Goal: Task Accomplishment & Management: Use online tool/utility

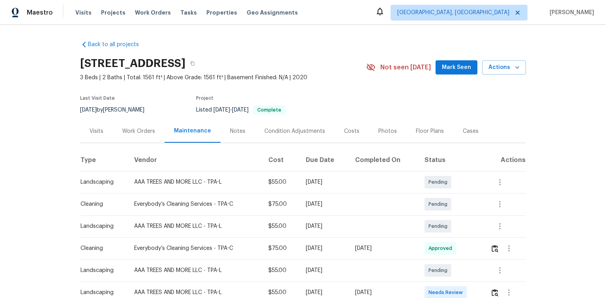
scroll to position [32, 0]
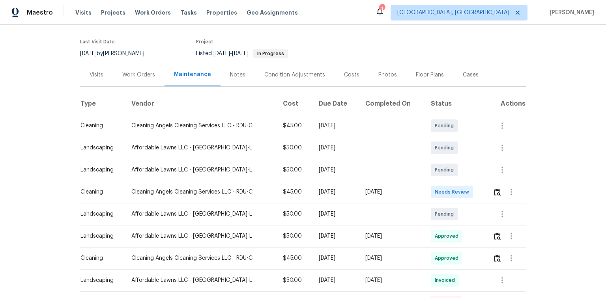
scroll to position [126, 0]
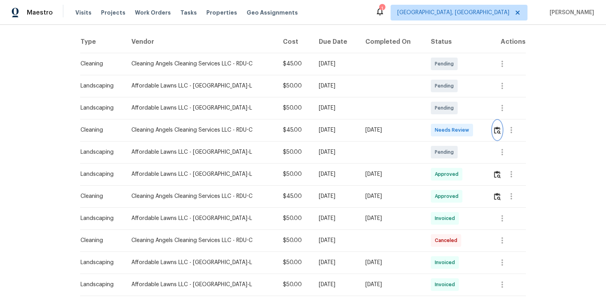
click at [497, 127] on img "button" at bounding box center [497, 130] width 7 height 7
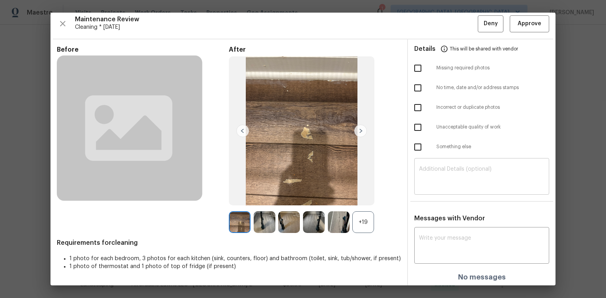
scroll to position [5, 0]
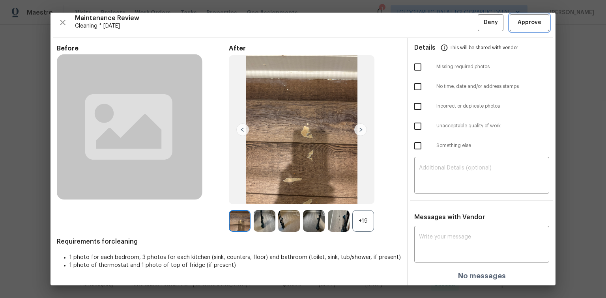
click at [517, 20] on span "Approve" at bounding box center [529, 23] width 24 height 10
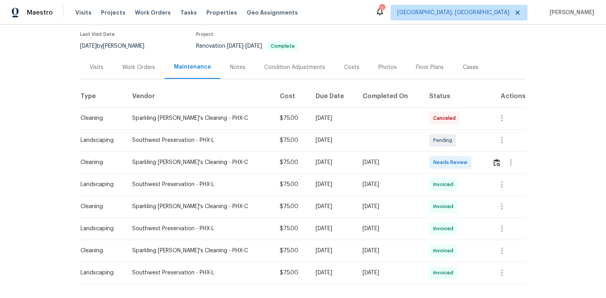
scroll to position [101, 0]
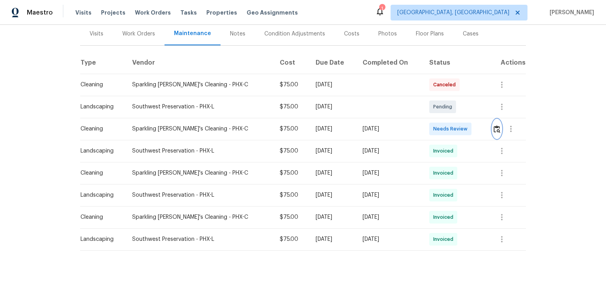
click at [493, 125] on img "button" at bounding box center [496, 128] width 7 height 7
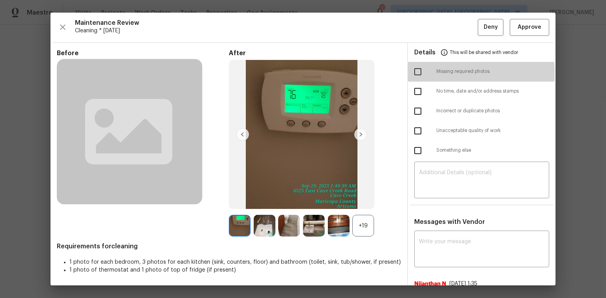
click at [411, 73] on input "checkbox" at bounding box center [417, 72] width 17 height 17
checkbox input "true"
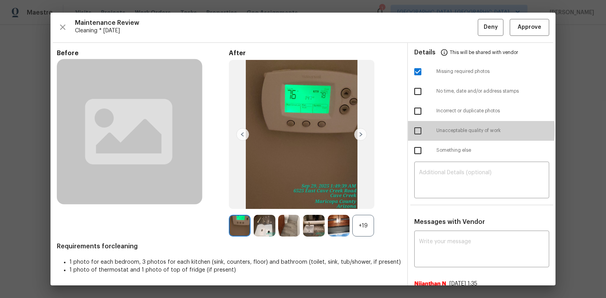
click at [415, 130] on input "checkbox" at bounding box center [417, 131] width 17 height 17
checkbox input "true"
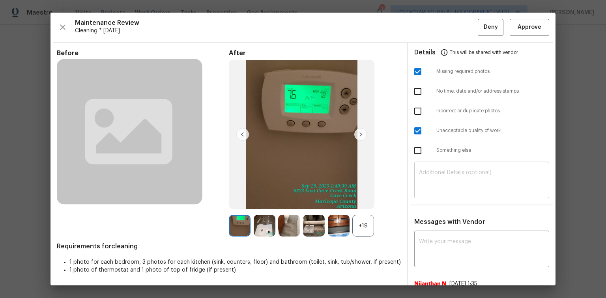
click at [437, 168] on div "​" at bounding box center [481, 181] width 135 height 35
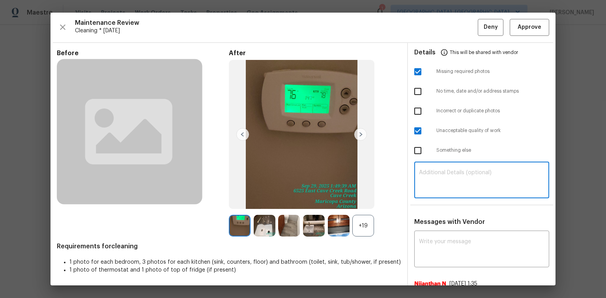
paste textarea "Maintenance Audit Team: Hello! Unfortunately, this Cleaning visit completed on …"
type textarea "Maintenance Audit Team: Hello! Unfortunately, this Cleaning visit completed on …"
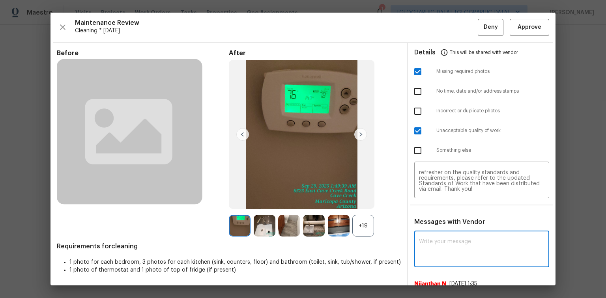
click at [426, 246] on textarea at bounding box center [481, 250] width 125 height 22
paste textarea "Maintenance Audit Team: Hello! Unfortunately, this Cleaning visit completed on …"
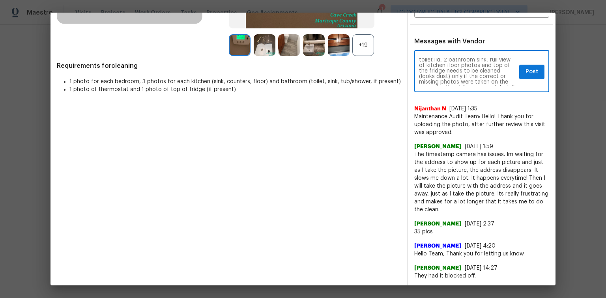
scroll to position [38, 0]
type textarea "Maintenance Audit Team: Hello! Unfortunately, this Cleaning visit completed on …"
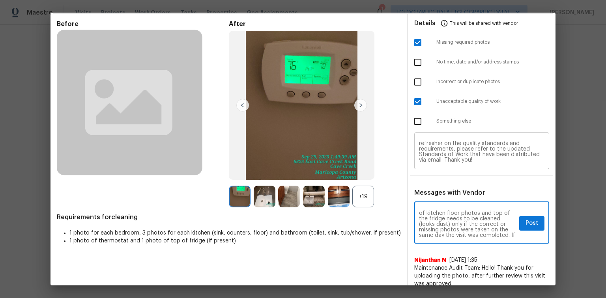
scroll to position [23, 0]
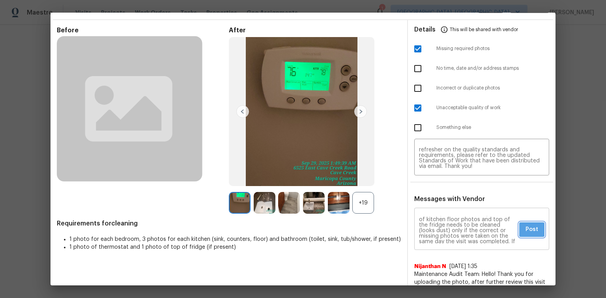
click at [529, 229] on span "Post" at bounding box center [531, 230] width 13 height 10
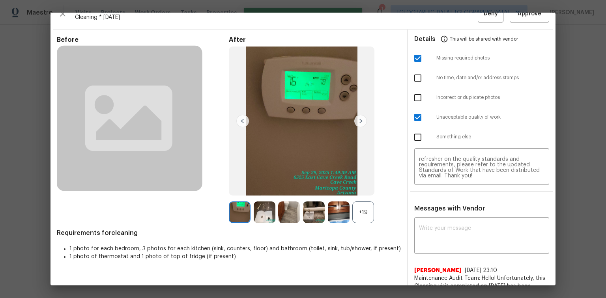
scroll to position [0, 0]
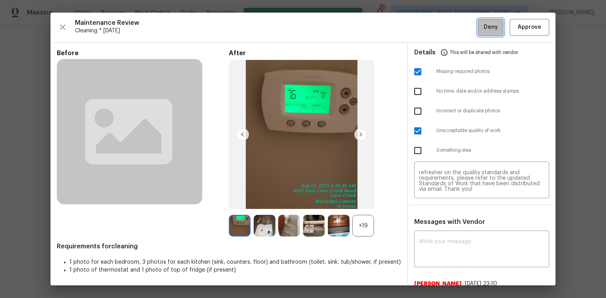
click at [484, 28] on span "Deny" at bounding box center [491, 27] width 14 height 10
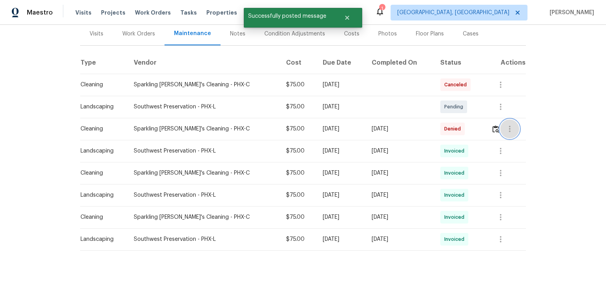
click at [505, 125] on icon "button" at bounding box center [509, 128] width 9 height 9
click at [505, 139] on li "View details" at bounding box center [525, 137] width 55 height 13
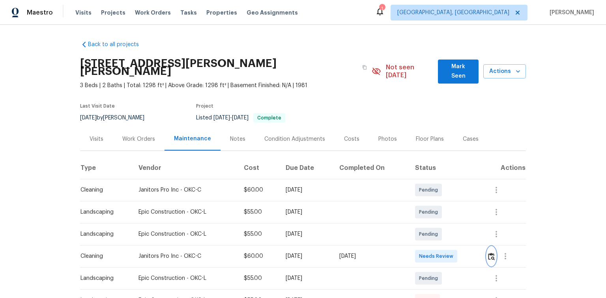
click at [491, 253] on img "button" at bounding box center [491, 256] width 7 height 7
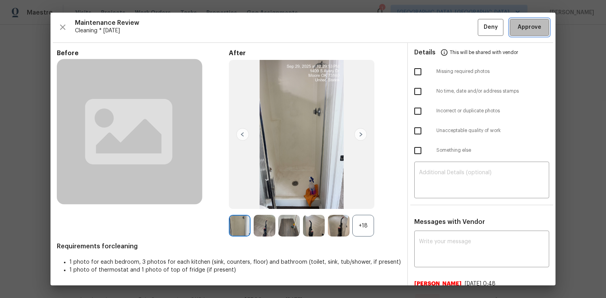
click at [531, 28] on span "Approve" at bounding box center [529, 27] width 24 height 10
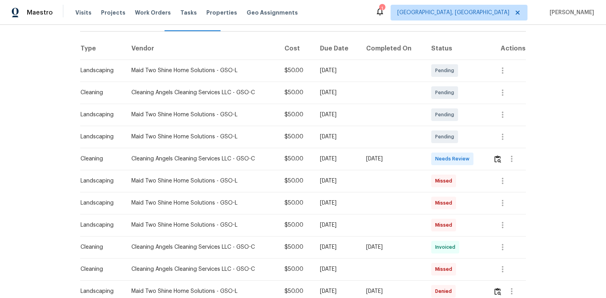
scroll to position [126, 0]
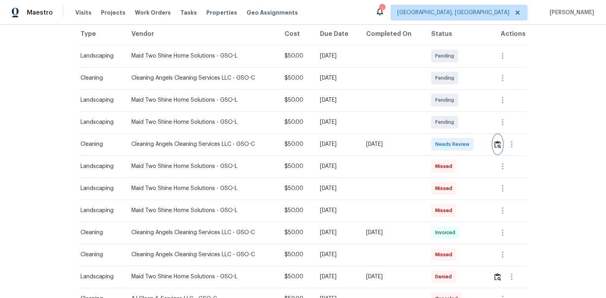
click at [497, 142] on img "button" at bounding box center [497, 144] width 7 height 7
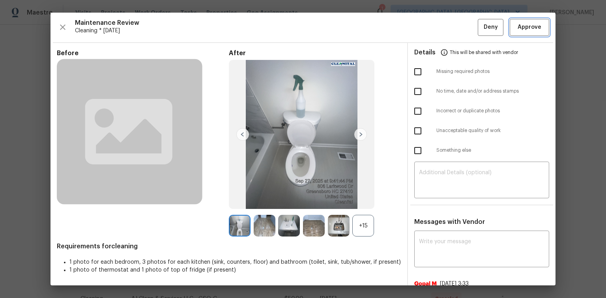
click at [523, 25] on span "Approve" at bounding box center [529, 27] width 24 height 10
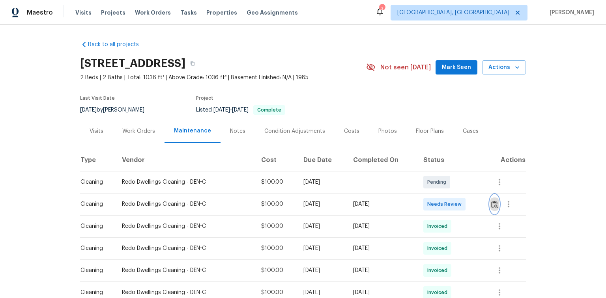
click at [495, 203] on img "button" at bounding box center [494, 204] width 7 height 7
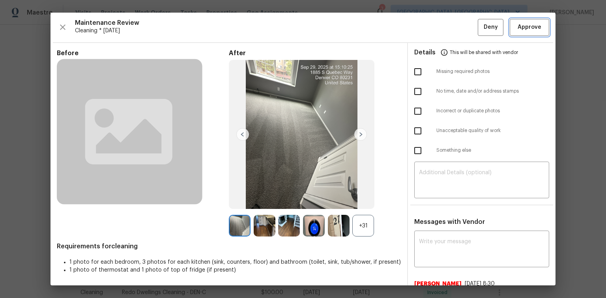
click at [528, 27] on span "Approve" at bounding box center [529, 27] width 24 height 10
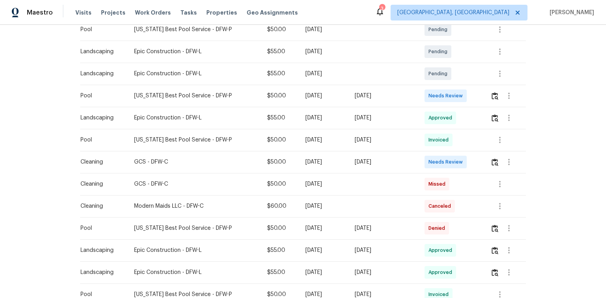
scroll to position [221, 0]
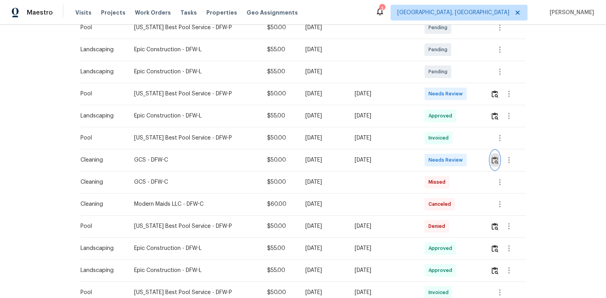
click at [491, 159] on img "button" at bounding box center [494, 160] width 7 height 7
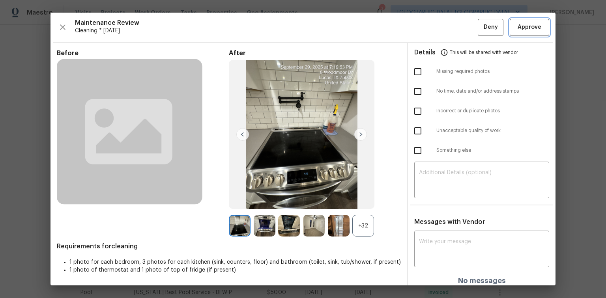
click at [520, 28] on span "Approve" at bounding box center [529, 27] width 24 height 10
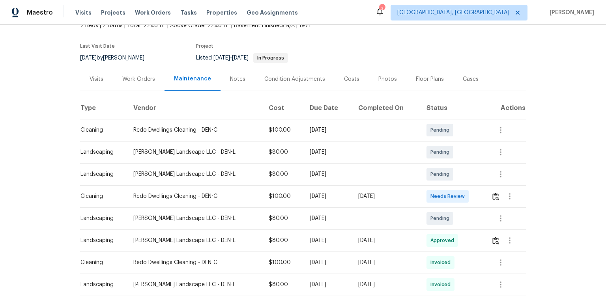
scroll to position [63, 0]
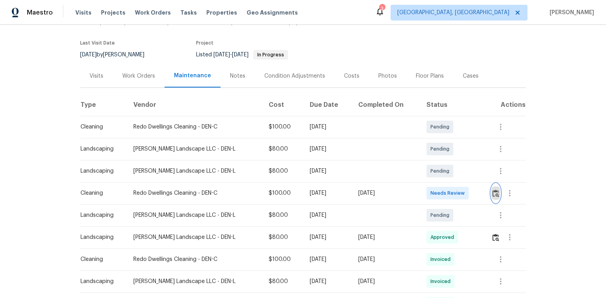
click at [496, 190] on img "button" at bounding box center [495, 193] width 7 height 7
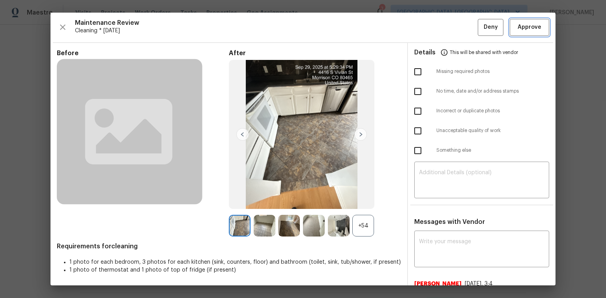
click at [519, 34] on button "Approve" at bounding box center [529, 27] width 39 height 17
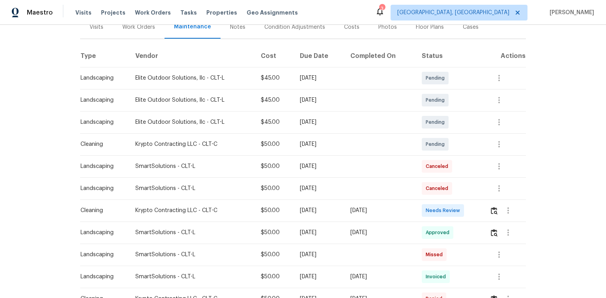
scroll to position [126, 0]
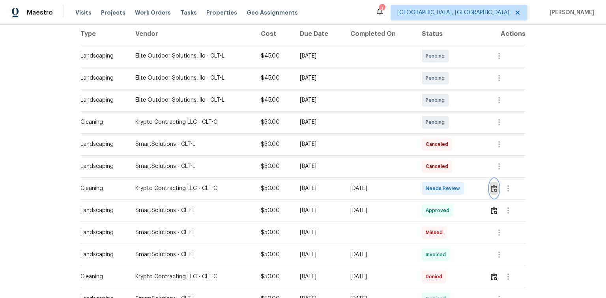
click at [495, 187] on img "button" at bounding box center [494, 188] width 7 height 7
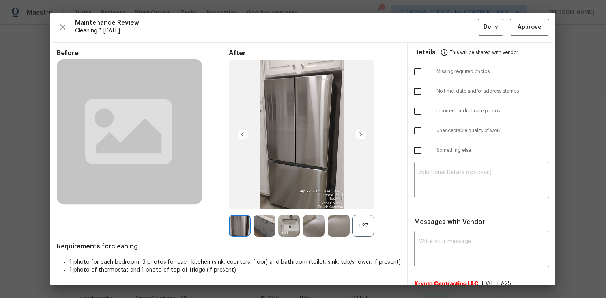
scroll to position [0, 0]
click at [525, 26] on span "Approve" at bounding box center [529, 27] width 24 height 10
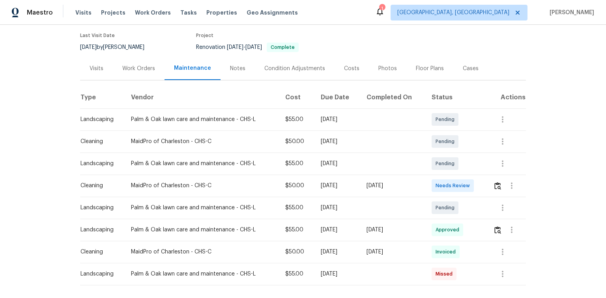
scroll to position [63, 0]
click at [495, 183] on img "button" at bounding box center [497, 185] width 7 height 7
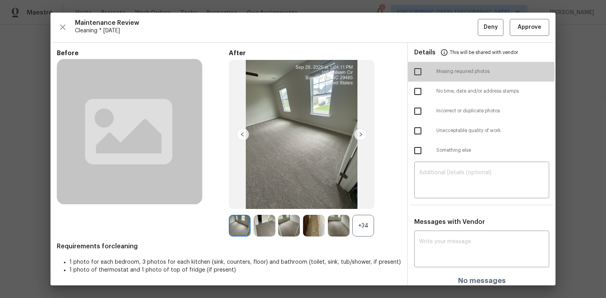
click at [413, 72] on input "checkbox" at bounding box center [417, 72] width 17 height 17
checkbox input "true"
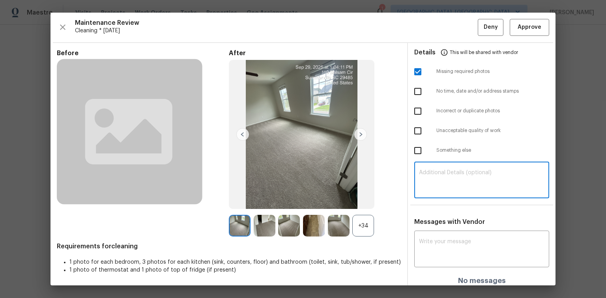
click at [424, 174] on textarea at bounding box center [481, 181] width 125 height 22
paste textarea "Maintenance Audit Team: Hello! Unfortunately, this Cleaning visit completed on …"
type textarea "Maintenance Audit Team: Hello! Unfortunately, this Cleaning visit completed on …"
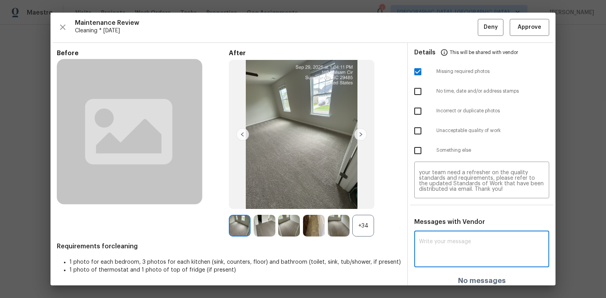
click at [432, 248] on textarea at bounding box center [481, 250] width 125 height 22
paste textarea "Maintenance Audit Team: Hello! Unfortunately, this Cleaning visit completed on …"
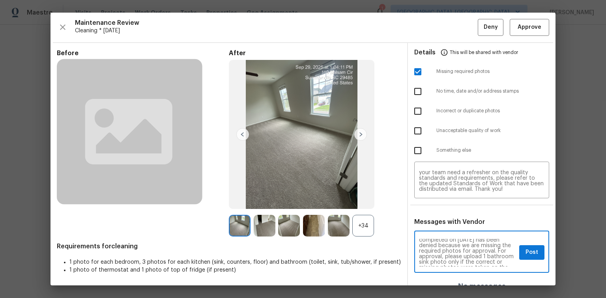
scroll to position [25, 0]
type textarea "Maintenance Audit Team: Hello! Unfortunately, this Cleaning visit completed on …"
click at [525, 253] on span "Post" at bounding box center [531, 253] width 13 height 10
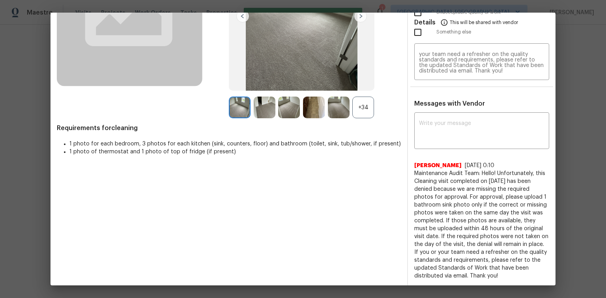
scroll to position [0, 0]
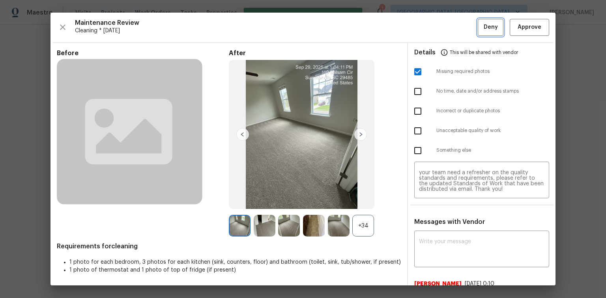
click at [490, 24] on span "Deny" at bounding box center [491, 27] width 14 height 10
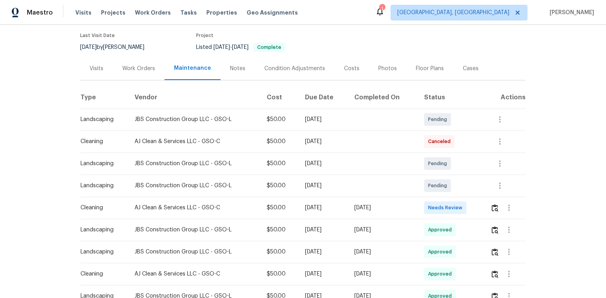
scroll to position [63, 0]
click at [495, 211] on img "button" at bounding box center [494, 207] width 7 height 7
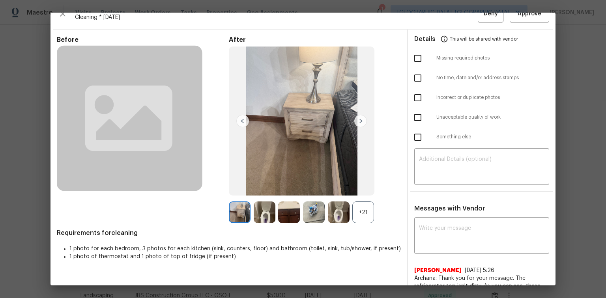
scroll to position [0, 0]
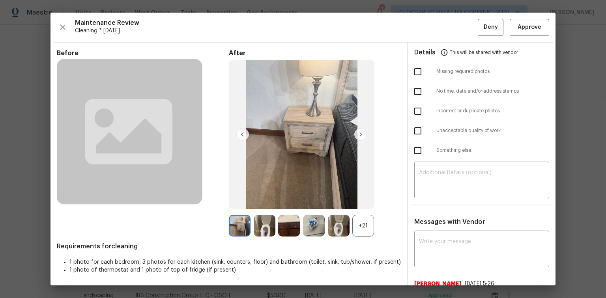
click at [415, 148] on input "checkbox" at bounding box center [417, 150] width 17 height 17
checkbox input "true"
click at [415, 71] on input "checkbox" at bounding box center [417, 72] width 17 height 17
checkbox input "true"
click at [421, 170] on textarea at bounding box center [481, 181] width 125 height 22
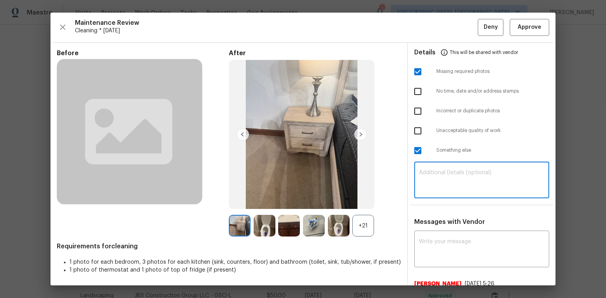
paste textarea "Maintenance Audit Team: Hello! Unfortunately, this Cleaning visit completed on …"
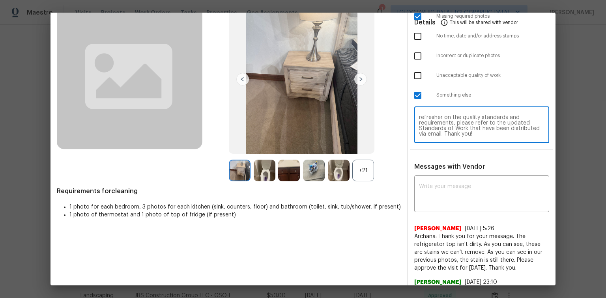
scroll to position [63, 0]
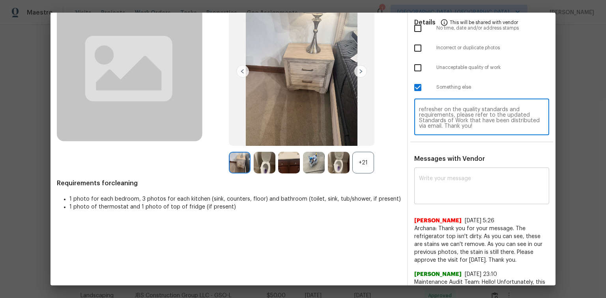
type textarea "Maintenance Audit Team: Hello! Unfortunately, this Cleaning visit completed on …"
click at [424, 185] on textarea at bounding box center [481, 187] width 125 height 22
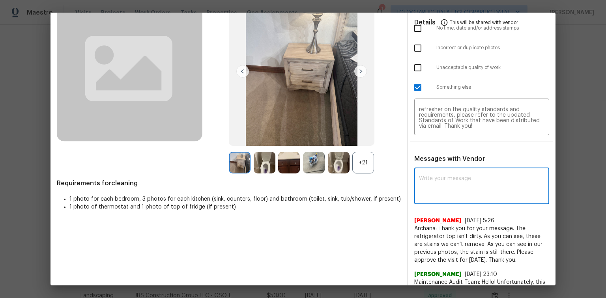
paste textarea "Maintenance Audit Team: Hello! Unfortunately, this Cleaning visit completed on …"
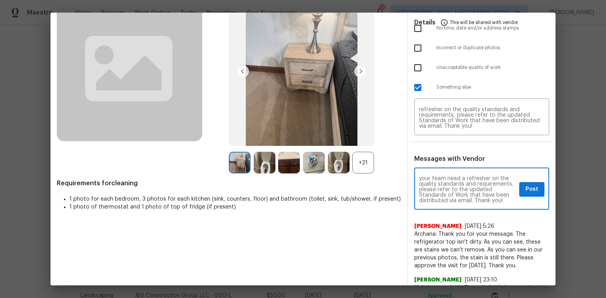
scroll to position [93, 0]
type textarea "Maintenance Audit Team: Hello! Unfortunately, this Cleaning visit completed on …"
click at [525, 190] on span "Post" at bounding box center [531, 190] width 13 height 10
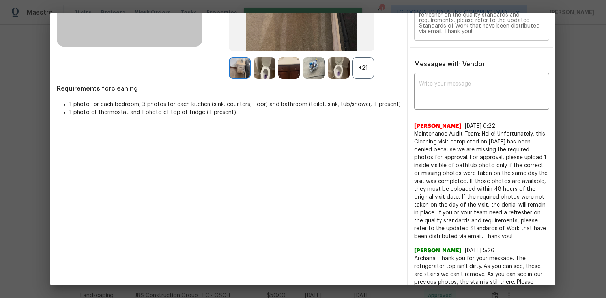
scroll to position [0, 0]
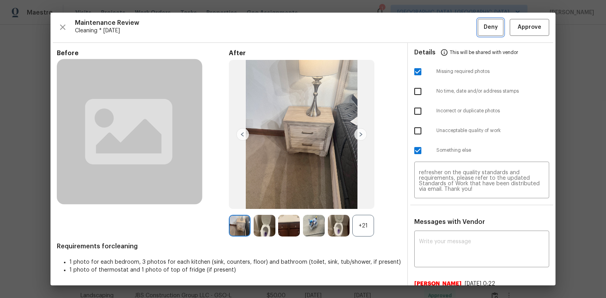
click at [484, 30] on span "Deny" at bounding box center [491, 27] width 14 height 10
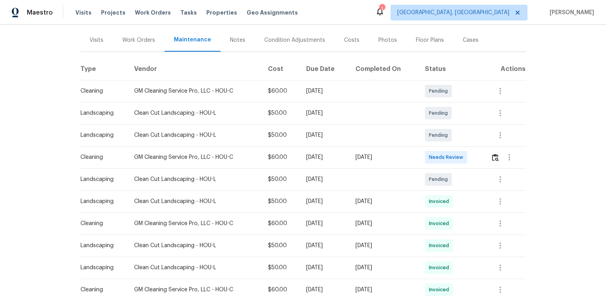
scroll to position [95, 0]
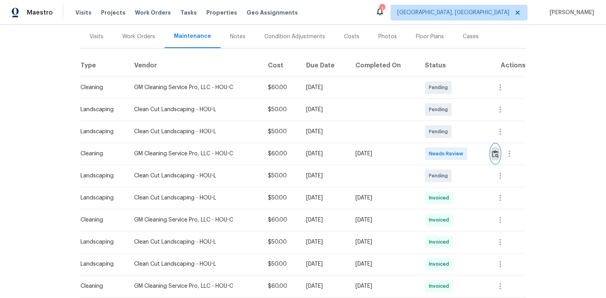
click at [496, 151] on img "button" at bounding box center [495, 153] width 7 height 7
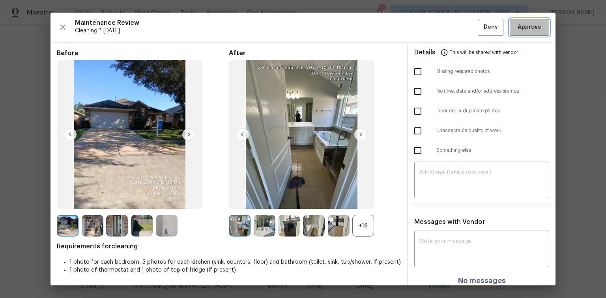
click at [529, 28] on span "Approve" at bounding box center [529, 27] width 24 height 10
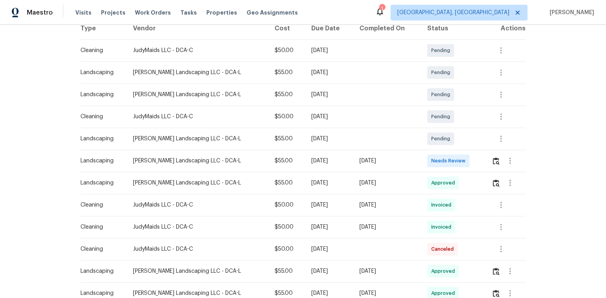
scroll to position [158, 0]
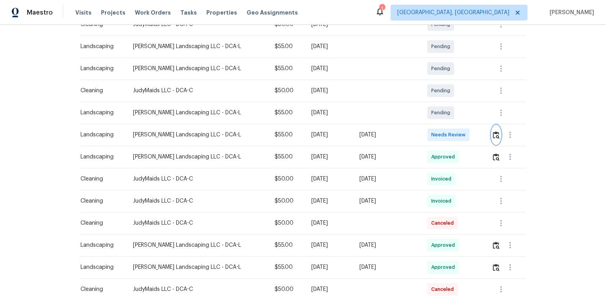
click at [494, 136] on img "button" at bounding box center [496, 134] width 7 height 7
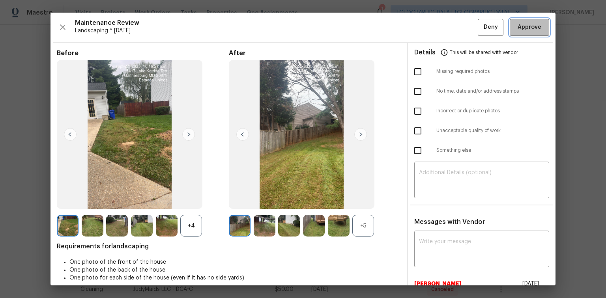
click at [527, 30] on span "Approve" at bounding box center [529, 27] width 24 height 10
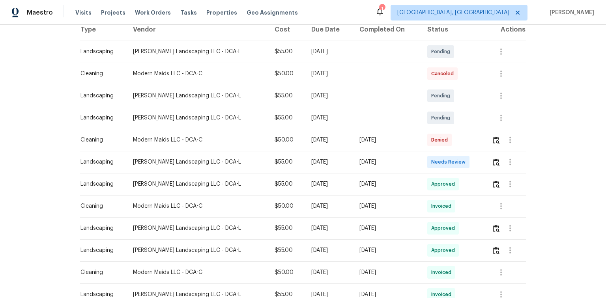
scroll to position [158, 0]
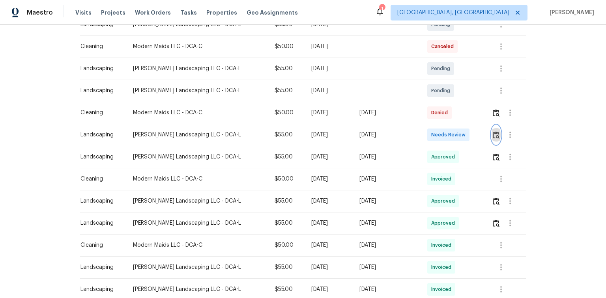
click at [495, 136] on button "button" at bounding box center [495, 134] width 9 height 19
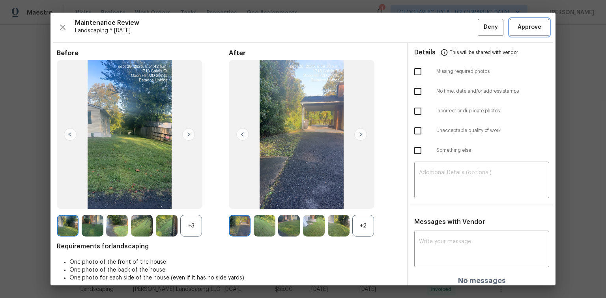
click at [524, 31] on span "Approve" at bounding box center [529, 27] width 24 height 10
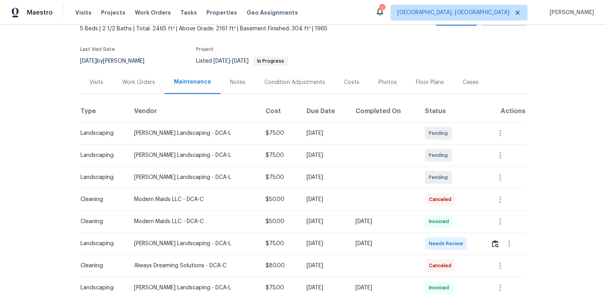
scroll to position [63, 0]
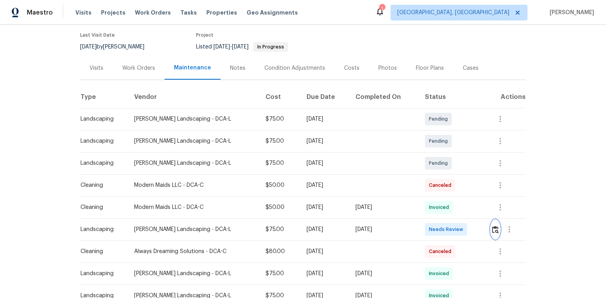
click at [494, 230] on img "button" at bounding box center [495, 229] width 7 height 7
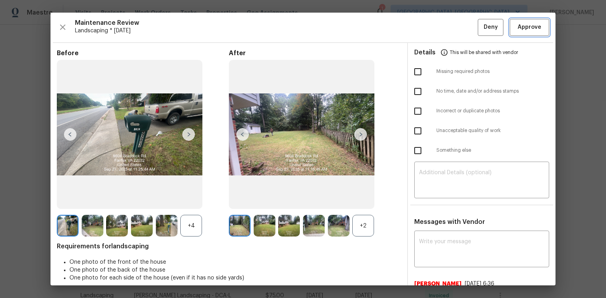
click at [530, 29] on span "Approve" at bounding box center [529, 27] width 24 height 10
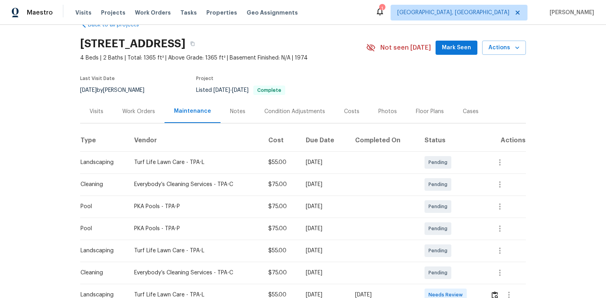
scroll to position [158, 0]
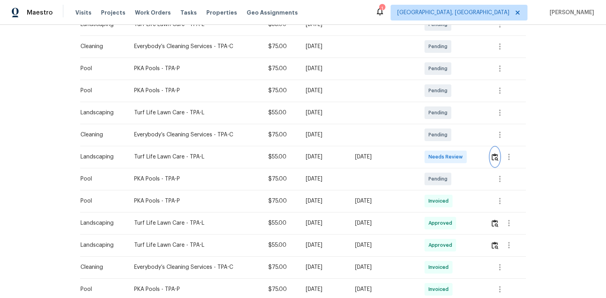
click at [493, 158] on img "button" at bounding box center [494, 156] width 7 height 7
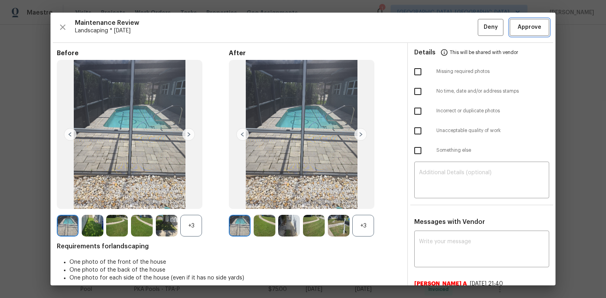
click at [523, 33] on button "Approve" at bounding box center [529, 27] width 39 height 17
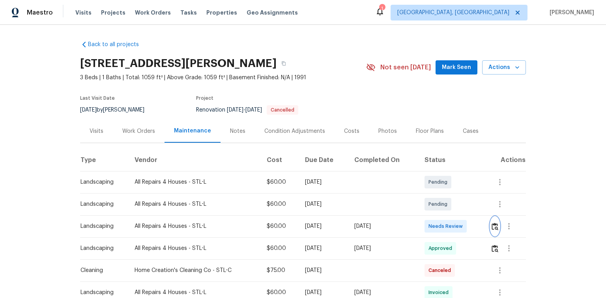
click at [493, 225] on img "button" at bounding box center [494, 226] width 7 height 7
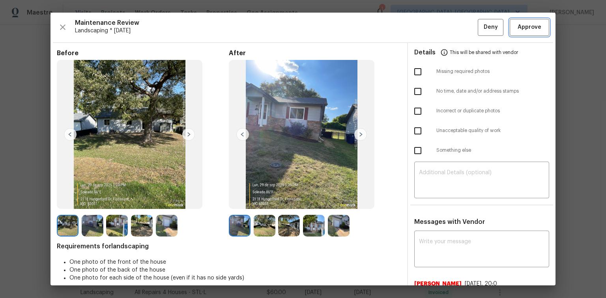
click at [517, 32] on span "Approve" at bounding box center [529, 27] width 24 height 10
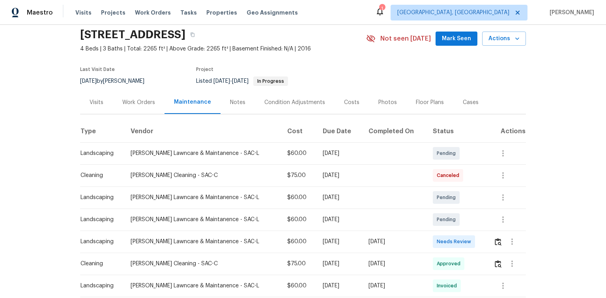
scroll to position [63, 0]
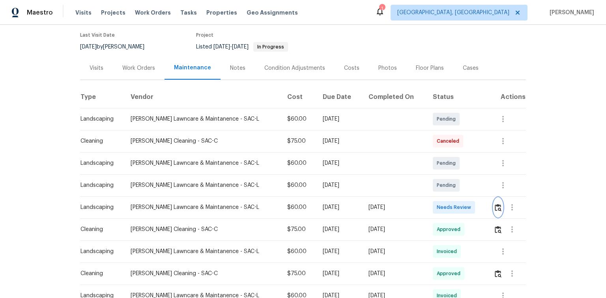
click at [495, 204] on img "button" at bounding box center [498, 207] width 7 height 7
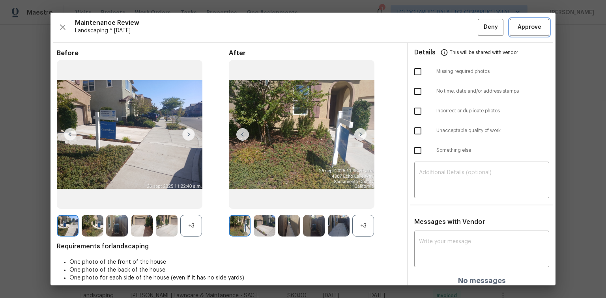
drag, startPoint x: 526, startPoint y: 33, endPoint x: 516, endPoint y: 35, distance: 11.0
click at [526, 32] on button "Approve" at bounding box center [529, 27] width 39 height 17
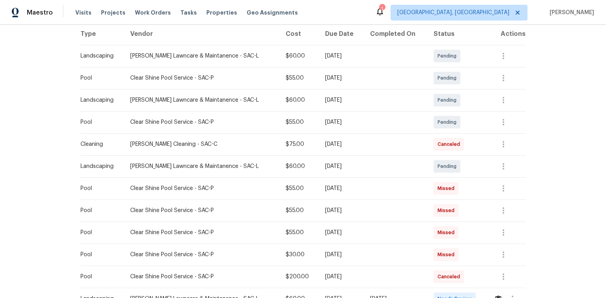
scroll to position [252, 0]
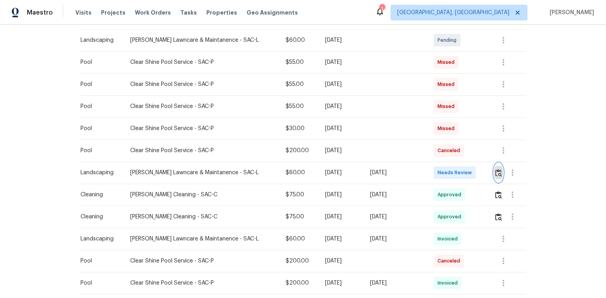
click at [497, 172] on img "button" at bounding box center [498, 172] width 7 height 7
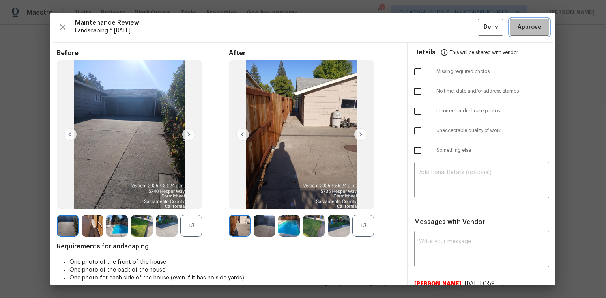
click at [535, 26] on span "Approve" at bounding box center [529, 27] width 24 height 10
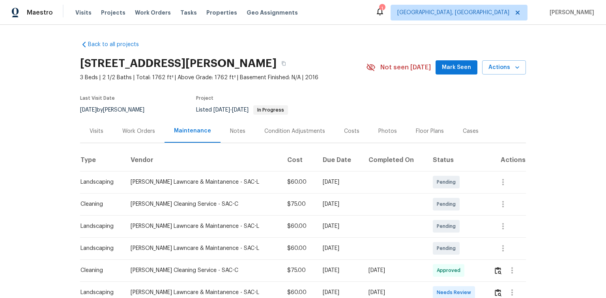
scroll to position [126, 0]
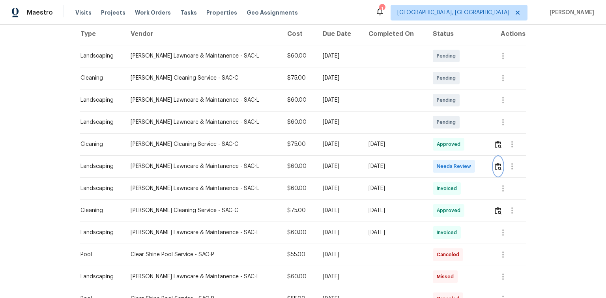
click at [495, 166] on img "button" at bounding box center [498, 166] width 7 height 7
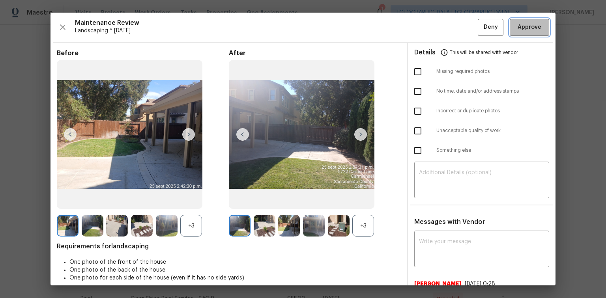
click at [519, 32] on button "Approve" at bounding box center [529, 27] width 39 height 17
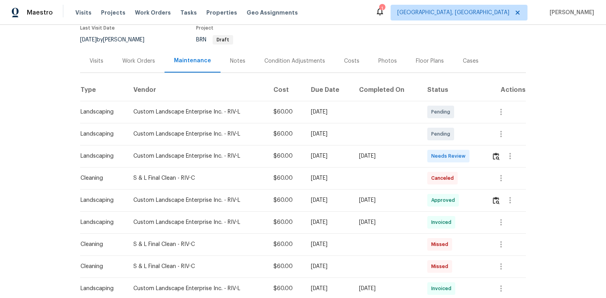
scroll to position [95, 0]
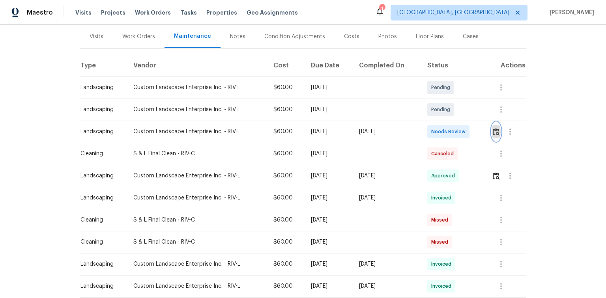
click at [493, 134] on img "button" at bounding box center [496, 131] width 7 height 7
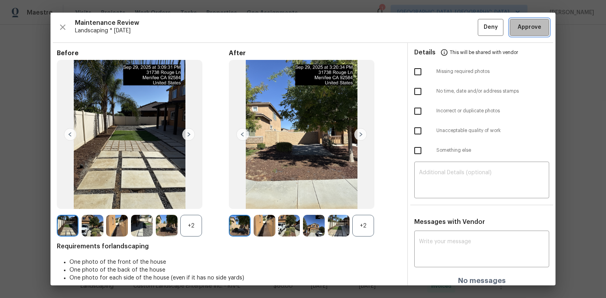
click at [529, 33] on button "Approve" at bounding box center [529, 27] width 39 height 17
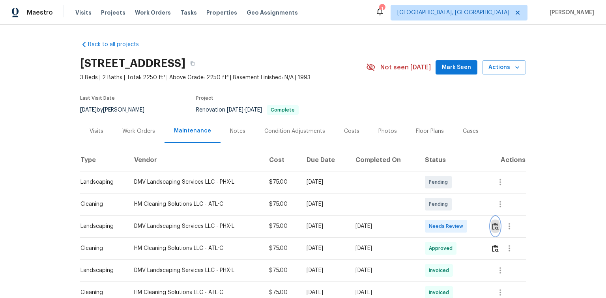
click at [495, 226] on img "button" at bounding box center [495, 226] width 7 height 7
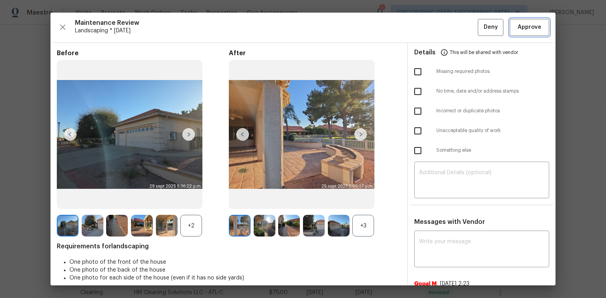
click at [533, 24] on span "Approve" at bounding box center [529, 27] width 24 height 10
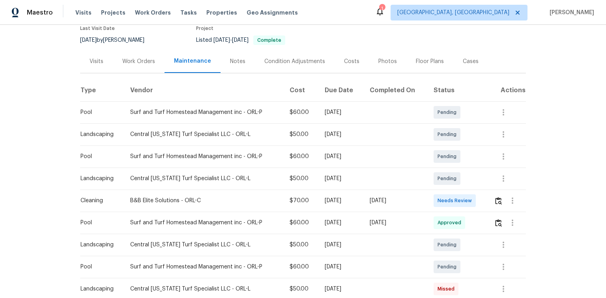
scroll to position [95, 0]
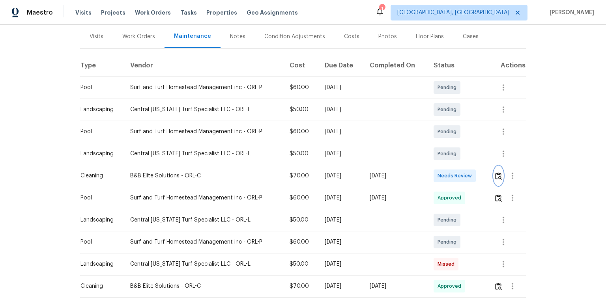
click at [497, 176] on img "button" at bounding box center [498, 175] width 7 height 7
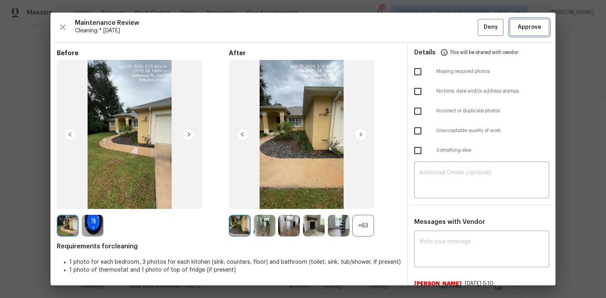
click at [523, 29] on span "Approve" at bounding box center [529, 27] width 24 height 10
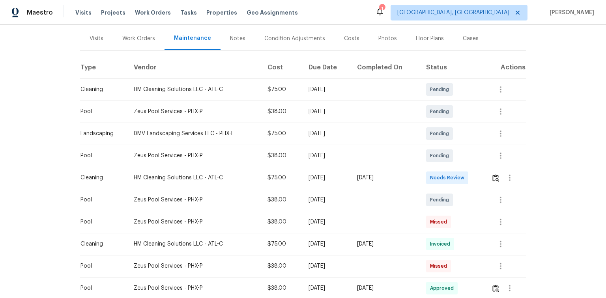
scroll to position [126, 0]
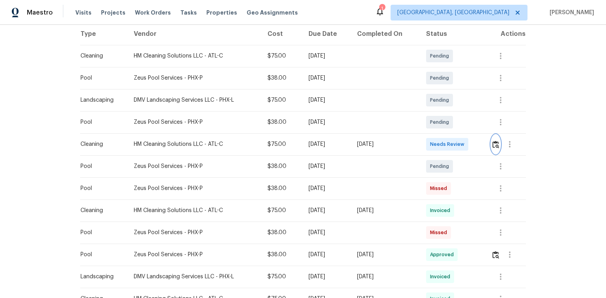
click at [496, 144] on img "button" at bounding box center [495, 144] width 7 height 7
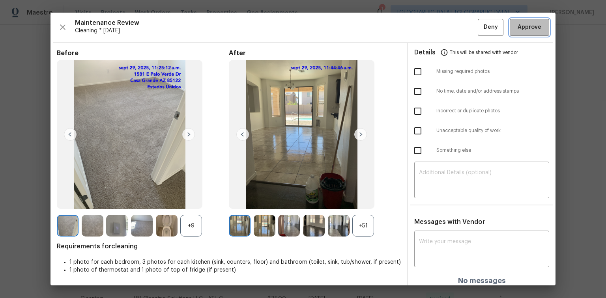
click at [530, 30] on span "Approve" at bounding box center [529, 27] width 24 height 10
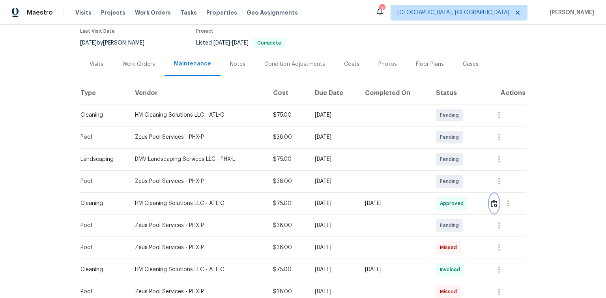
scroll to position [32, 0]
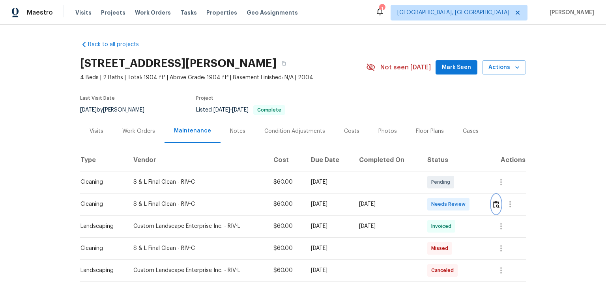
click at [496, 206] on img "button" at bounding box center [496, 204] width 7 height 7
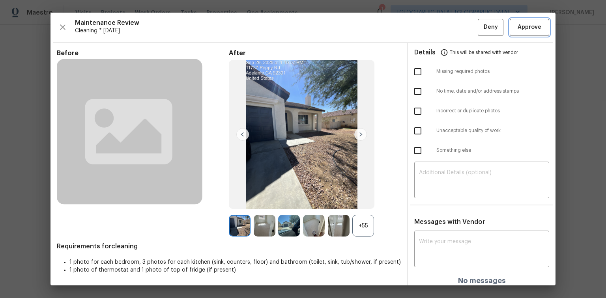
click at [520, 27] on span "Approve" at bounding box center [529, 27] width 24 height 10
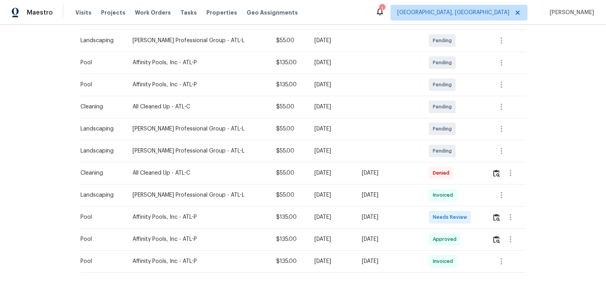
scroll to position [168, 0]
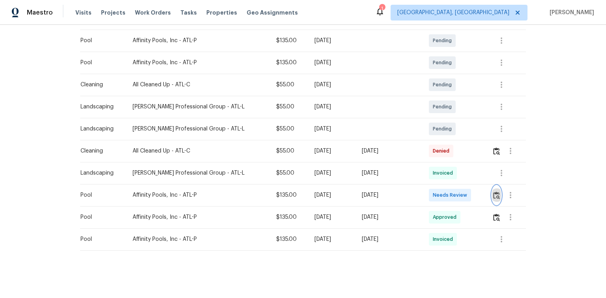
click at [493, 192] on img "button" at bounding box center [496, 195] width 7 height 7
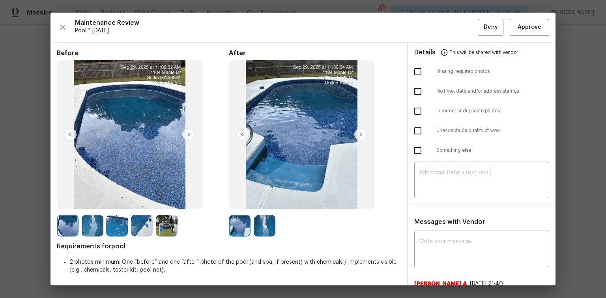
click at [415, 129] on input "checkbox" at bounding box center [417, 131] width 17 height 17
checkbox input "true"
click at [185, 134] on img at bounding box center [188, 134] width 13 height 13
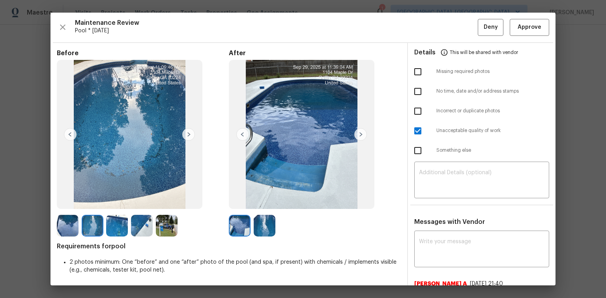
click at [186, 134] on img at bounding box center [188, 134] width 13 height 13
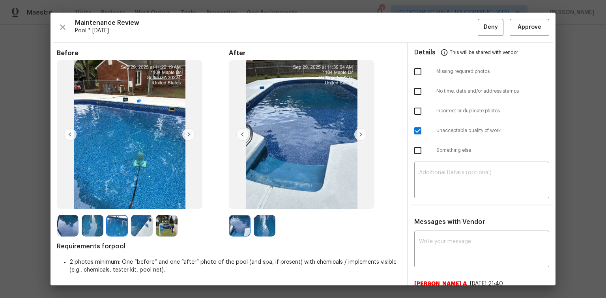
click at [186, 134] on img at bounding box center [188, 134] width 13 height 13
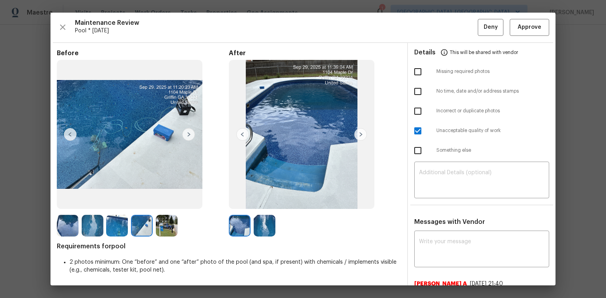
click at [186, 134] on img at bounding box center [188, 134] width 13 height 13
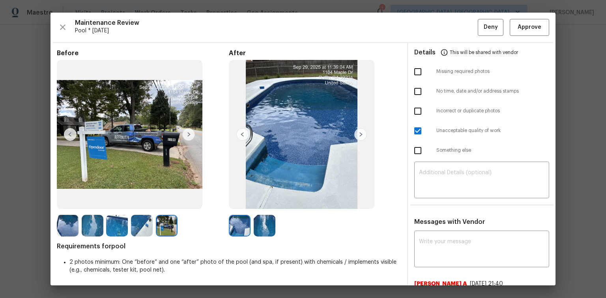
click at [186, 134] on img at bounding box center [188, 134] width 13 height 13
click at [359, 134] on img at bounding box center [360, 134] width 13 height 13
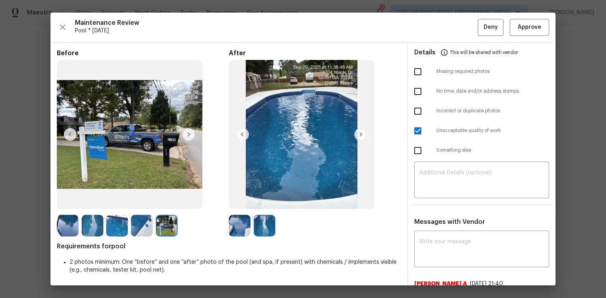
click at [355, 134] on img at bounding box center [360, 134] width 13 height 13
click at [239, 135] on img at bounding box center [242, 134] width 13 height 13
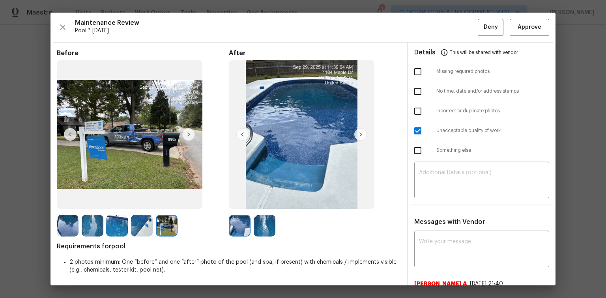
click at [69, 134] on img at bounding box center [70, 134] width 13 height 13
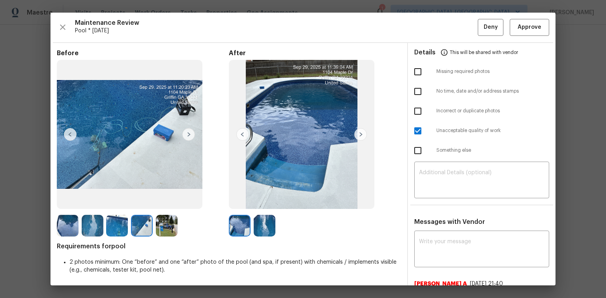
click at [69, 134] on img at bounding box center [70, 134] width 13 height 13
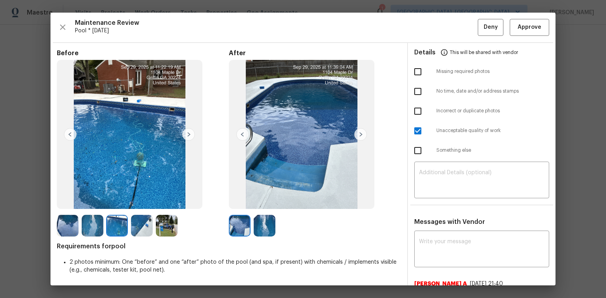
click at [69, 134] on img at bounding box center [70, 134] width 13 height 13
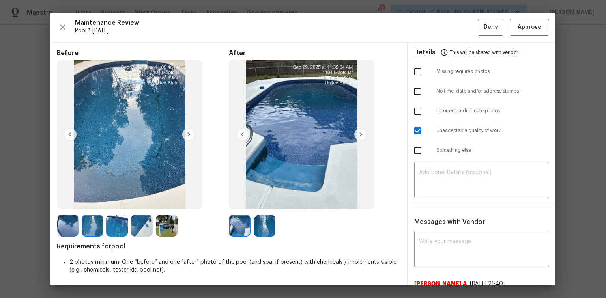
click at [69, 134] on img at bounding box center [70, 134] width 13 height 13
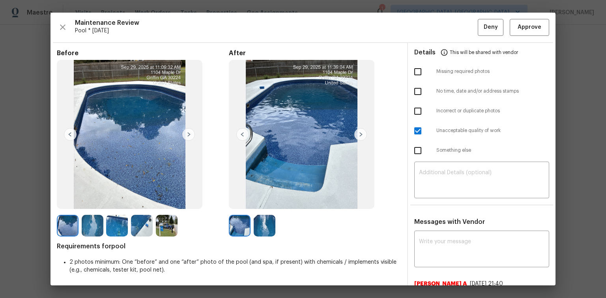
click at [69, 134] on img at bounding box center [70, 134] width 13 height 13
click at [189, 136] on img at bounding box center [188, 134] width 13 height 13
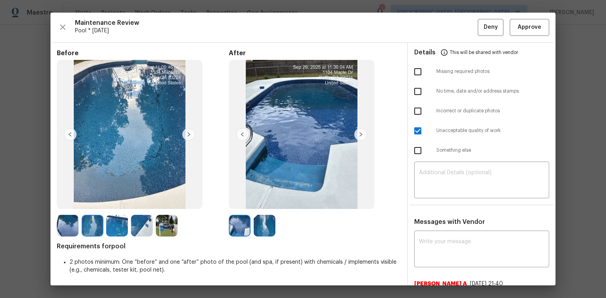
click at [189, 136] on img at bounding box center [188, 134] width 13 height 13
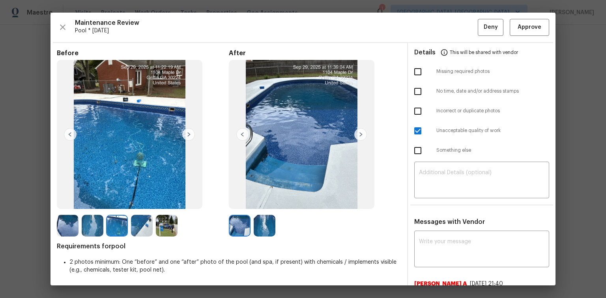
click at [189, 136] on img at bounding box center [188, 134] width 13 height 13
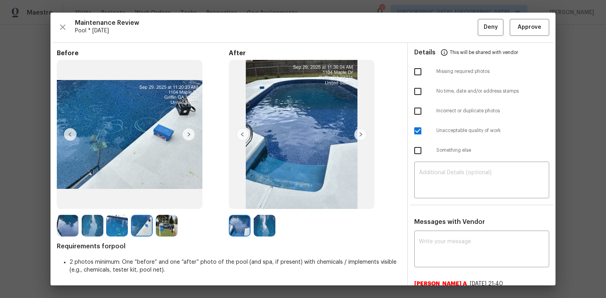
click at [189, 136] on img at bounding box center [188, 134] width 13 height 13
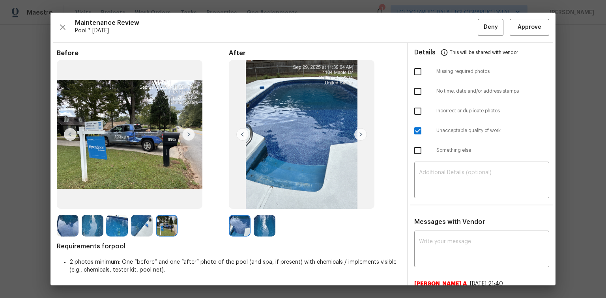
click at [189, 136] on img at bounding box center [188, 134] width 13 height 13
click at [408, 169] on div "​" at bounding box center [482, 181] width 148 height 35
click at [435, 175] on textarea at bounding box center [481, 181] width 125 height 22
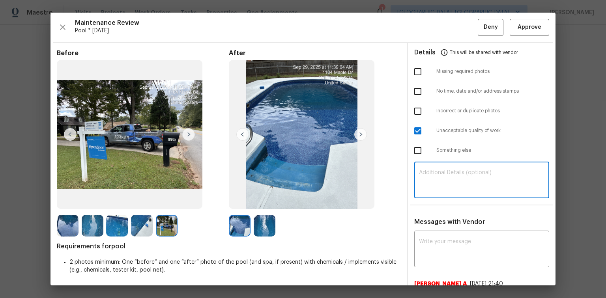
paste textarea "Maintenance Audit Team: Hello! Unfortunately, this Pool visit completed on 09/2…"
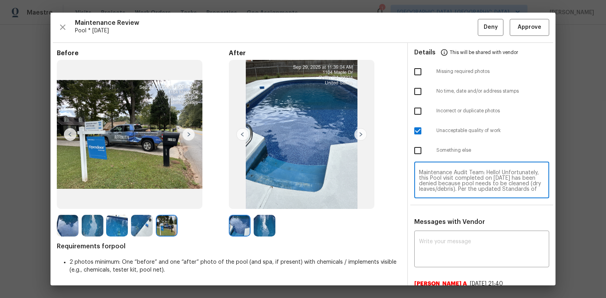
scroll to position [60, 0]
type textarea "Maintenance Audit Team: Hello! Unfortunately, this Pool visit completed on 09/2…"
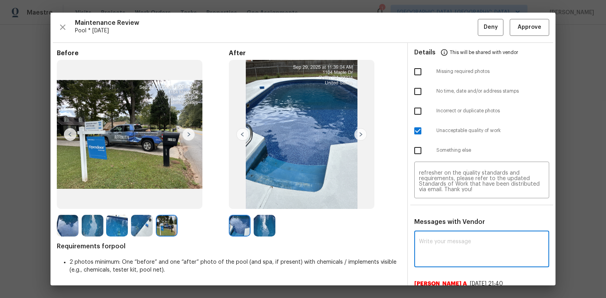
click at [426, 241] on textarea at bounding box center [481, 250] width 125 height 22
paste textarea "Maintenance Audit Team: Hello! Unfortunately, this Pool visit completed on 09/2…"
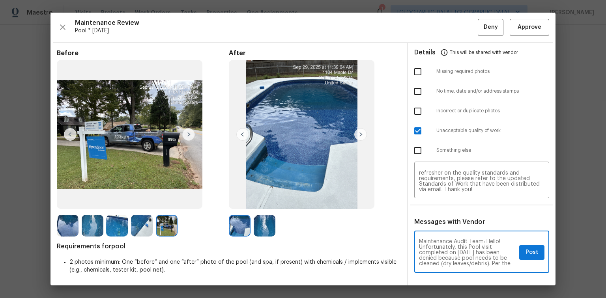
scroll to position [13, 0]
type textarea "Maintenance Audit Team: Hello! Unfortunately, this Pool visit completed on 09/2…"
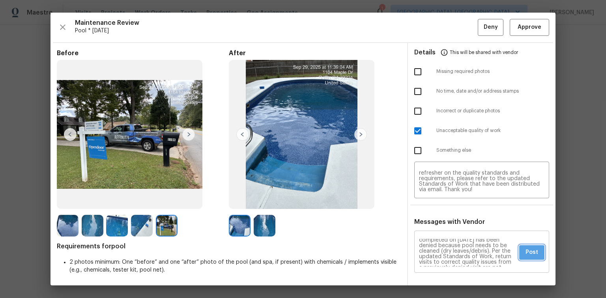
click at [529, 249] on span "Post" at bounding box center [531, 253] width 13 height 10
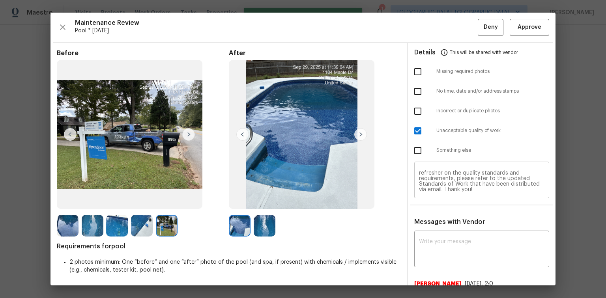
scroll to position [0, 0]
click at [488, 29] on span "Deny" at bounding box center [491, 27] width 14 height 10
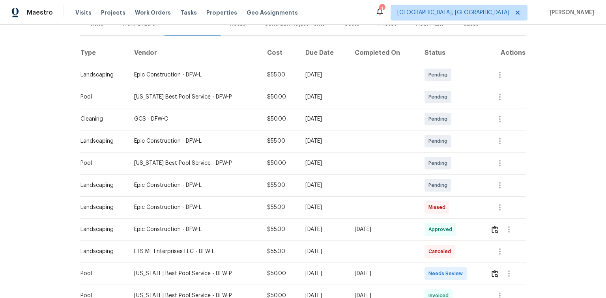
scroll to position [126, 0]
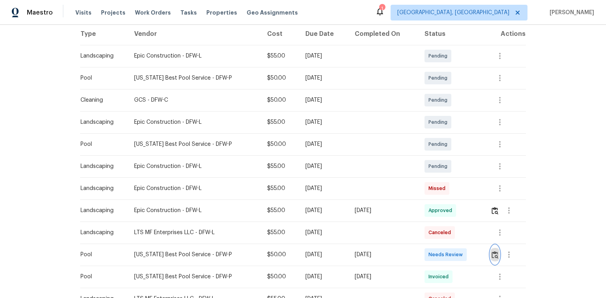
click at [492, 253] on img "button" at bounding box center [494, 254] width 7 height 7
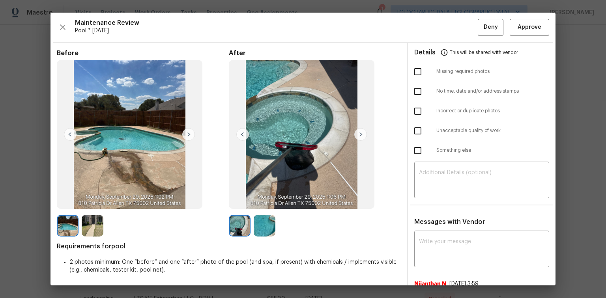
click at [362, 133] on img at bounding box center [360, 134] width 13 height 13
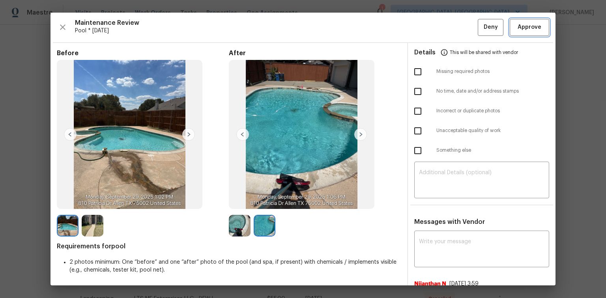
click at [537, 30] on span "Approve" at bounding box center [529, 27] width 27 height 10
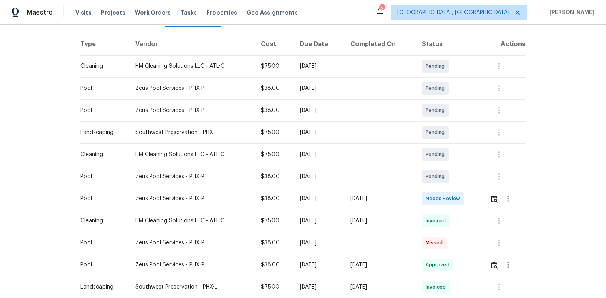
scroll to position [158, 0]
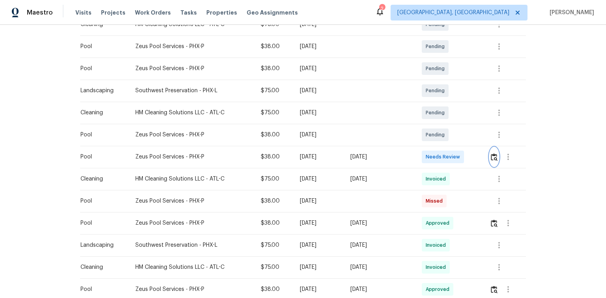
click at [497, 155] on img "button" at bounding box center [494, 156] width 7 height 7
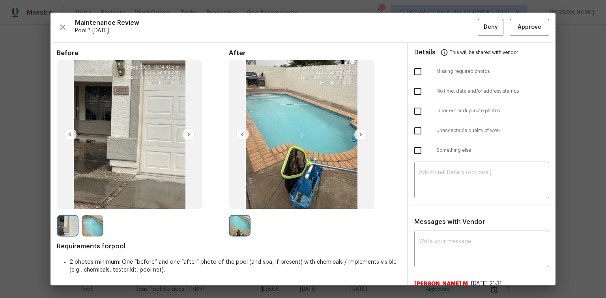
click at [191, 131] on img at bounding box center [188, 134] width 13 height 13
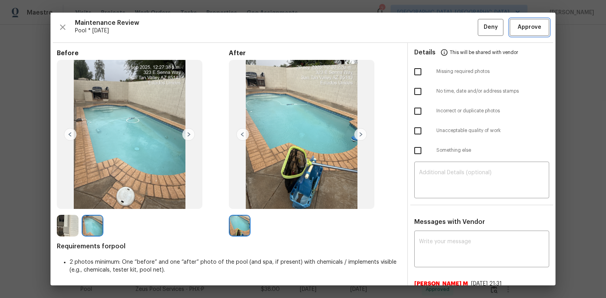
click at [531, 25] on span "Approve" at bounding box center [529, 27] width 24 height 10
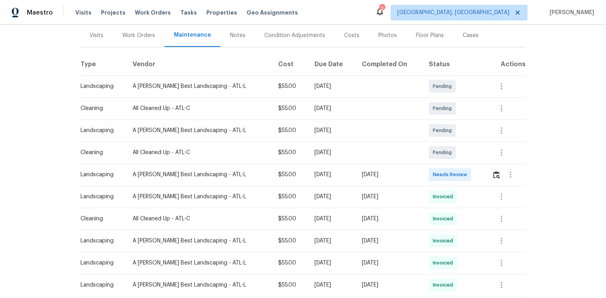
scroll to position [158, 0]
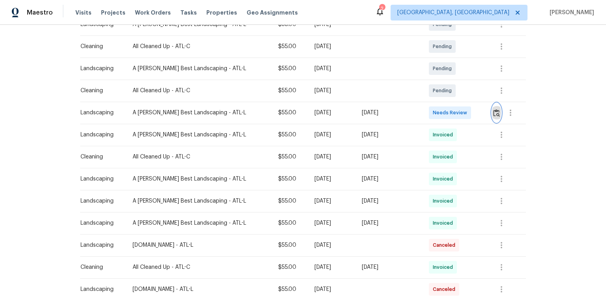
click at [495, 114] on img "button" at bounding box center [496, 112] width 7 height 7
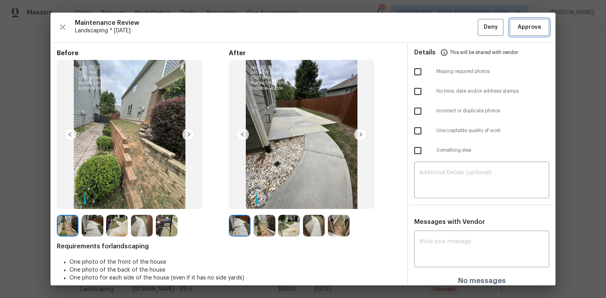
click at [519, 27] on span "Approve" at bounding box center [529, 27] width 24 height 10
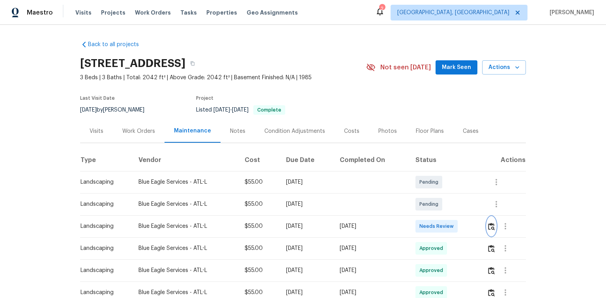
click at [493, 225] on img "button" at bounding box center [491, 226] width 7 height 7
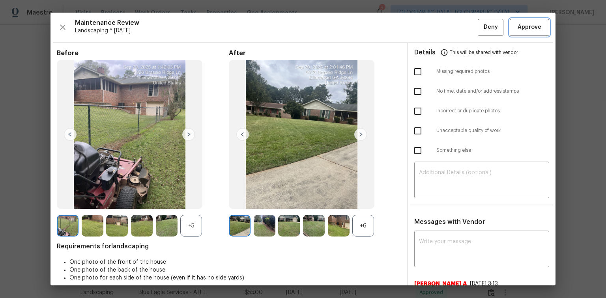
click at [531, 24] on span "Approve" at bounding box center [529, 27] width 24 height 10
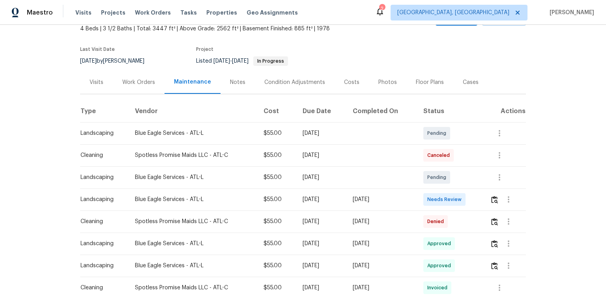
scroll to position [63, 0]
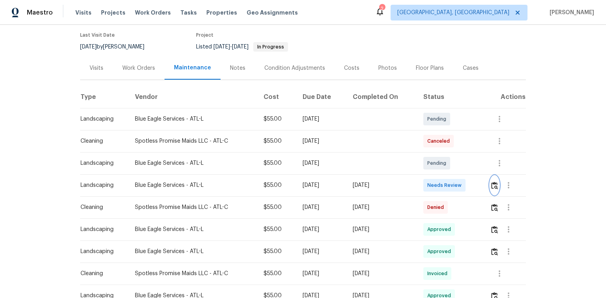
click at [495, 182] on img "button" at bounding box center [494, 185] width 7 height 7
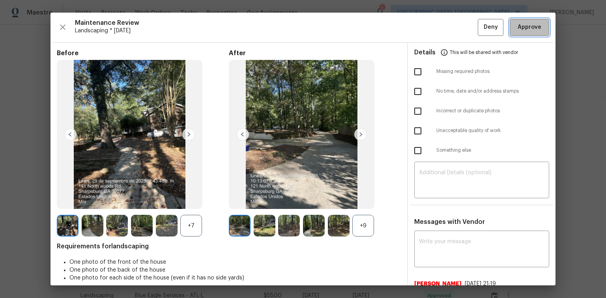
click at [518, 29] on span "Approve" at bounding box center [529, 27] width 24 height 10
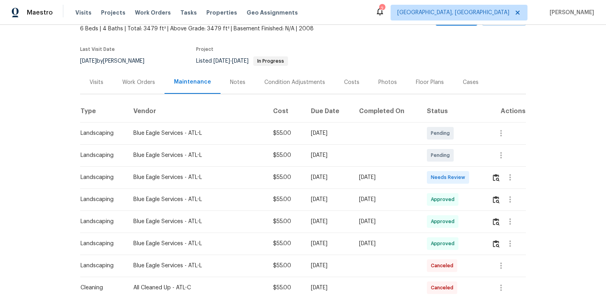
scroll to position [63, 0]
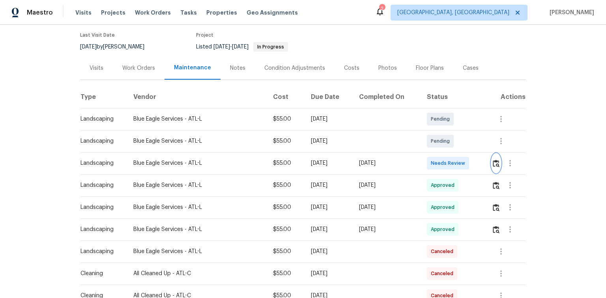
click at [497, 163] on img "button" at bounding box center [496, 163] width 7 height 7
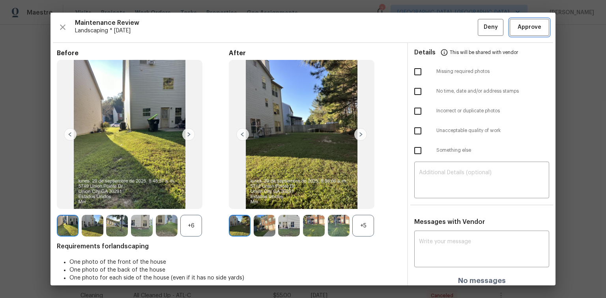
click at [518, 27] on span "Approve" at bounding box center [529, 27] width 24 height 10
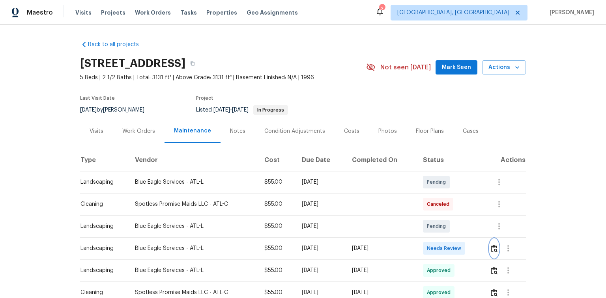
click at [491, 247] on img "button" at bounding box center [494, 248] width 7 height 7
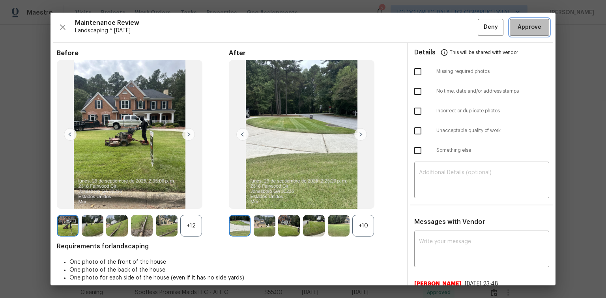
click at [528, 27] on span "Approve" at bounding box center [529, 27] width 24 height 10
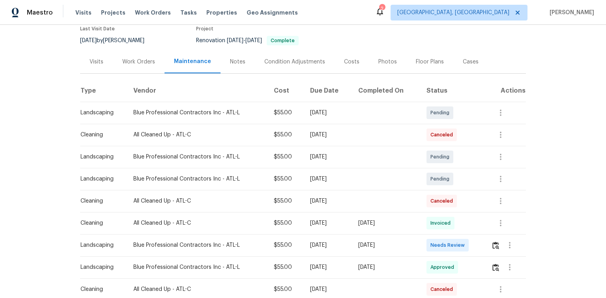
scroll to position [95, 0]
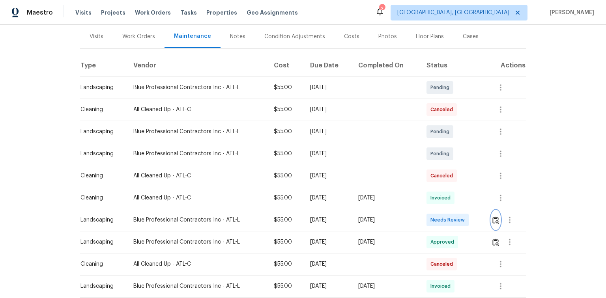
click at [492, 223] on img "button" at bounding box center [495, 220] width 7 height 7
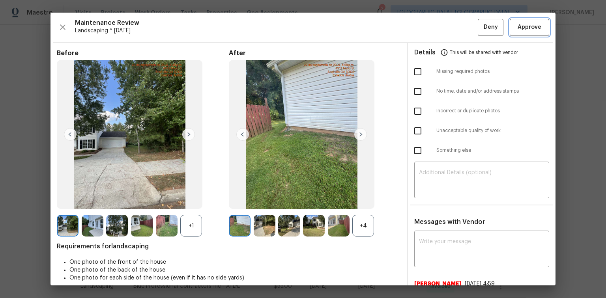
click at [522, 26] on span "Approve" at bounding box center [529, 27] width 24 height 10
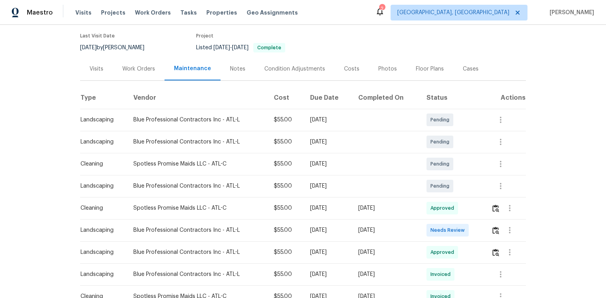
scroll to position [63, 0]
click at [493, 230] on img "button" at bounding box center [495, 229] width 7 height 7
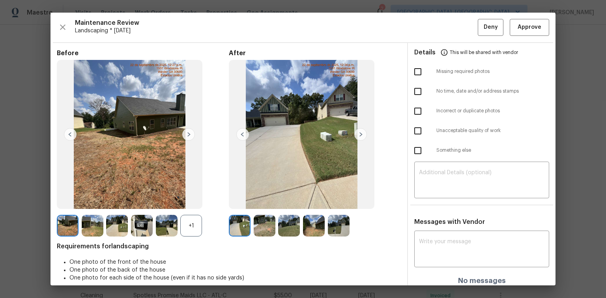
click at [358, 134] on img at bounding box center [360, 134] width 13 height 13
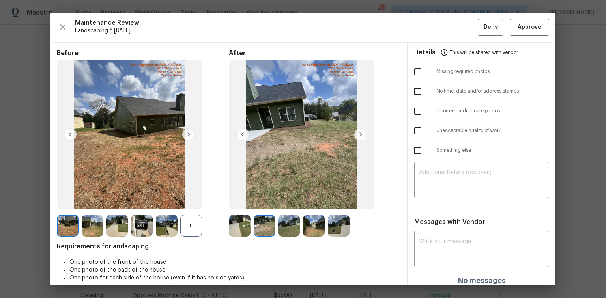
click at [358, 134] on img at bounding box center [360, 134] width 13 height 13
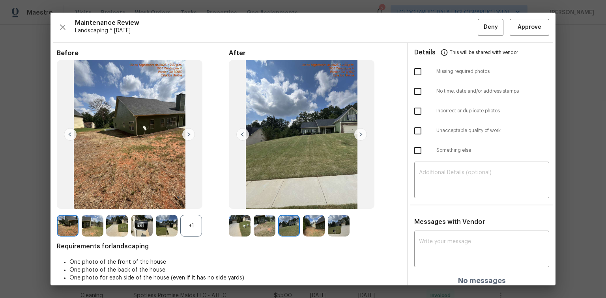
click at [358, 134] on img at bounding box center [360, 134] width 13 height 13
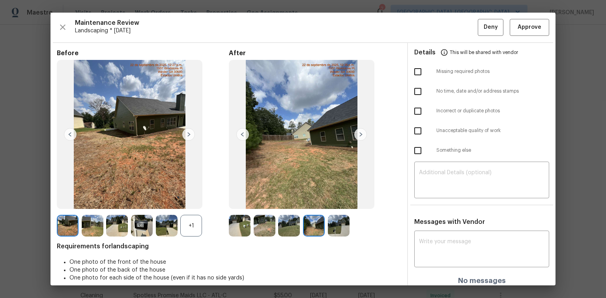
click at [358, 134] on img at bounding box center [360, 134] width 13 height 13
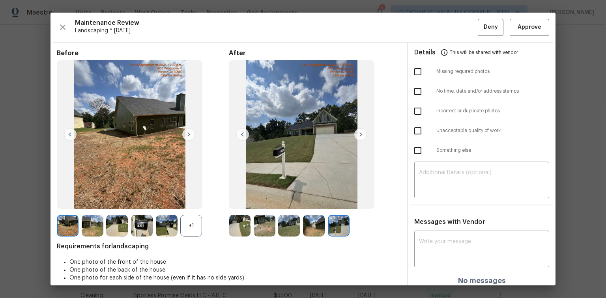
click at [358, 134] on img at bounding box center [360, 134] width 13 height 13
click at [533, 27] on span "Approve" at bounding box center [529, 27] width 24 height 10
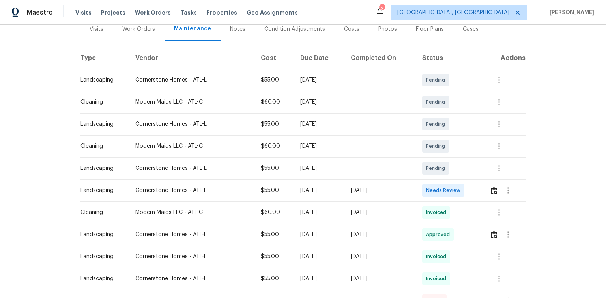
scroll to position [126, 0]
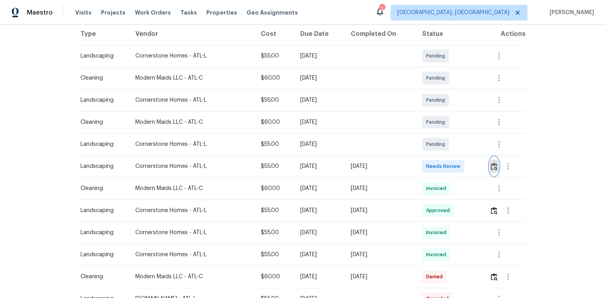
click at [491, 167] on img "button" at bounding box center [494, 166] width 7 height 7
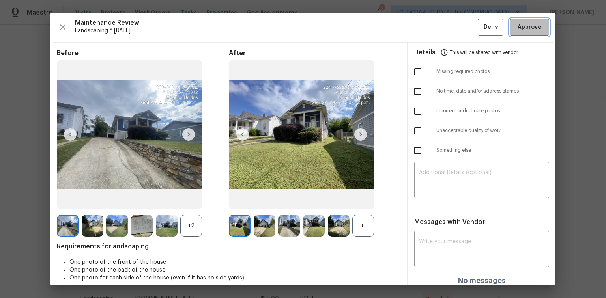
click at [517, 29] on span "Approve" at bounding box center [529, 27] width 24 height 10
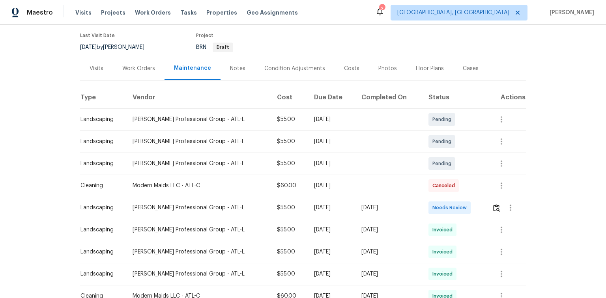
scroll to position [63, 0]
click at [493, 206] on img "button" at bounding box center [496, 207] width 7 height 7
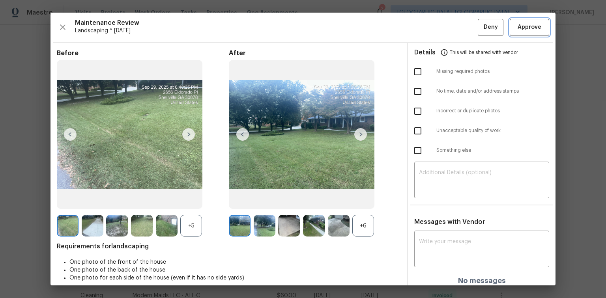
click at [519, 34] on button "Approve" at bounding box center [529, 27] width 39 height 17
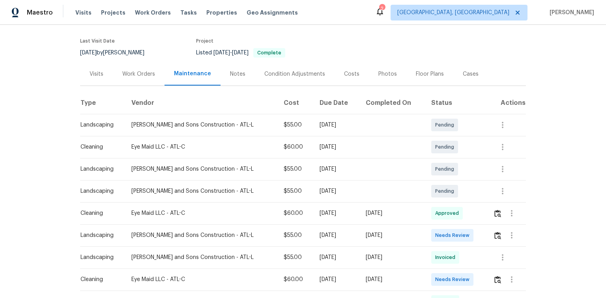
scroll to position [63, 0]
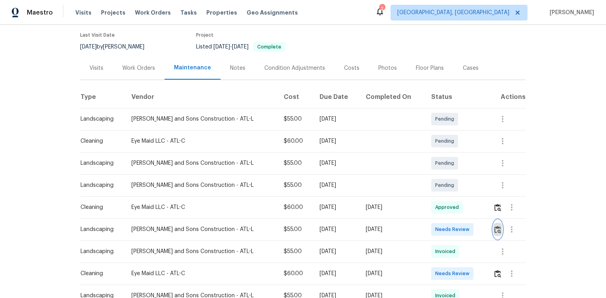
click at [494, 226] on img "button" at bounding box center [497, 229] width 7 height 7
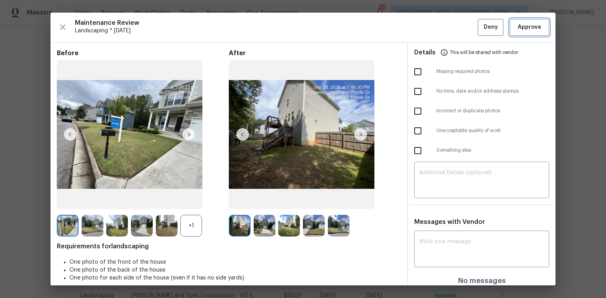
click at [517, 28] on span "Approve" at bounding box center [529, 27] width 24 height 10
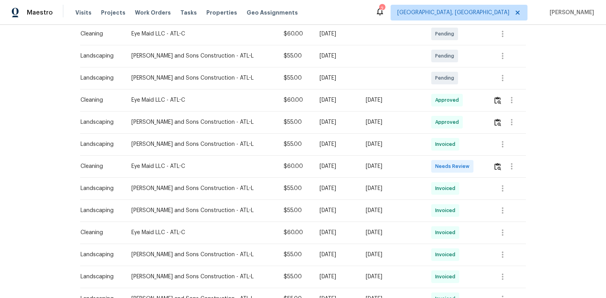
scroll to position [126, 0]
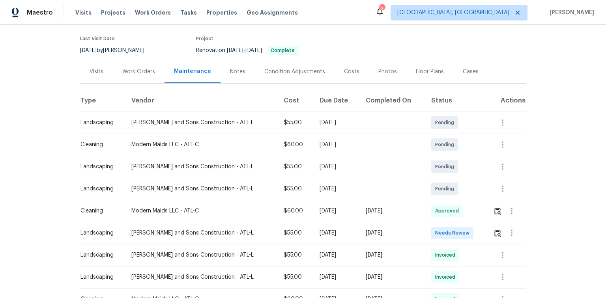
scroll to position [63, 0]
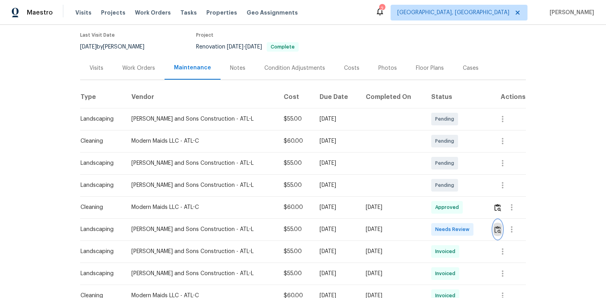
click at [494, 228] on img "button" at bounding box center [497, 229] width 7 height 7
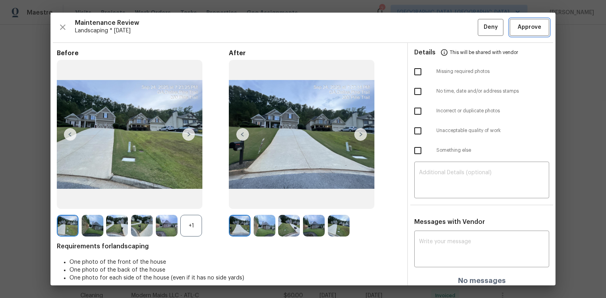
click at [526, 30] on span "Approve" at bounding box center [529, 27] width 24 height 10
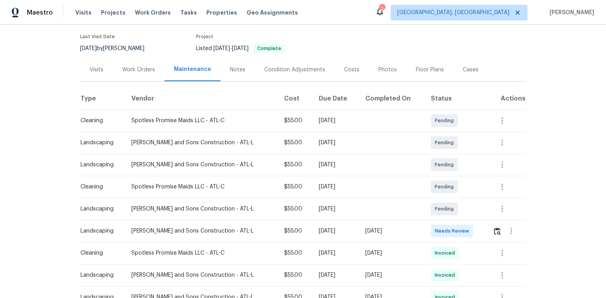
scroll to position [63, 0]
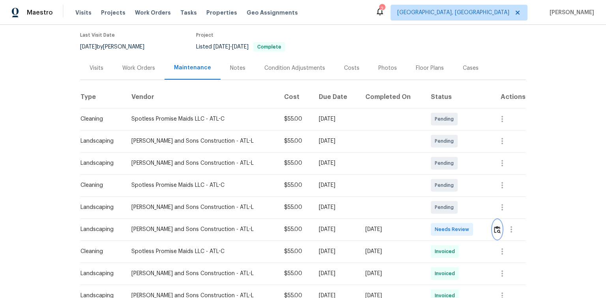
click at [494, 226] on img "button" at bounding box center [497, 229] width 7 height 7
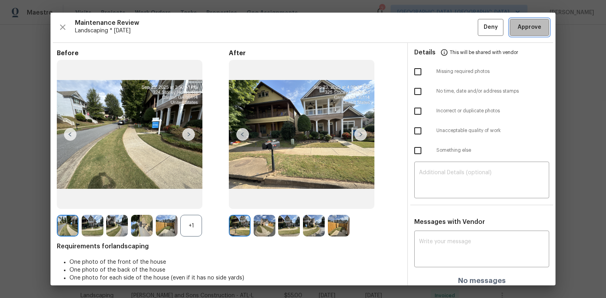
click at [527, 28] on span "Approve" at bounding box center [529, 27] width 24 height 10
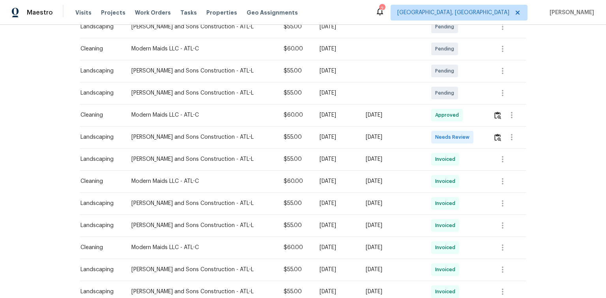
scroll to position [158, 0]
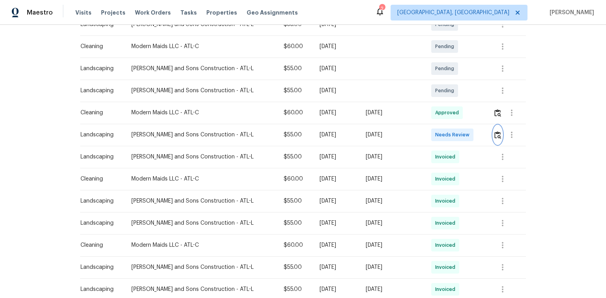
click at [497, 133] on img "button" at bounding box center [497, 134] width 7 height 7
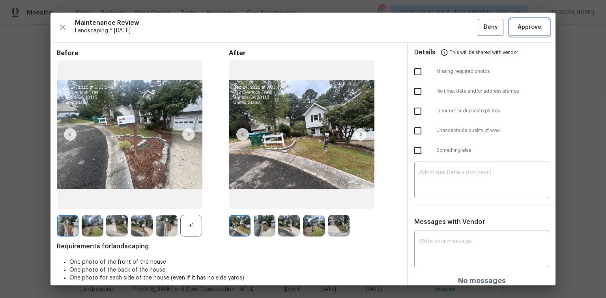
click at [530, 28] on span "Approve" at bounding box center [529, 27] width 24 height 10
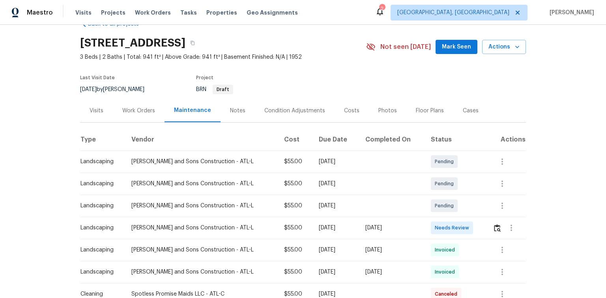
scroll to position [32, 0]
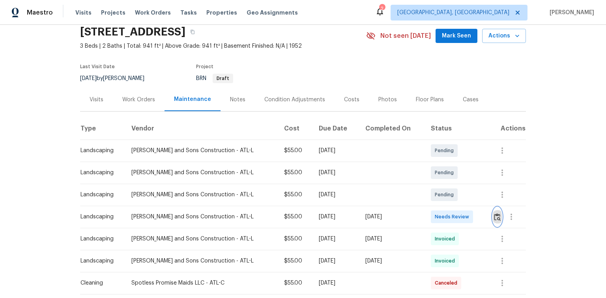
click at [494, 217] on img "button" at bounding box center [497, 216] width 7 height 7
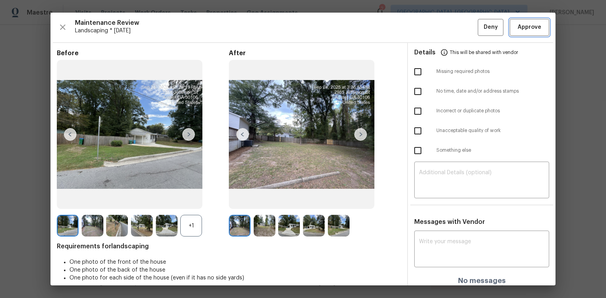
click at [527, 28] on span "Approve" at bounding box center [529, 27] width 24 height 10
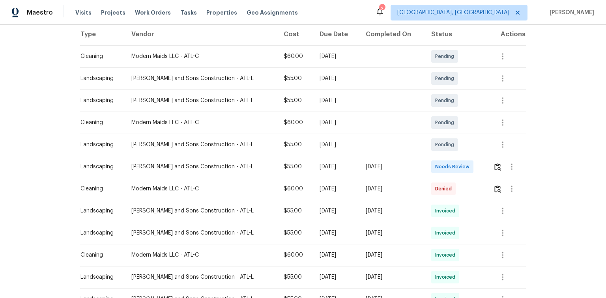
scroll to position [126, 0]
click at [495, 165] on img "button" at bounding box center [497, 166] width 7 height 7
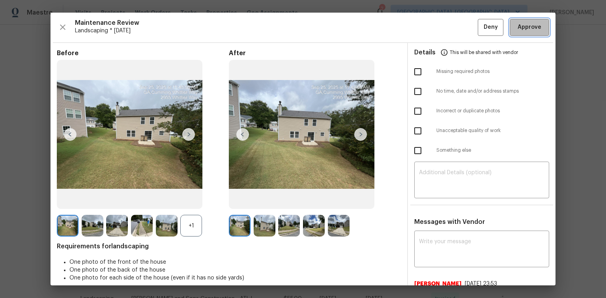
click at [523, 27] on span "Approve" at bounding box center [529, 27] width 24 height 10
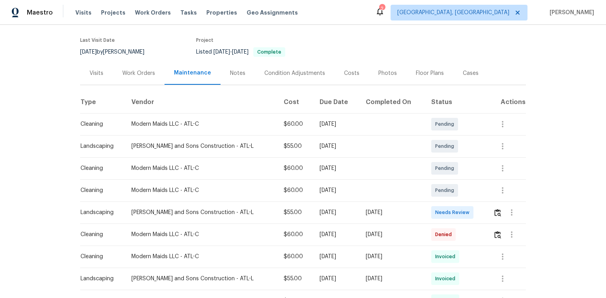
scroll to position [63, 0]
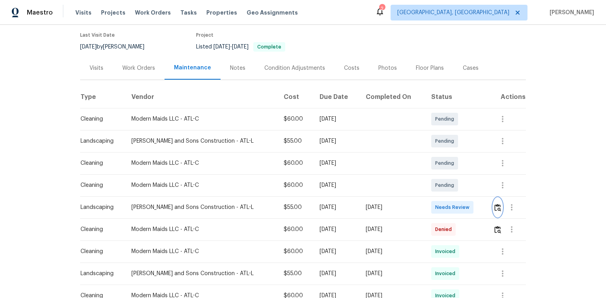
click at [494, 206] on img "button" at bounding box center [497, 207] width 7 height 7
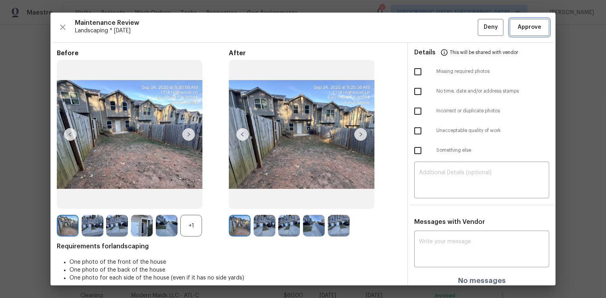
click at [522, 33] on button "Approve" at bounding box center [529, 27] width 39 height 17
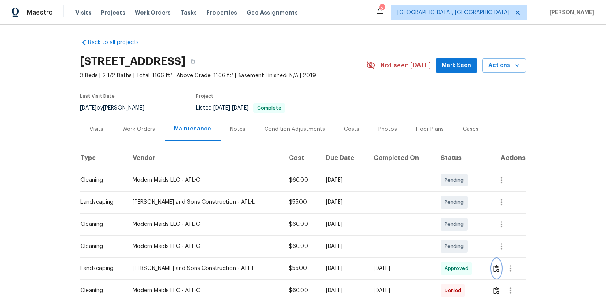
scroll to position [0, 0]
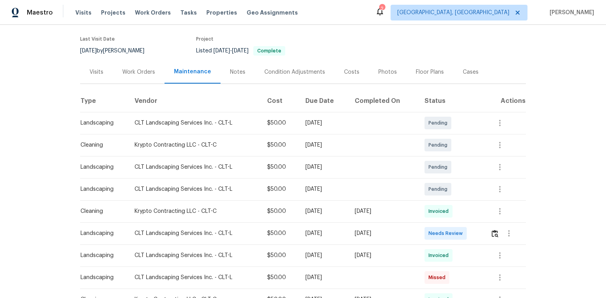
scroll to position [63, 0]
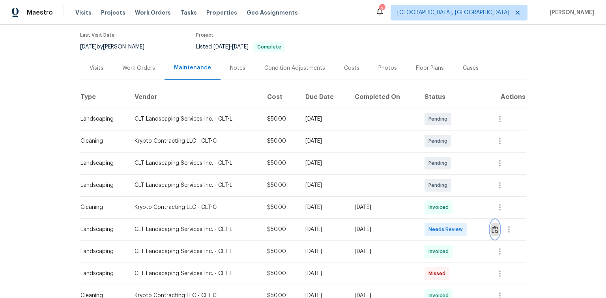
click at [493, 229] on img "button" at bounding box center [494, 229] width 7 height 7
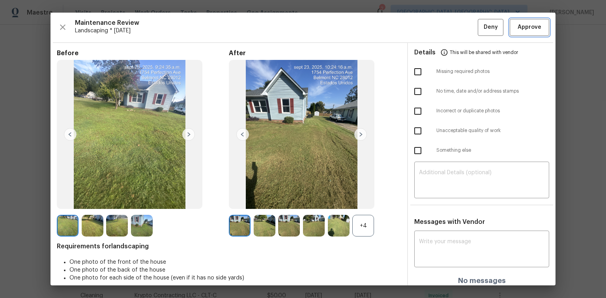
click at [519, 27] on span "Approve" at bounding box center [529, 27] width 24 height 10
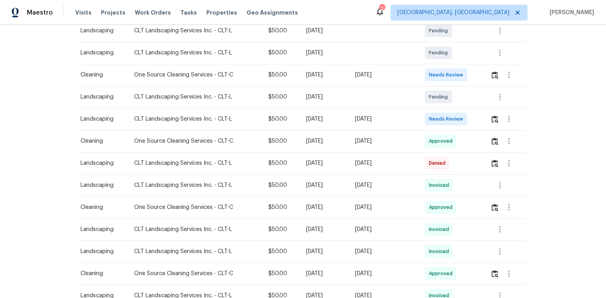
scroll to position [158, 0]
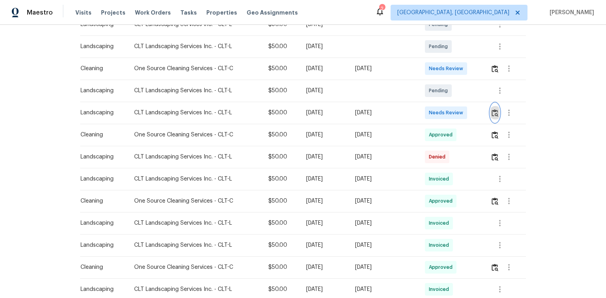
click at [496, 114] on img "button" at bounding box center [494, 112] width 7 height 7
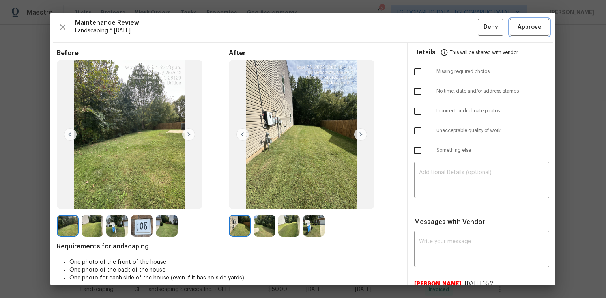
click at [538, 27] on span "Approve" at bounding box center [529, 27] width 27 height 10
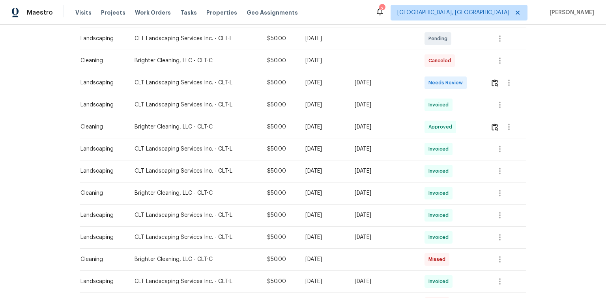
scroll to position [189, 0]
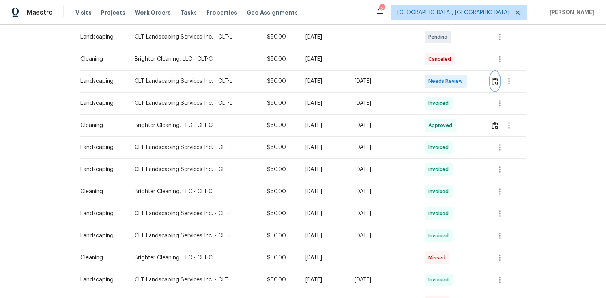
click at [495, 82] on img "button" at bounding box center [494, 81] width 7 height 7
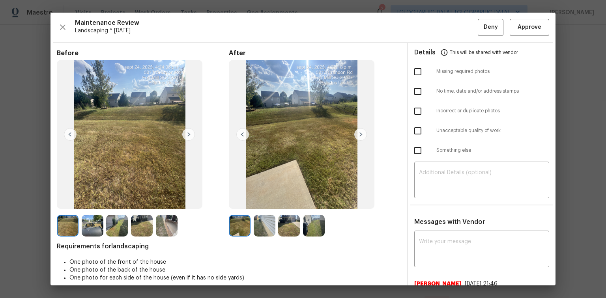
click at [416, 128] on input "checkbox" at bounding box center [417, 131] width 17 height 17
checkbox input "true"
click at [453, 170] on textarea at bounding box center [481, 181] width 125 height 22
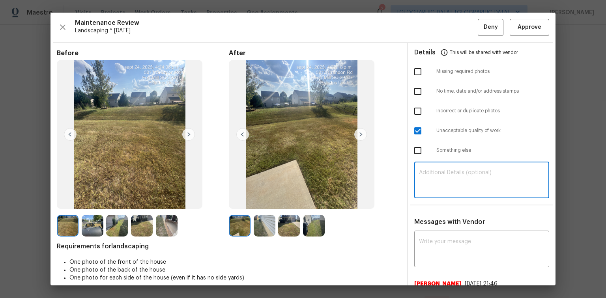
paste textarea "Maintenance Audit Team: Hello! Unfortunately, this Landscaping visit completed …"
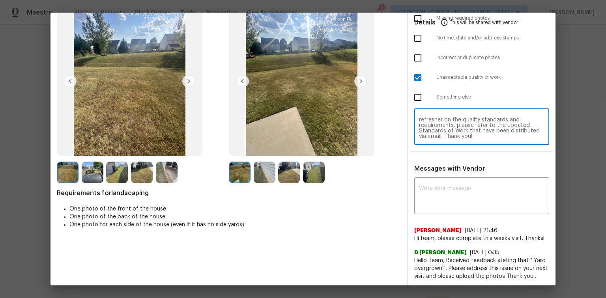
scroll to position [54, 0]
type textarea "Maintenance Audit Team: Hello! Unfortunately, this Landscaping visit completed …"
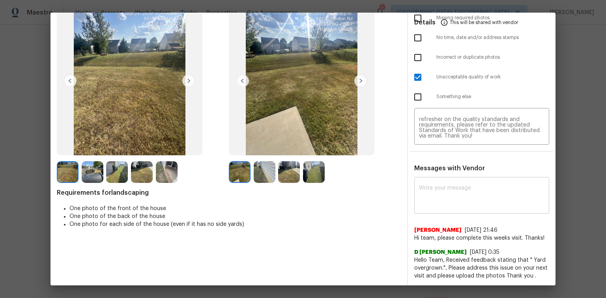
click at [446, 184] on div "x ​" at bounding box center [481, 196] width 135 height 35
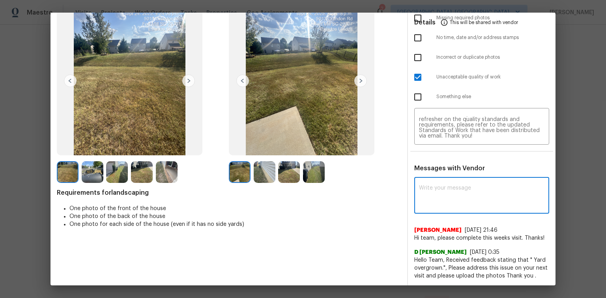
paste textarea "Maintenance Audit Team: Hello! Unfortunately, this Landscaping visit completed …"
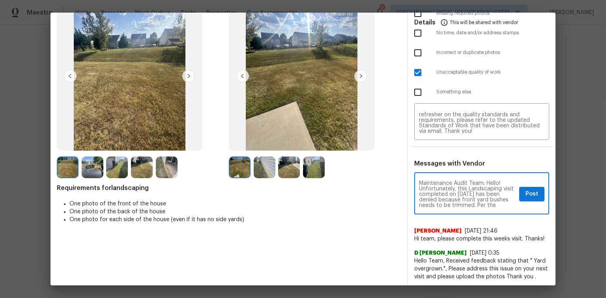
scroll to position [59, 0]
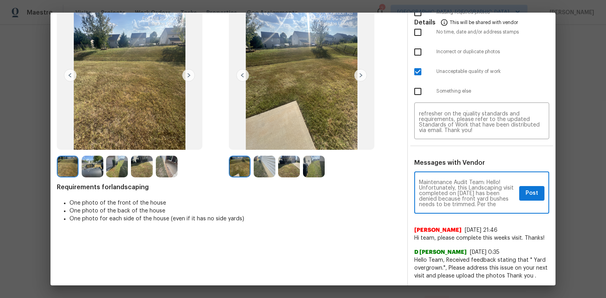
type textarea "Maintenance Audit Team: Hello! Unfortunately, this Landscaping visit completed …"
click at [526, 193] on span "Post" at bounding box center [531, 194] width 13 height 10
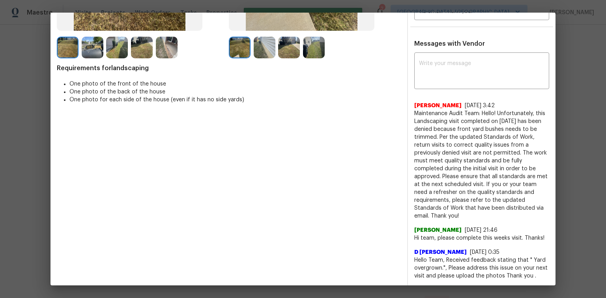
scroll to position [0, 0]
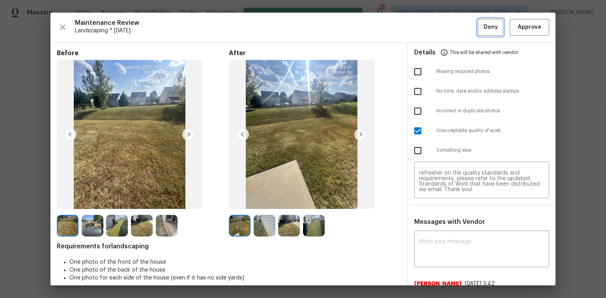
click at [478, 30] on button "Deny" at bounding box center [491, 27] width 26 height 17
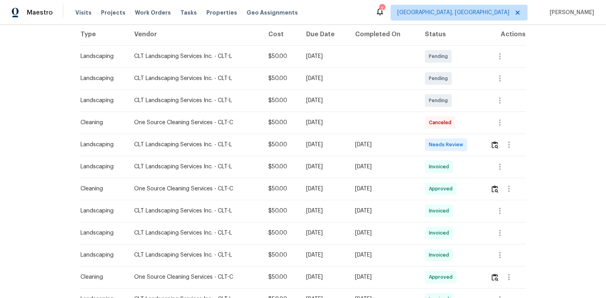
scroll to position [126, 0]
click at [495, 144] on img "button" at bounding box center [494, 144] width 7 height 7
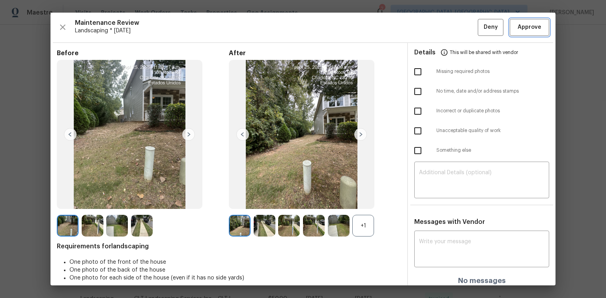
click at [519, 32] on span "Approve" at bounding box center [529, 27] width 24 height 10
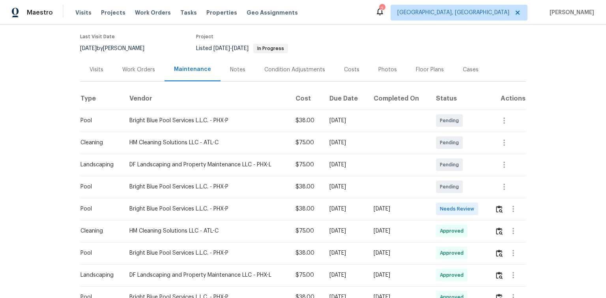
scroll to position [63, 0]
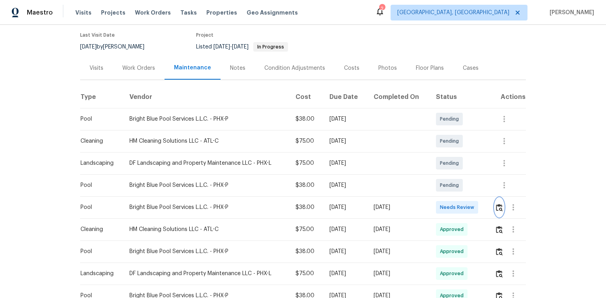
click at [499, 207] on img "button" at bounding box center [499, 207] width 7 height 7
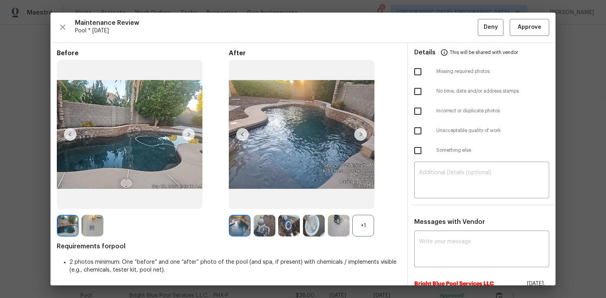
click at [362, 134] on img at bounding box center [360, 134] width 13 height 13
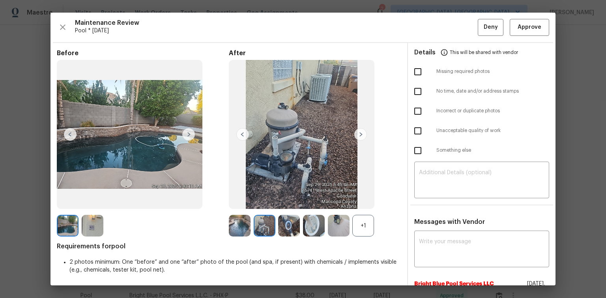
click at [362, 134] on img at bounding box center [360, 134] width 13 height 13
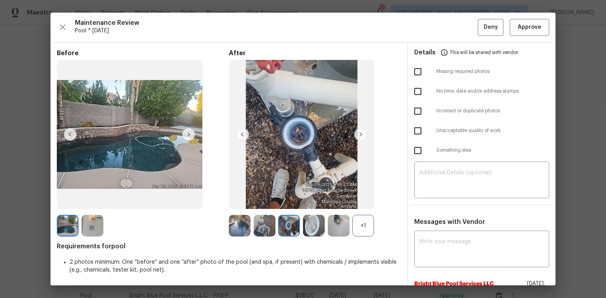
click at [360, 134] on img at bounding box center [360, 134] width 13 height 13
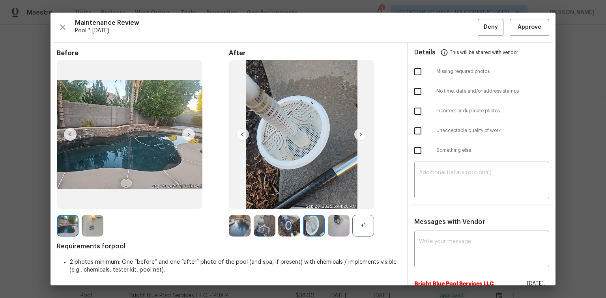
click at [360, 134] on img at bounding box center [360, 134] width 13 height 13
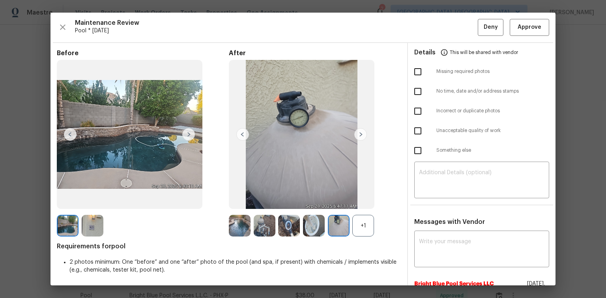
click at [243, 132] on img at bounding box center [242, 134] width 13 height 13
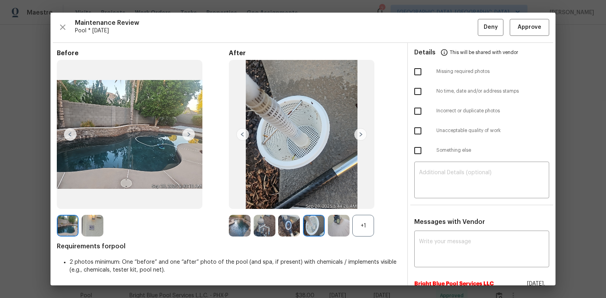
click at [366, 227] on div "+1" at bounding box center [363, 226] width 22 height 22
click at [360, 134] on img at bounding box center [360, 134] width 13 height 13
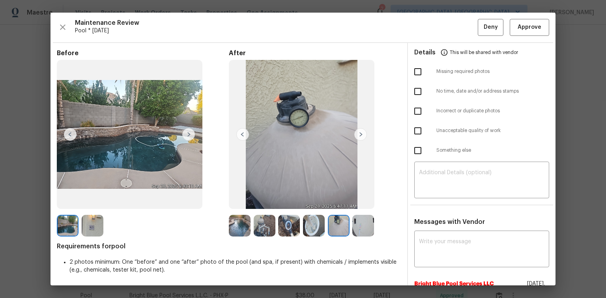
click at [359, 137] on img at bounding box center [360, 134] width 13 height 13
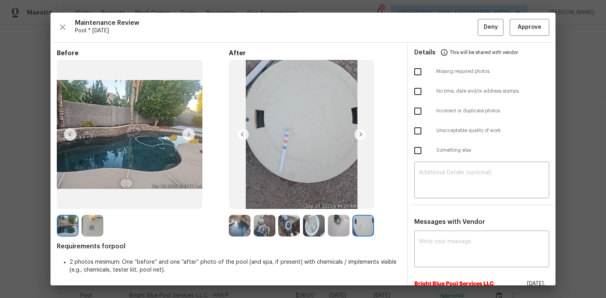
click at [91, 223] on img at bounding box center [93, 226] width 22 height 22
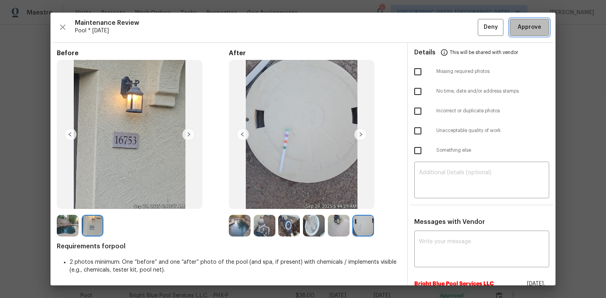
click at [519, 28] on span "Approve" at bounding box center [529, 27] width 24 height 10
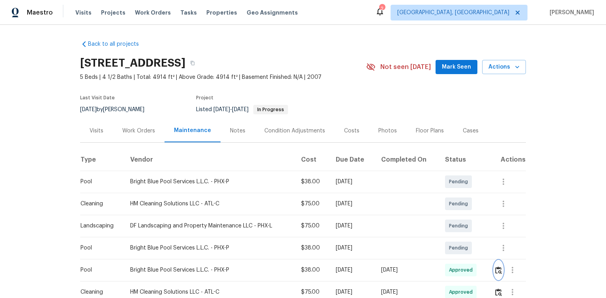
scroll to position [0, 0]
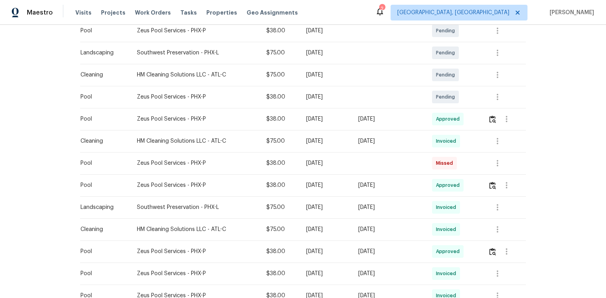
scroll to position [126, 0]
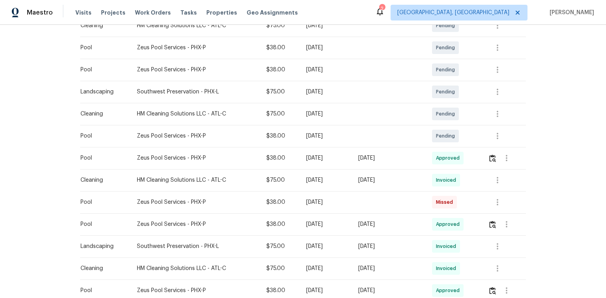
scroll to position [158, 0]
click at [495, 157] on img "button" at bounding box center [492, 156] width 7 height 7
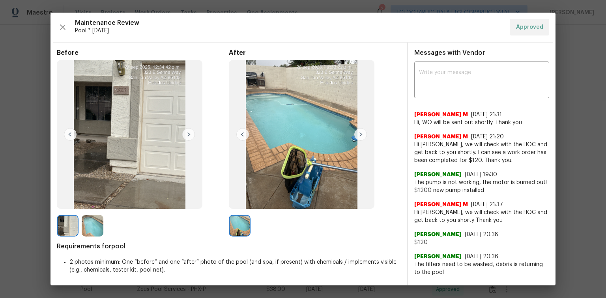
click at [361, 133] on img at bounding box center [360, 134] width 13 height 13
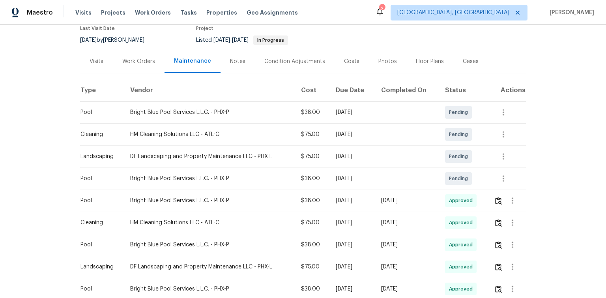
scroll to position [95, 0]
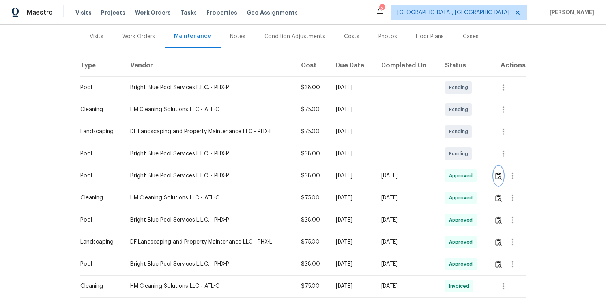
click at [497, 176] on img "button" at bounding box center [498, 175] width 7 height 7
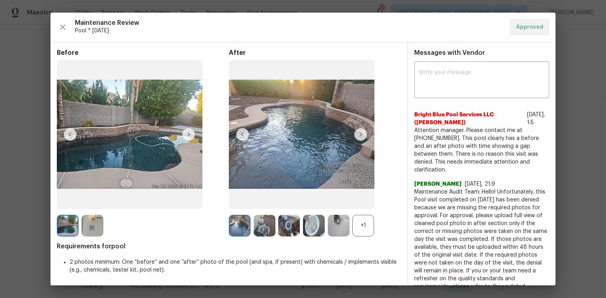
click at [358, 137] on img at bounding box center [360, 134] width 13 height 13
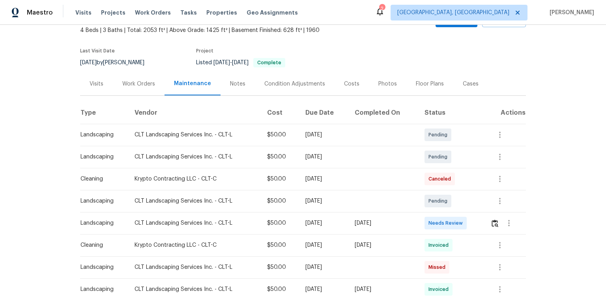
scroll to position [95, 0]
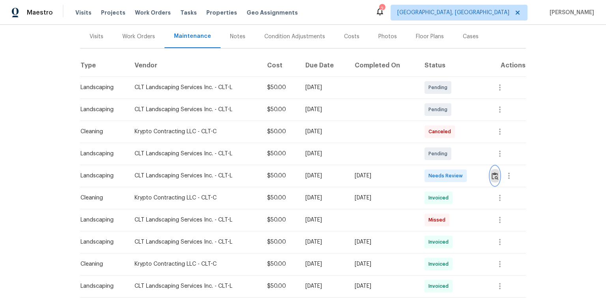
click at [491, 179] on img "button" at bounding box center [494, 175] width 7 height 7
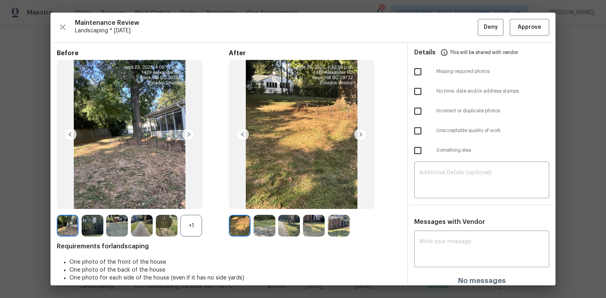
click at [415, 73] on input "checkbox" at bounding box center [417, 72] width 17 height 17
checkbox input "true"
click at [415, 133] on input "checkbox" at bounding box center [417, 131] width 17 height 17
checkbox input "true"
click at [423, 168] on div "​" at bounding box center [481, 181] width 135 height 35
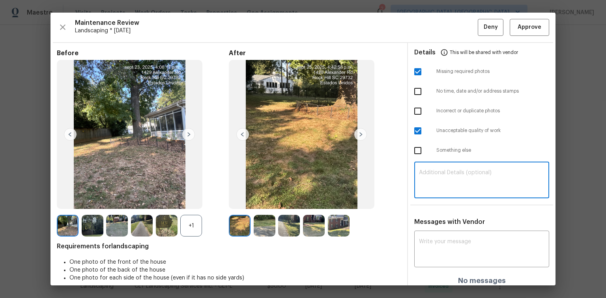
paste textarea "Maintenance Audit Team: Hello! Unfortunately, this Landscaping visit completed …"
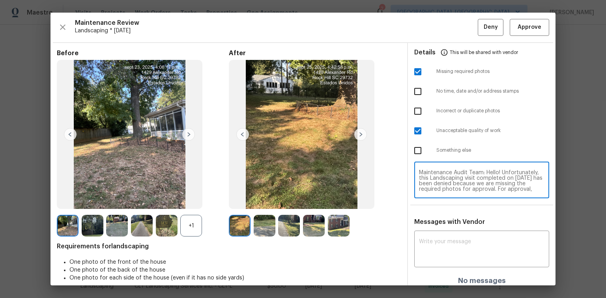
scroll to position [71, 0]
type textarea "Maintenance Audit Team: Hello! Unfortunately, this Landscaping visit completed …"
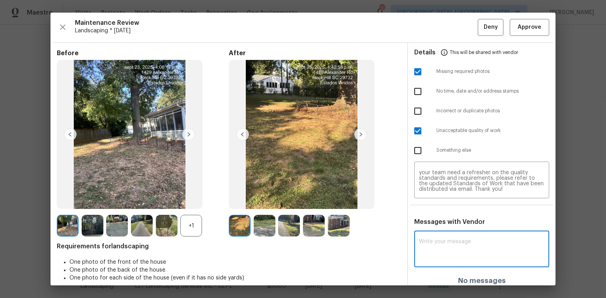
click at [429, 246] on textarea at bounding box center [481, 250] width 125 height 22
paste textarea "Maintenance Audit Team: Hello! Unfortunately, this Landscaping visit completed …"
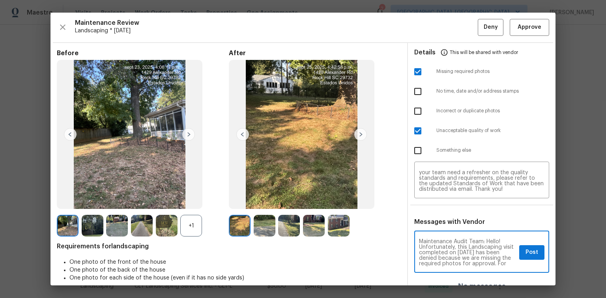
scroll to position [99, 0]
type textarea "Maintenance Audit Team: Hello! Unfortunately, this Landscaping visit completed …"
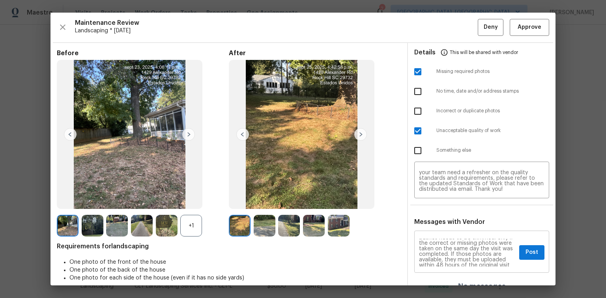
scroll to position [32, 0]
click at [525, 253] on span "Post" at bounding box center [531, 253] width 13 height 10
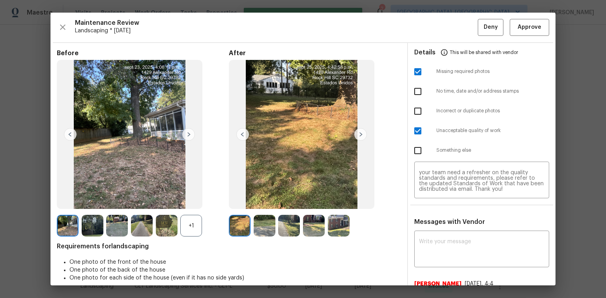
scroll to position [0, 0]
click at [485, 29] on span "Deny" at bounding box center [491, 27] width 14 height 10
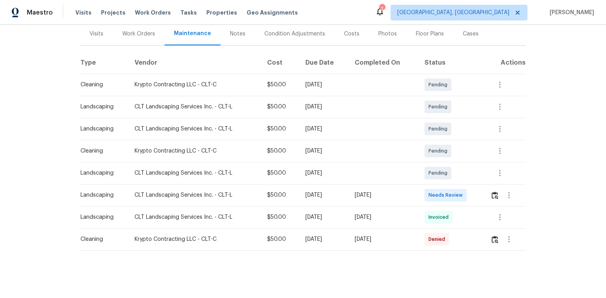
scroll to position [101, 0]
click at [493, 192] on img "button" at bounding box center [494, 195] width 7 height 7
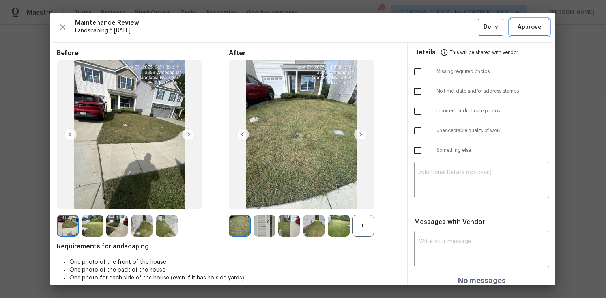
click at [527, 28] on span "Approve" at bounding box center [529, 27] width 24 height 10
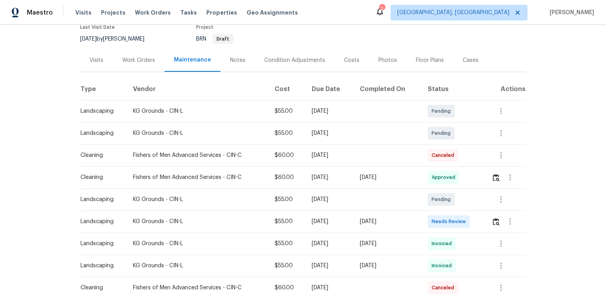
scroll to position [95, 0]
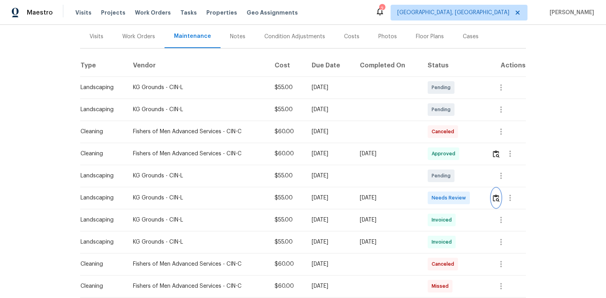
click at [495, 198] on img "button" at bounding box center [496, 197] width 7 height 7
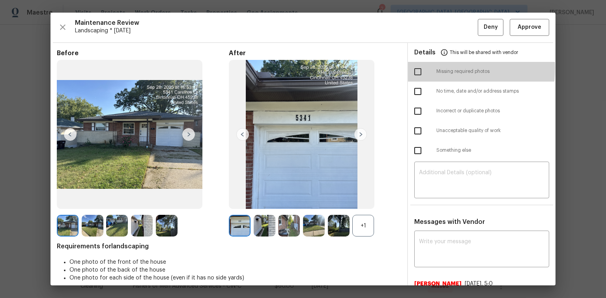
drag, startPoint x: 416, startPoint y: 68, endPoint x: 417, endPoint y: 77, distance: 9.1
click at [416, 68] on input "checkbox" at bounding box center [417, 72] width 17 height 17
checkbox input "true"
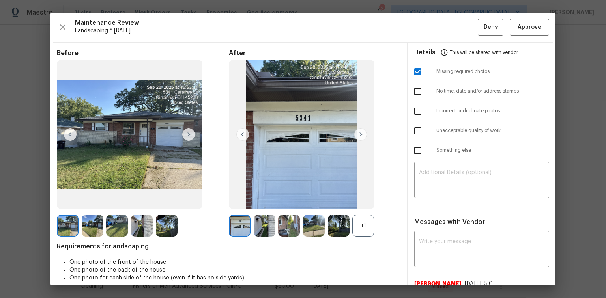
click at [413, 149] on input "checkbox" at bounding box center [417, 150] width 17 height 17
checkbox input "true"
click at [425, 175] on textarea at bounding box center [481, 181] width 125 height 22
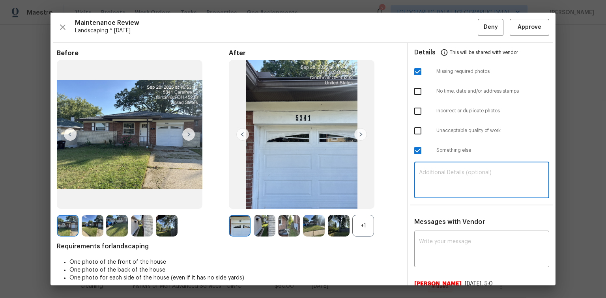
paste textarea "Maintenance Audit Team: Hello! Unfortunately, this Landscaping visit completed …"
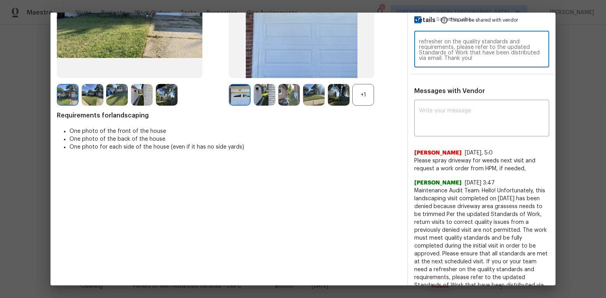
scroll to position [148, 0]
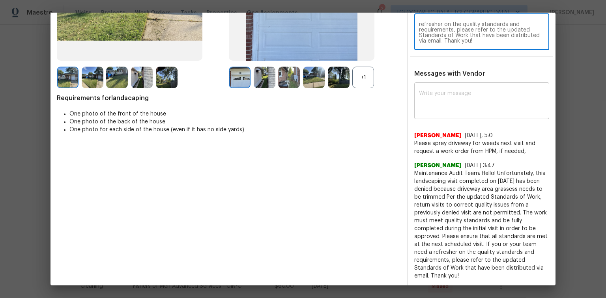
type textarea "Maintenance Audit Team: Hello! Unfortunately, this Landscaping visit completed …"
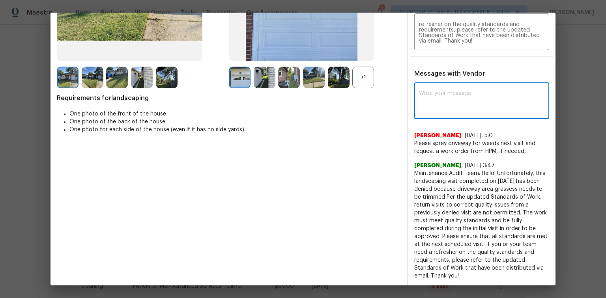
click at [425, 93] on textarea at bounding box center [481, 102] width 125 height 22
paste textarea "Maintenance Audit Team: Hello! Unfortunately, this Landscaping visit completed …"
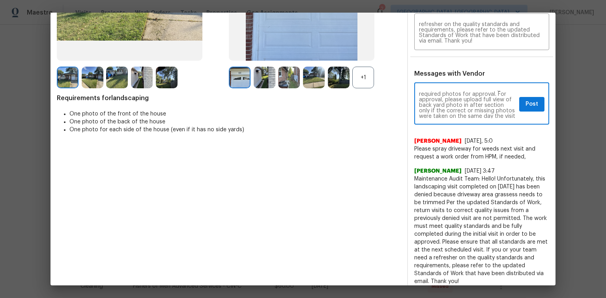
scroll to position [25, 0]
type textarea "Maintenance Audit Team: Hello! Unfortunately, this Landscaping visit completed …"
click at [528, 101] on span "Post" at bounding box center [531, 104] width 13 height 10
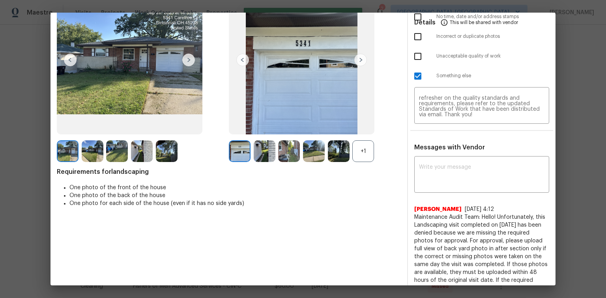
scroll to position [0, 0]
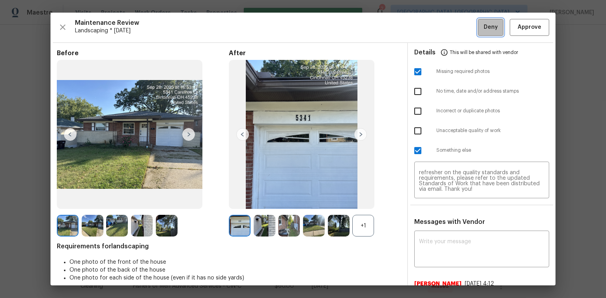
click at [485, 24] on span "Deny" at bounding box center [491, 27] width 14 height 10
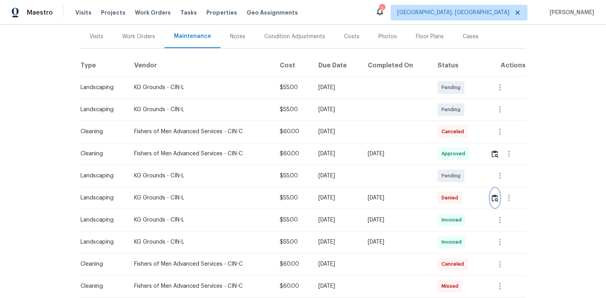
click at [497, 199] on img "button" at bounding box center [494, 197] width 7 height 7
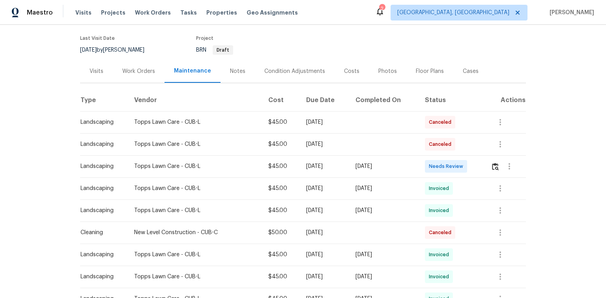
scroll to position [63, 0]
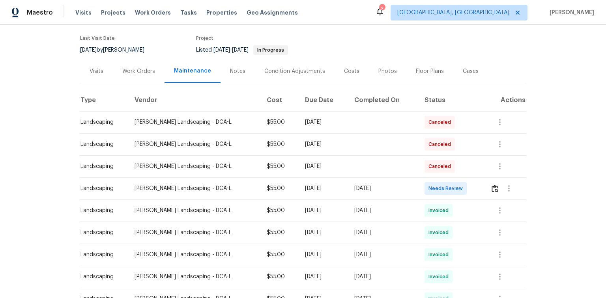
scroll to position [63, 0]
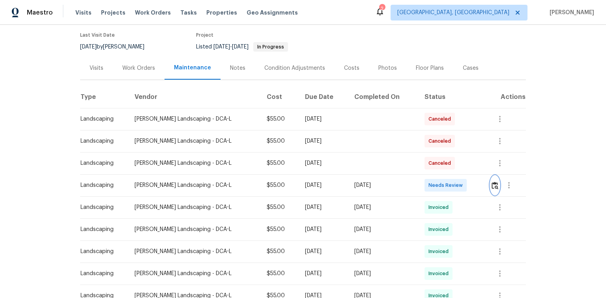
click at [491, 183] on img "button" at bounding box center [494, 185] width 7 height 7
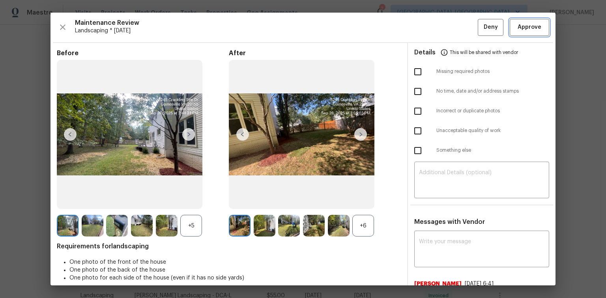
click at [517, 31] on span "Approve" at bounding box center [529, 27] width 24 height 10
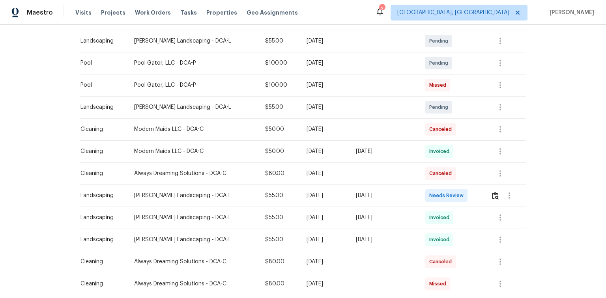
scroll to position [221, 0]
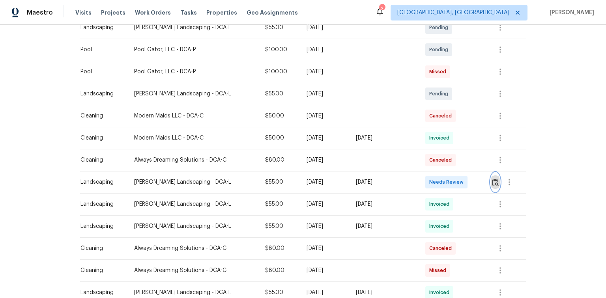
click at [495, 181] on img "button" at bounding box center [495, 182] width 7 height 7
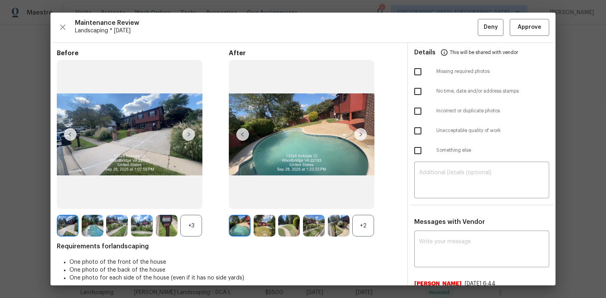
click at [360, 134] on img at bounding box center [360, 134] width 13 height 13
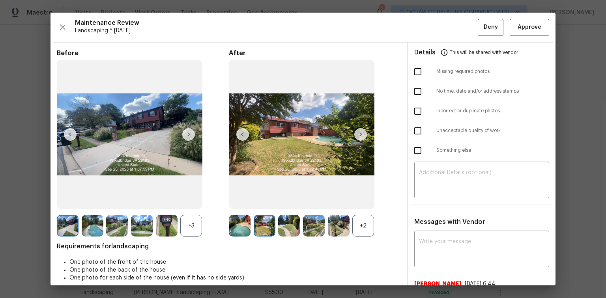
click at [360, 134] on img at bounding box center [360, 134] width 13 height 13
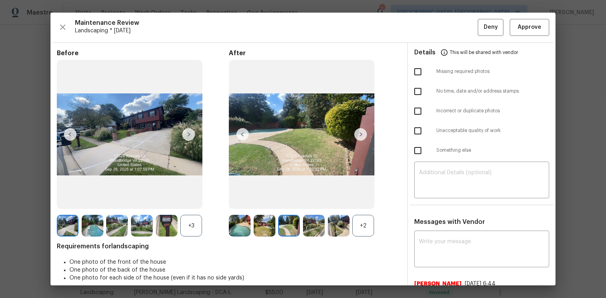
click at [360, 134] on img at bounding box center [360, 134] width 13 height 13
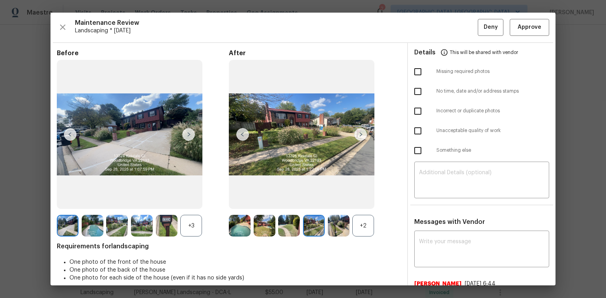
click at [360, 134] on img at bounding box center [360, 134] width 13 height 13
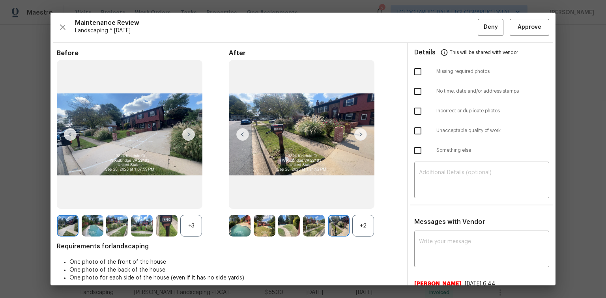
click at [360, 134] on img at bounding box center [360, 134] width 13 height 13
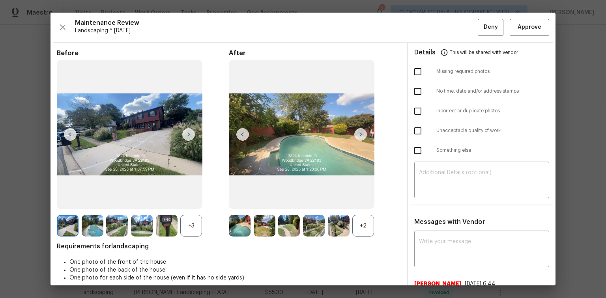
click at [360, 134] on img at bounding box center [360, 134] width 13 height 13
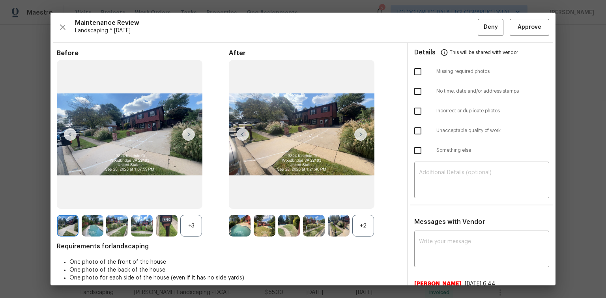
click at [243, 136] on img at bounding box center [242, 134] width 13 height 13
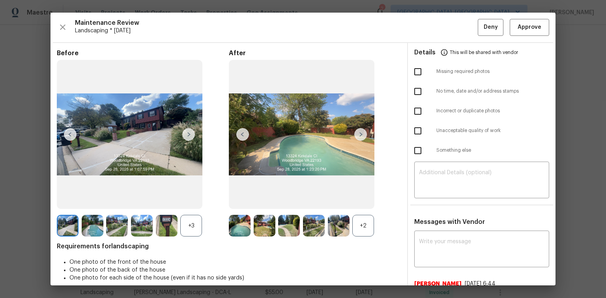
click at [243, 136] on img at bounding box center [242, 134] width 13 height 13
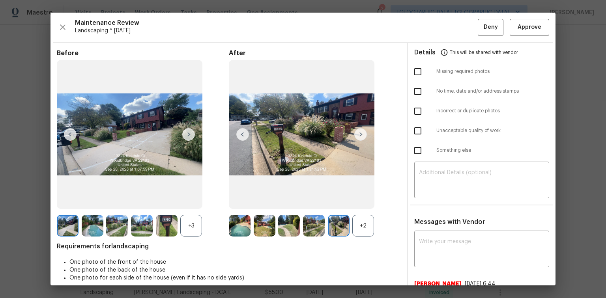
click at [243, 136] on img at bounding box center [242, 134] width 13 height 13
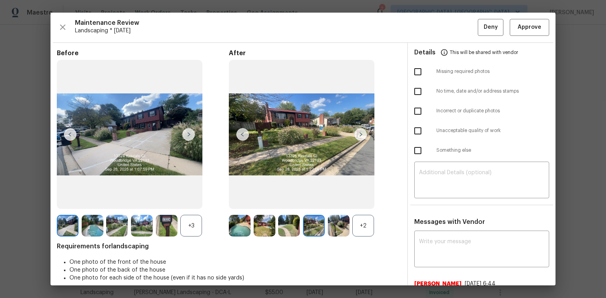
click at [243, 136] on img at bounding box center [242, 134] width 13 height 13
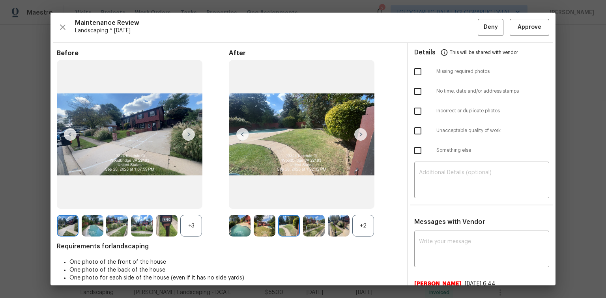
click at [243, 136] on img at bounding box center [242, 134] width 13 height 13
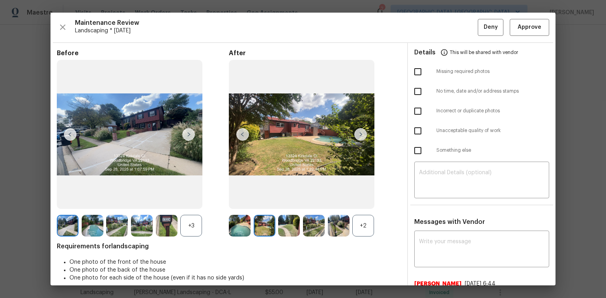
click at [243, 136] on img at bounding box center [242, 134] width 13 height 13
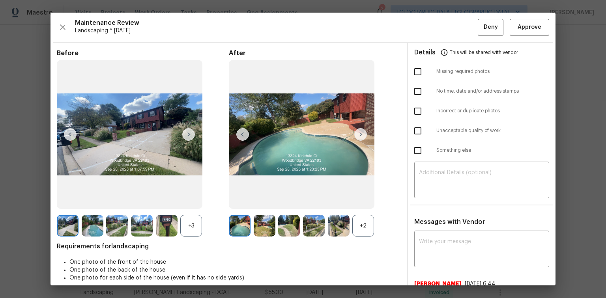
click at [243, 136] on img at bounding box center [242, 134] width 13 height 13
click at [362, 227] on div "+2" at bounding box center [363, 226] width 22 height 22
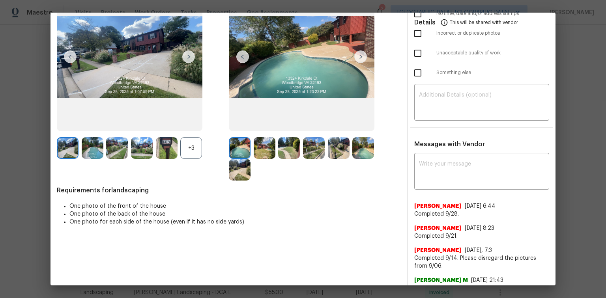
scroll to position [95, 0]
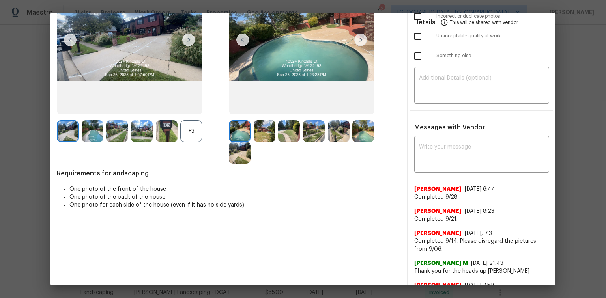
click at [238, 156] on img at bounding box center [240, 153] width 22 height 22
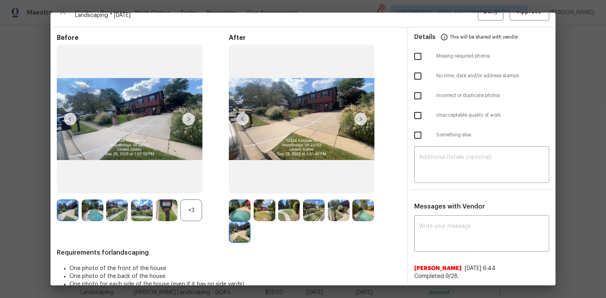
scroll to position [0, 0]
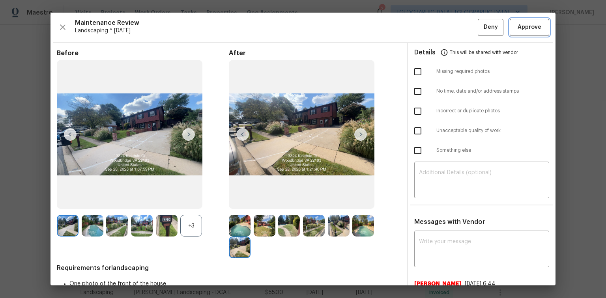
click at [533, 30] on span "Approve" at bounding box center [529, 27] width 24 height 10
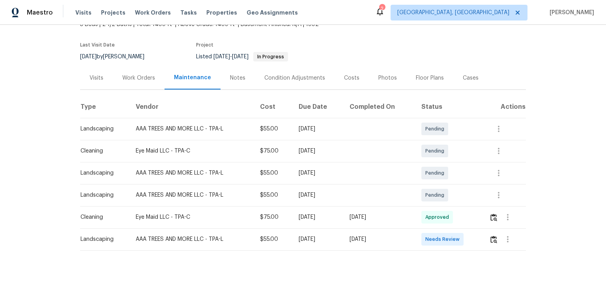
scroll to position [57, 0]
click at [492, 236] on img "button" at bounding box center [493, 239] width 7 height 7
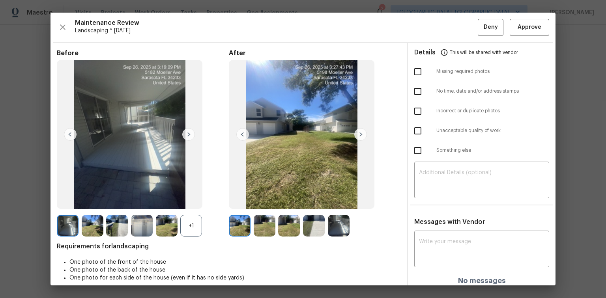
click at [415, 73] on input "checkbox" at bounding box center [417, 72] width 17 height 17
checkbox input "true"
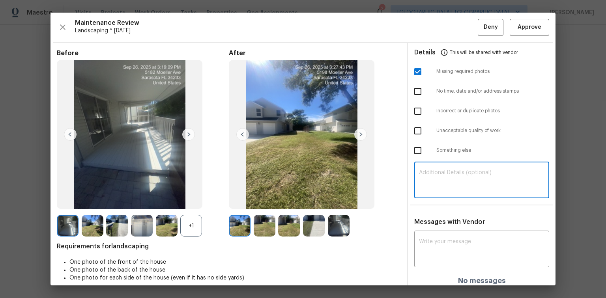
click at [419, 172] on textarea at bounding box center [481, 181] width 125 height 22
paste textarea "Maintenance Audit Team: Hello! Unfortunately, this Landscaping visit completed …"
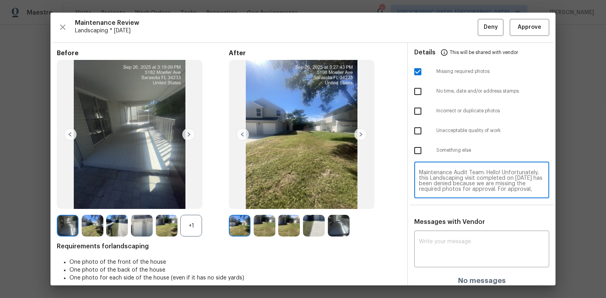
scroll to position [66, 0]
type textarea "Maintenance Audit Team: Hello! Unfortunately, this Landscaping visit completed …"
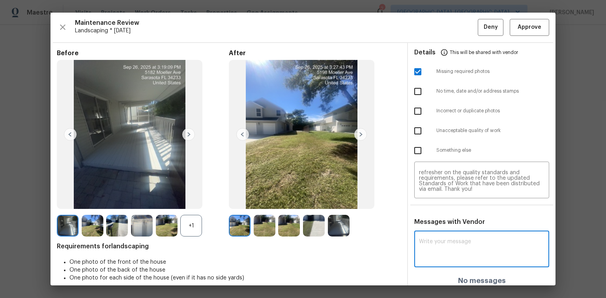
click at [442, 242] on textarea at bounding box center [481, 250] width 125 height 22
paste textarea "Maintenance Audit Team: Hello! Unfortunately, this Landscaping visit completed …"
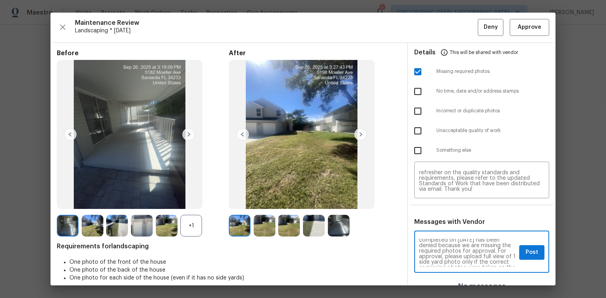
scroll to position [25, 0]
type textarea "Maintenance Audit Team: Hello! Unfortunately, this Landscaping visit completed …"
click at [526, 251] on span "Post" at bounding box center [531, 253] width 13 height 10
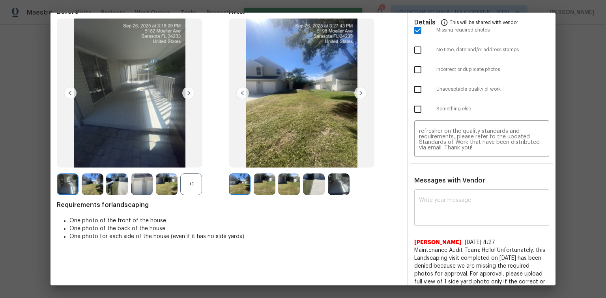
scroll to position [0, 0]
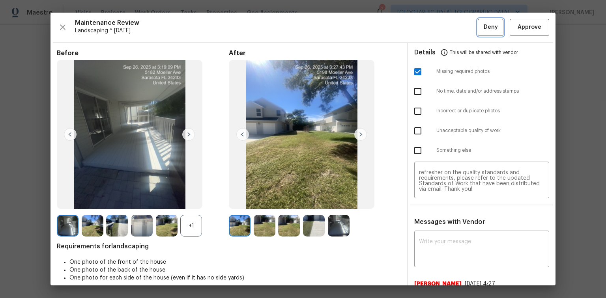
click at [489, 27] on span "Deny" at bounding box center [491, 27] width 14 height 10
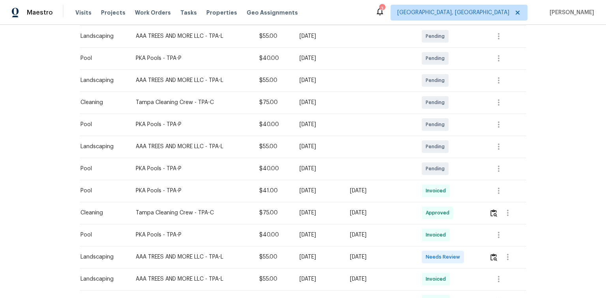
scroll to position [189, 0]
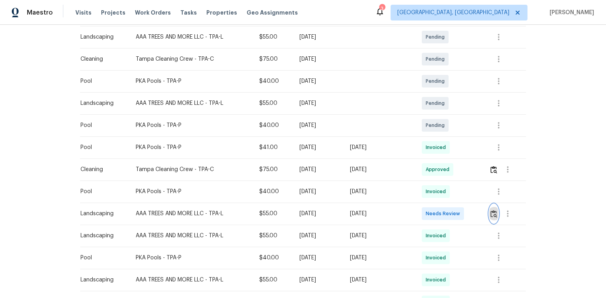
click at [493, 215] on img "button" at bounding box center [493, 213] width 7 height 7
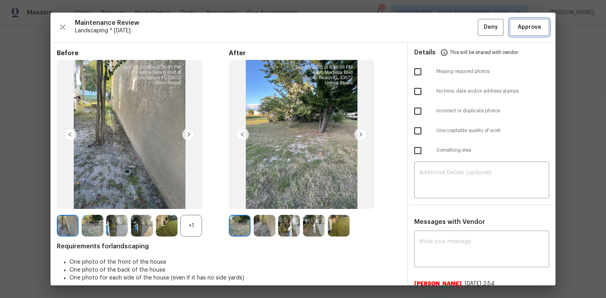
click at [526, 32] on button "Approve" at bounding box center [529, 27] width 39 height 17
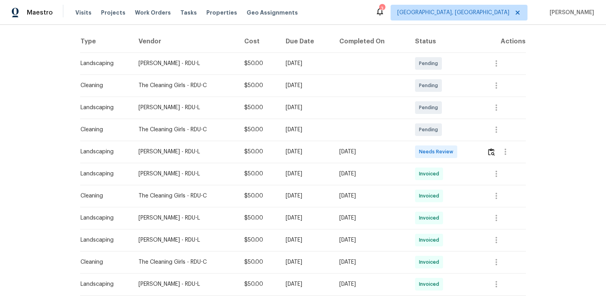
scroll to position [126, 0]
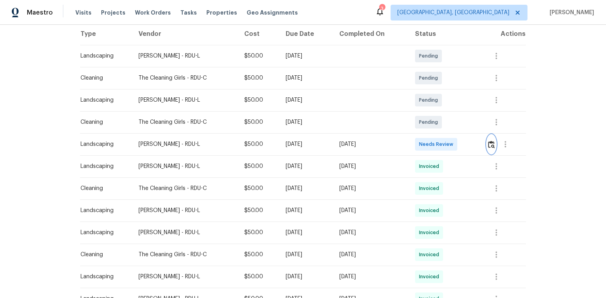
click at [494, 144] on img "button" at bounding box center [491, 144] width 7 height 7
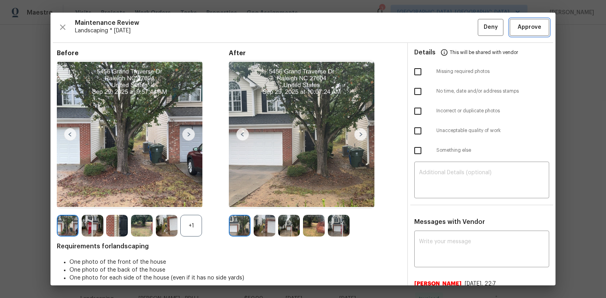
click at [530, 27] on span "Approve" at bounding box center [529, 27] width 24 height 10
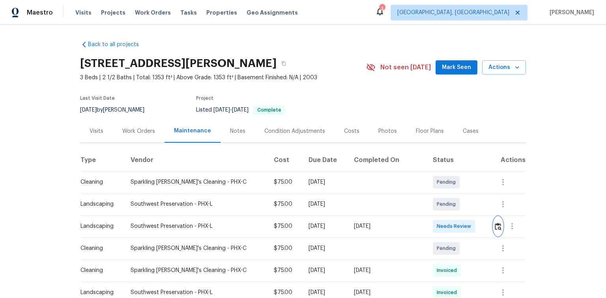
click at [495, 226] on img "button" at bounding box center [498, 226] width 7 height 7
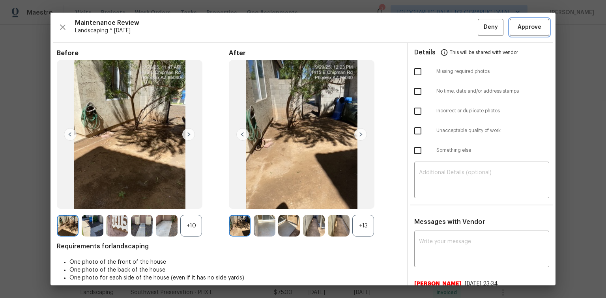
click at [517, 30] on span "Approve" at bounding box center [529, 27] width 24 height 10
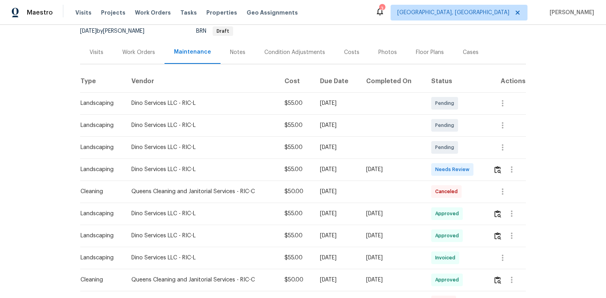
scroll to position [95, 0]
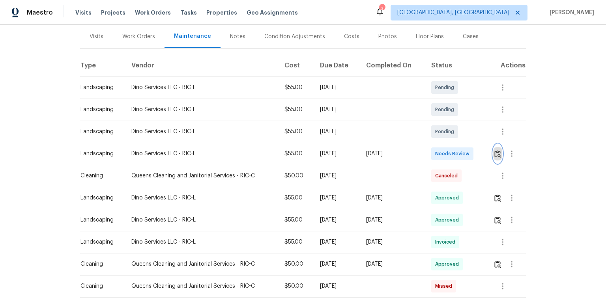
click at [497, 153] on img "button" at bounding box center [497, 153] width 7 height 7
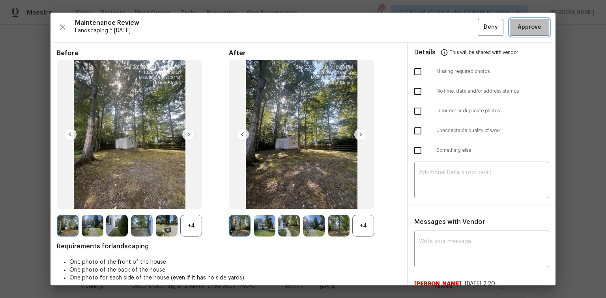
click at [531, 27] on span "Approve" at bounding box center [529, 27] width 24 height 10
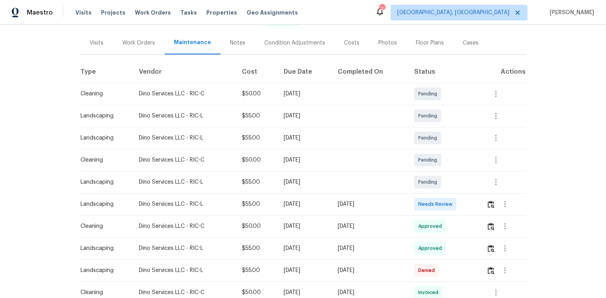
scroll to position [95, 0]
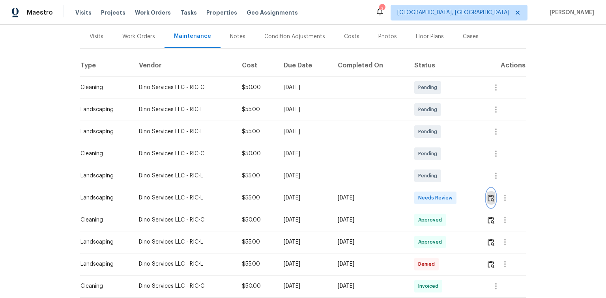
click at [491, 198] on img "button" at bounding box center [491, 197] width 7 height 7
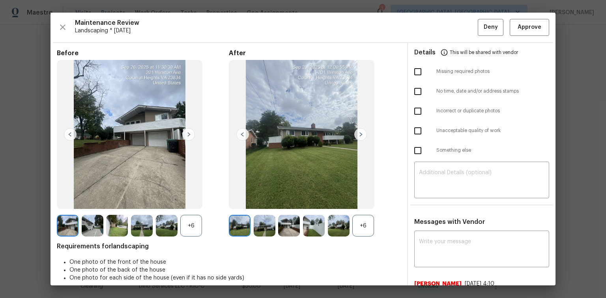
click at [415, 129] on input "checkbox" at bounding box center [417, 131] width 17 height 17
checkbox input "true"
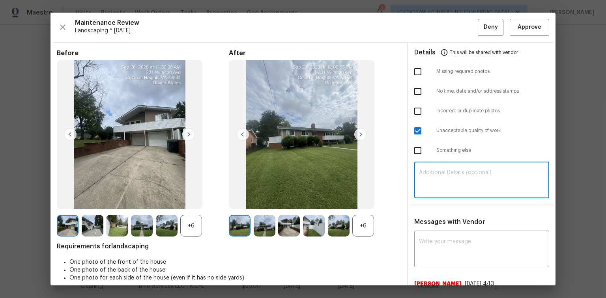
click at [432, 181] on textarea at bounding box center [481, 181] width 125 height 22
paste textarea "Maintenance Audit Team: Hello! Unfortunately, this Landscaping visit completed …"
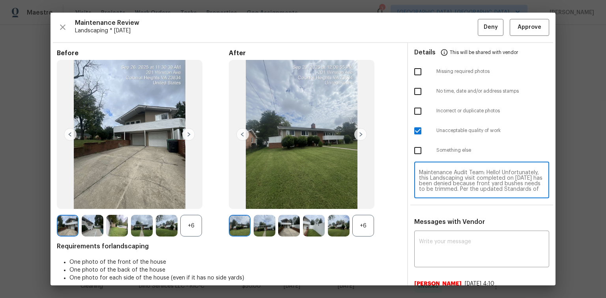
scroll to position [60, 0]
type textarea "Maintenance Audit Team: Hello! Unfortunately, this Landscaping visit completed …"
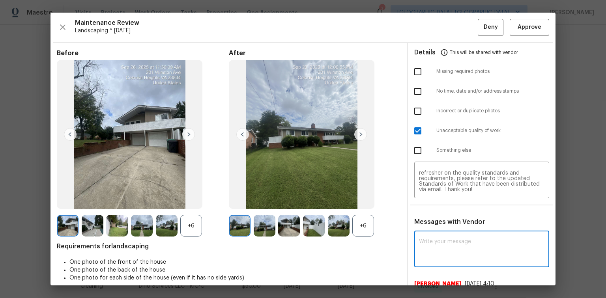
click at [426, 239] on textarea at bounding box center [481, 250] width 125 height 22
paste textarea "Maintenance Audit Team: Hello! Unfortunately, this Landscaping visit completed …"
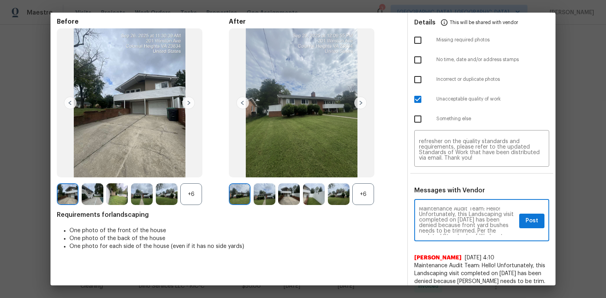
scroll to position [0, 0]
type textarea "Maintenance Audit Team: Hello! Unfortunately, this Landscaping visit completed …"
click at [525, 221] on span "Post" at bounding box center [531, 221] width 13 height 10
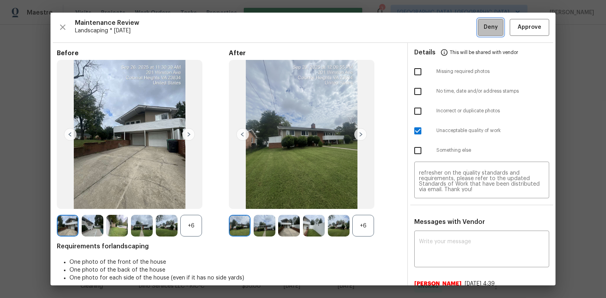
click at [484, 28] on span "Deny" at bounding box center [491, 27] width 14 height 10
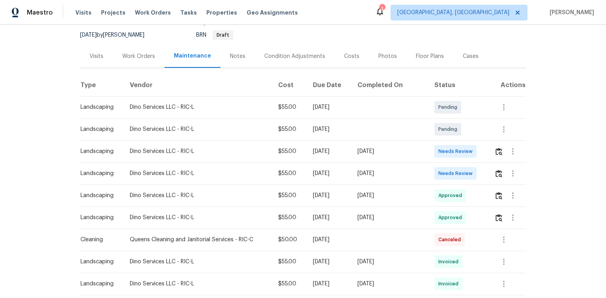
scroll to position [95, 0]
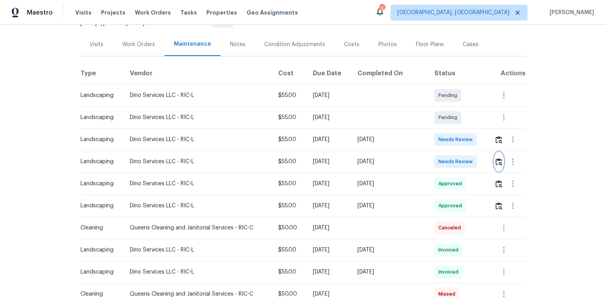
click at [496, 158] on img "button" at bounding box center [498, 161] width 7 height 7
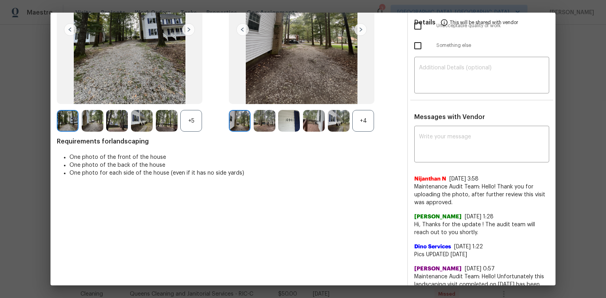
scroll to position [126, 0]
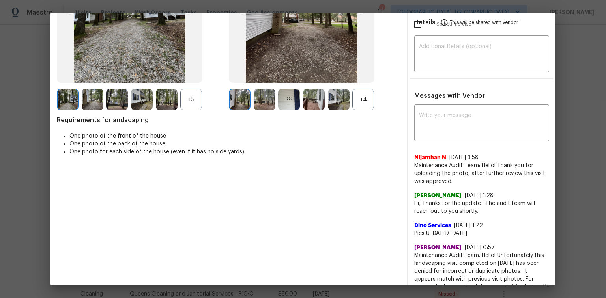
click at [361, 106] on div "+4" at bounding box center [363, 100] width 22 height 22
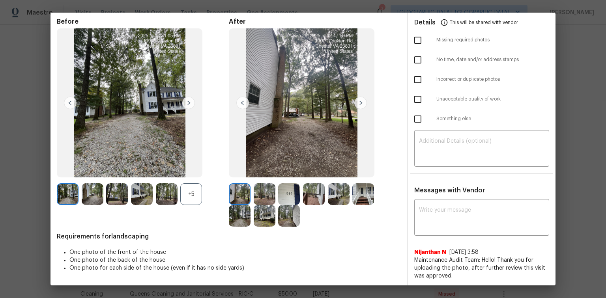
scroll to position [0, 0]
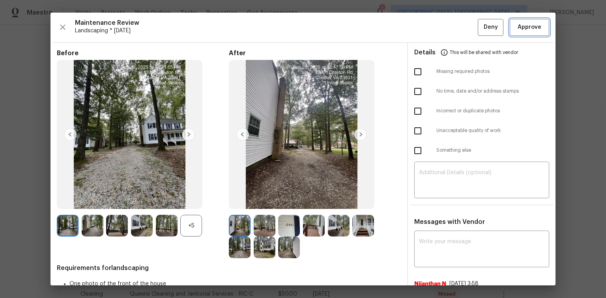
click at [517, 27] on span "Approve" at bounding box center [529, 27] width 24 height 10
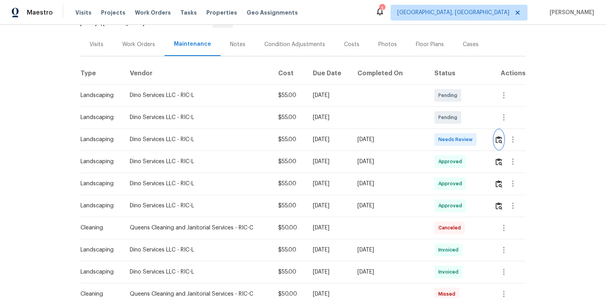
click at [495, 136] on img "button" at bounding box center [498, 139] width 7 height 7
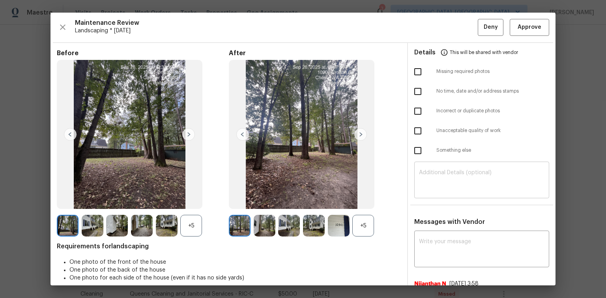
click at [432, 176] on textarea at bounding box center [481, 181] width 125 height 22
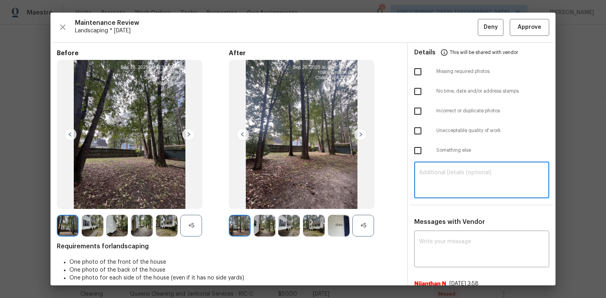
paste textarea "Maintenance Audit Team: Hello! Unfortunately this Landscaping visit has been de…"
type textarea "Maintenance Audit Team: Hello! Unfortunately this Landscaping visit has been de…"
click at [429, 243] on textarea at bounding box center [481, 250] width 125 height 22
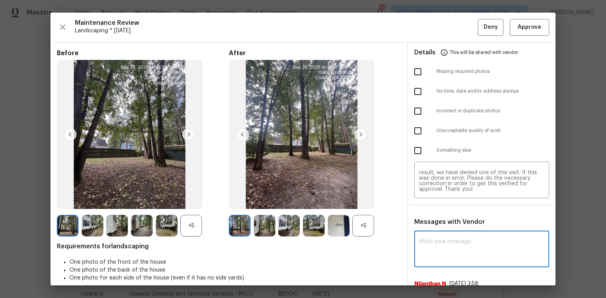
paste textarea "Maintenance Audit Team: Hello! Unfortunately this Landscaping visit has been de…"
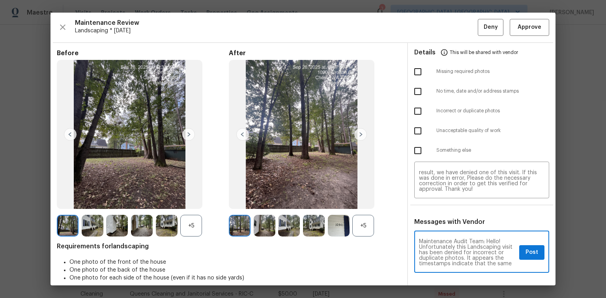
scroll to position [44, 0]
type textarea "Maintenance Audit Team: Hello! Unfortunately this Landscaping visit has been de…"
click at [414, 108] on input "checkbox" at bounding box center [417, 111] width 17 height 17
checkbox input "true"
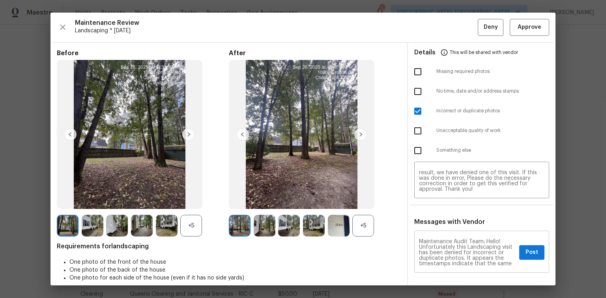
scroll to position [32, 0]
click at [527, 253] on span "Post" at bounding box center [531, 253] width 13 height 10
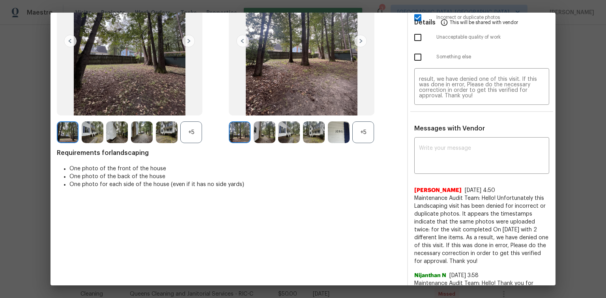
scroll to position [0, 0]
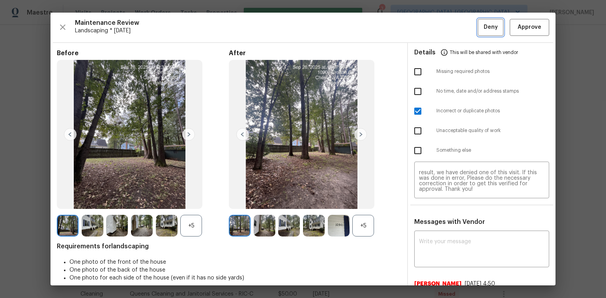
click at [484, 25] on span "Deny" at bounding box center [491, 27] width 14 height 10
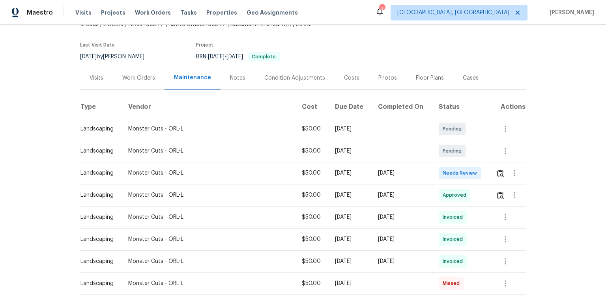
scroll to position [63, 0]
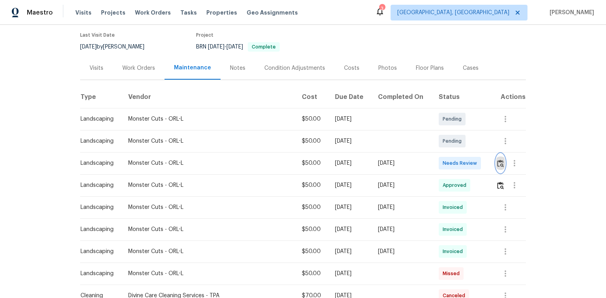
click at [497, 163] on img "button" at bounding box center [500, 163] width 7 height 7
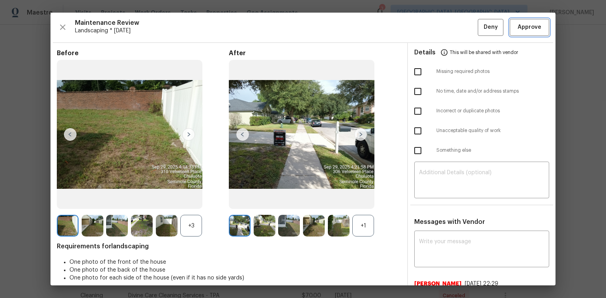
click at [521, 28] on span "Approve" at bounding box center [529, 27] width 24 height 10
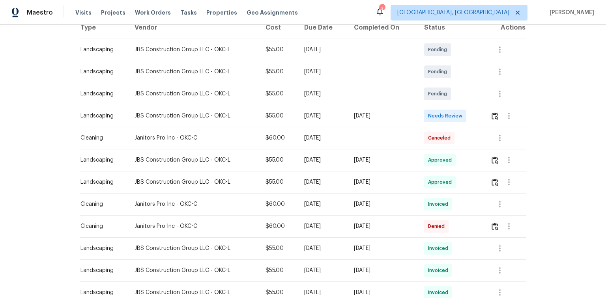
scroll to position [158, 0]
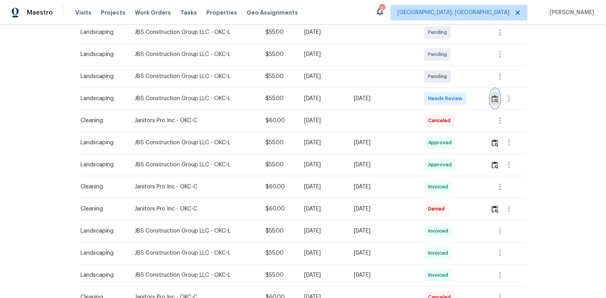
click at [496, 95] on img "button" at bounding box center [494, 98] width 7 height 7
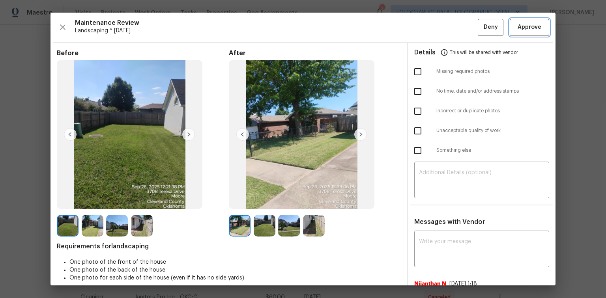
click at [532, 25] on span "Approve" at bounding box center [529, 27] width 24 height 10
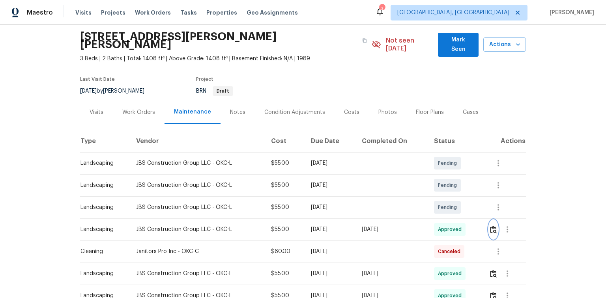
scroll to position [0, 0]
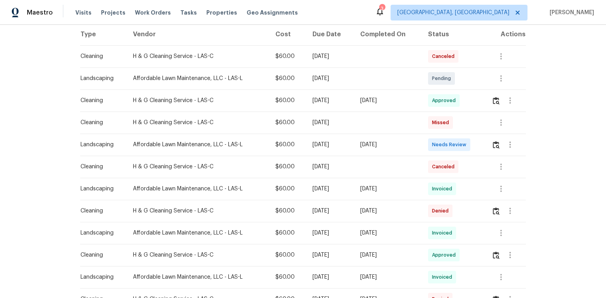
scroll to position [126, 0]
click at [493, 144] on img "button" at bounding box center [496, 144] width 7 height 7
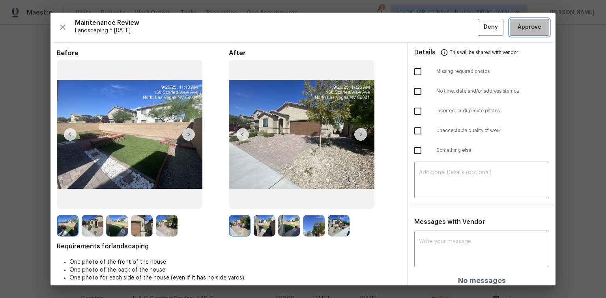
click at [532, 26] on span "Approve" at bounding box center [529, 27] width 24 height 10
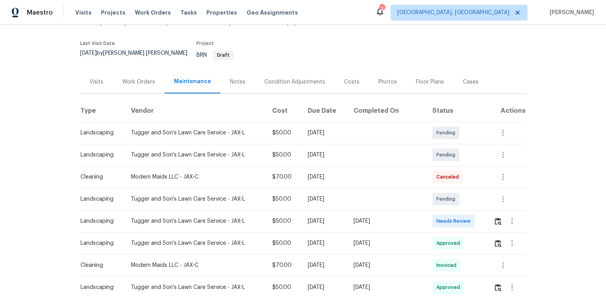
scroll to position [63, 0]
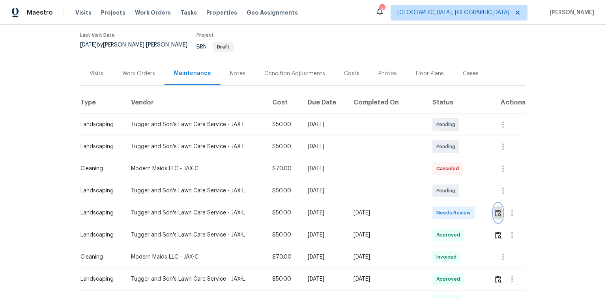
click at [497, 209] on img "button" at bounding box center [498, 212] width 7 height 7
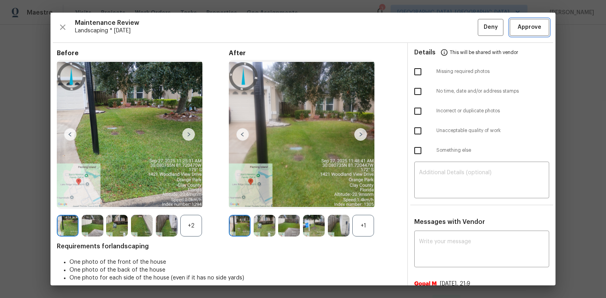
click at [523, 31] on span "Approve" at bounding box center [529, 27] width 24 height 10
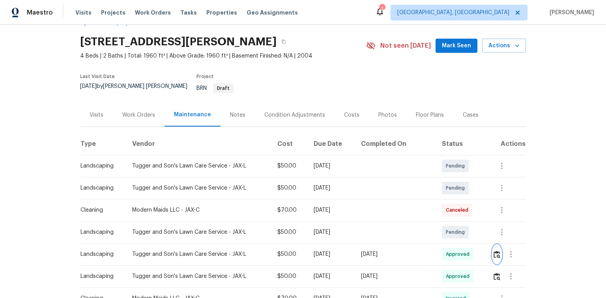
scroll to position [0, 0]
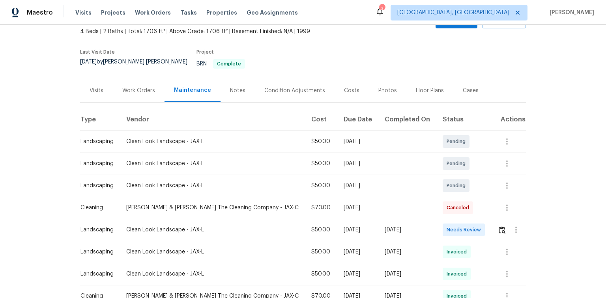
scroll to position [63, 0]
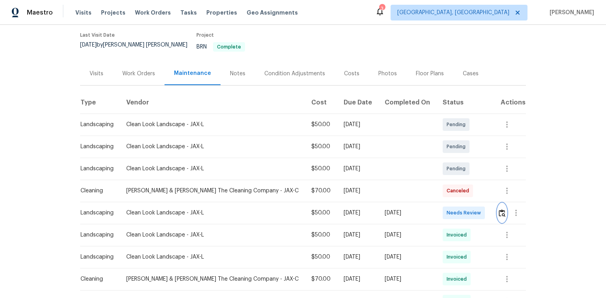
click at [499, 209] on img "button" at bounding box center [502, 212] width 7 height 7
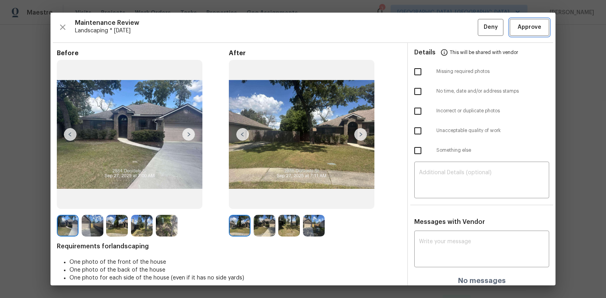
drag, startPoint x: 517, startPoint y: 31, endPoint x: 496, endPoint y: 47, distance: 26.4
click at [517, 30] on span "Approve" at bounding box center [529, 27] width 24 height 10
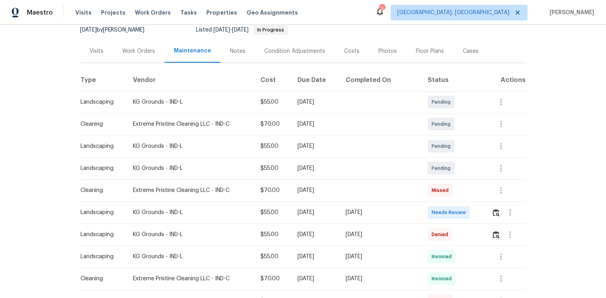
scroll to position [126, 0]
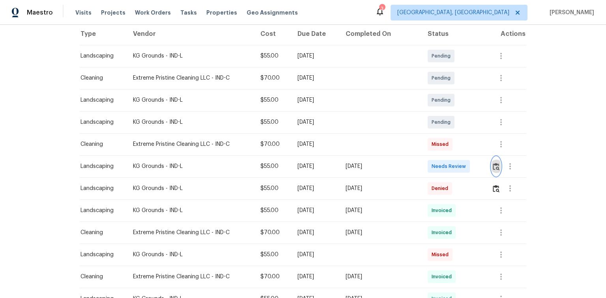
click at [493, 164] on img "button" at bounding box center [496, 166] width 7 height 7
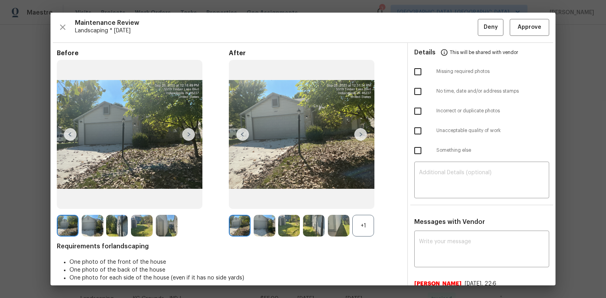
click at [418, 129] on input "checkbox" at bounding box center [417, 131] width 17 height 17
checkbox input "true"
click at [438, 177] on textarea at bounding box center [481, 181] width 125 height 22
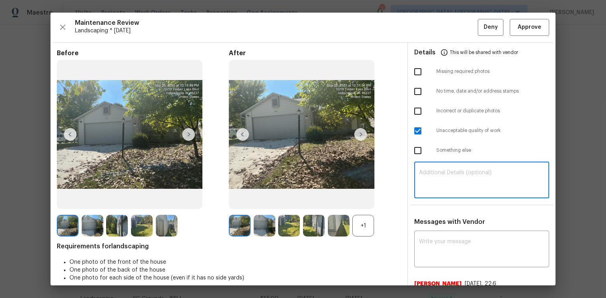
paste textarea "Maintenance Audit Team: Hello! Unfortunately, this Landscaping visit completed …"
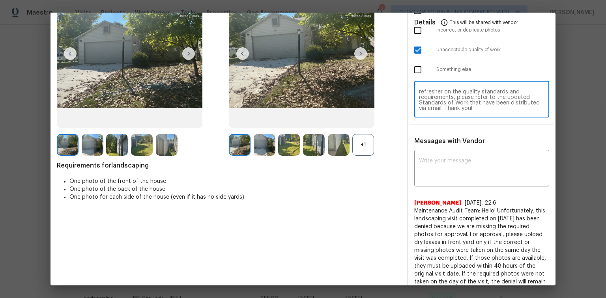
scroll to position [158, 0]
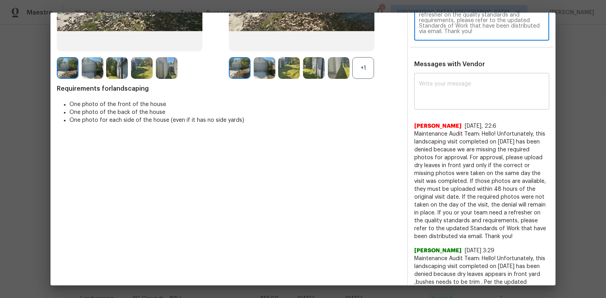
type textarea "Maintenance Audit Team: Hello! Unfortunately, this Landscaping visit completed …"
click at [434, 81] on textarea at bounding box center [481, 92] width 125 height 22
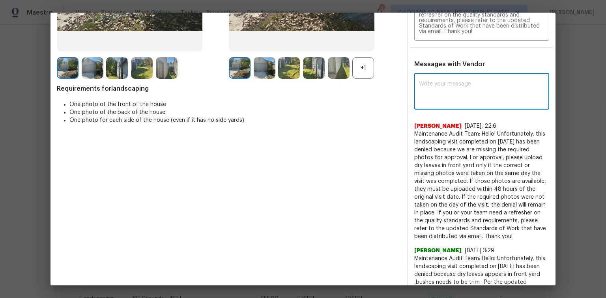
paste textarea "Maintenance Audit Team: Hello! Unfortunately, this Landscaping visit completed …"
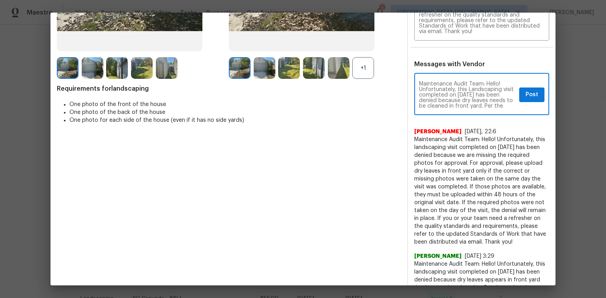
scroll to position [13, 0]
type textarea "Maintenance Audit Team: Hello! Unfortunately, this Landscaping visit completed …"
click at [525, 93] on span "Post" at bounding box center [531, 95] width 13 height 10
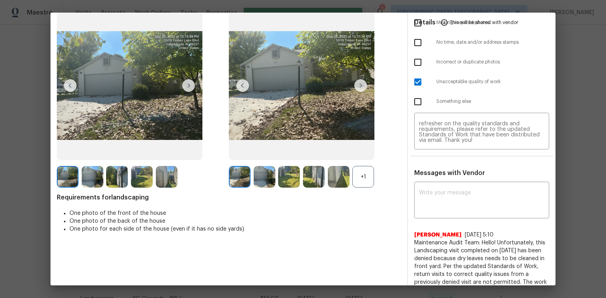
scroll to position [0, 0]
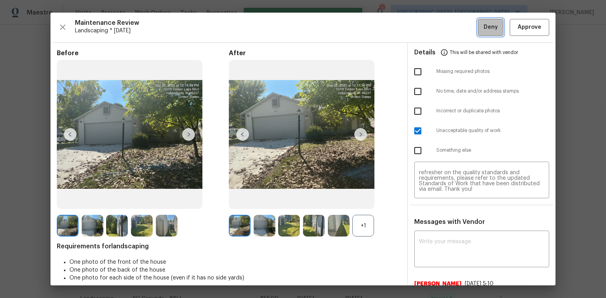
click at [486, 28] on span "Deny" at bounding box center [491, 27] width 14 height 10
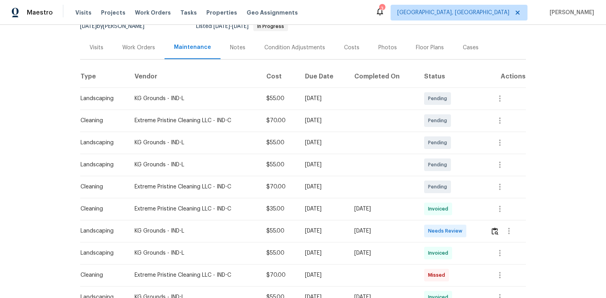
scroll to position [95, 0]
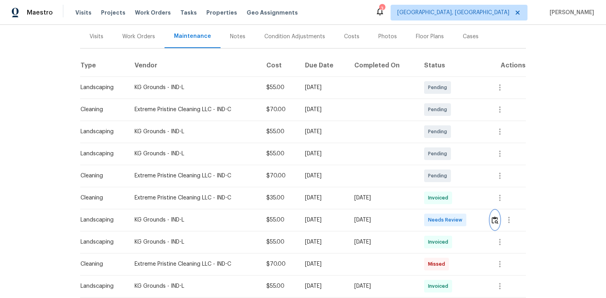
click at [495, 219] on img "button" at bounding box center [494, 220] width 7 height 7
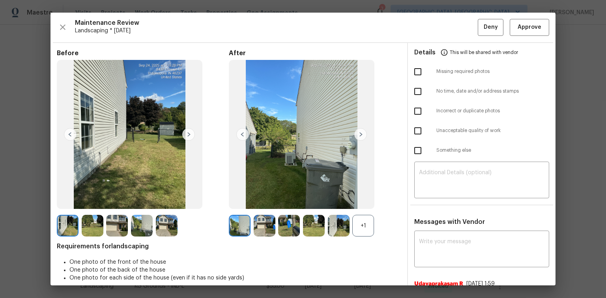
click at [416, 129] on input "checkbox" at bounding box center [417, 131] width 17 height 17
checkbox input "true"
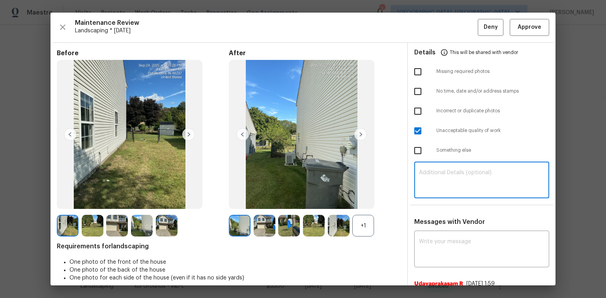
click at [441, 181] on textarea at bounding box center [481, 181] width 125 height 22
paste textarea "Maintenance Audit Team: Hello! Unfortunately, this Landscaping visit completed …"
type textarea "Maintenance Audit Team: Hello! Unfortunately, this Landscaping visit completed …"
click at [454, 237] on div "x ​" at bounding box center [481, 250] width 135 height 35
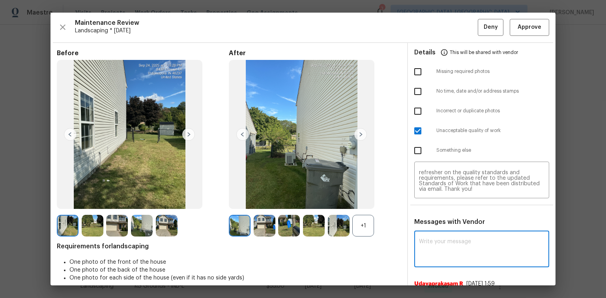
paste textarea "Maintenance Audit Team: Hello! Unfortunately, this Landscaping visit completed …"
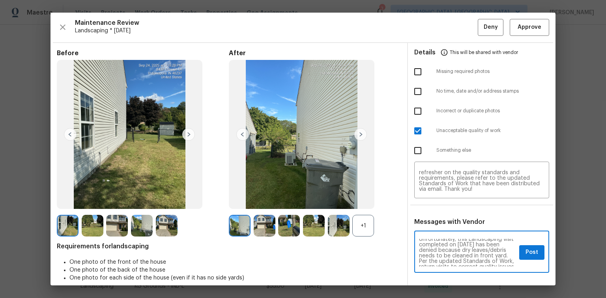
scroll to position [13, 0]
click at [448, 256] on textarea "Maintenance Audit Team: Hello! Unfortunately, this Landscaping visit completed …" at bounding box center [467, 253] width 97 height 28
type textarea "Maintenance Audit Team: Hello! Unfortunately, this Landscaping visit completed …"
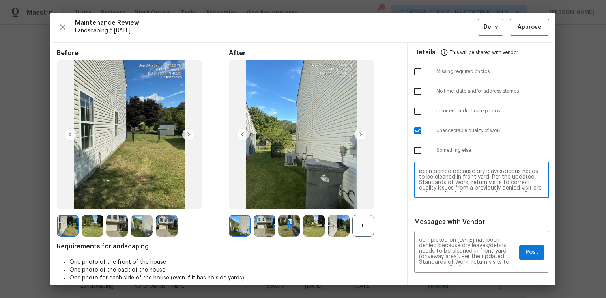
scroll to position [16, 0]
click at [470, 177] on textarea "Maintenance Audit Team: Hello! Unfortunately, this Landscaping visit completed …" at bounding box center [481, 181] width 125 height 22
type textarea "Maintenance Audit Team: Hello! Unfortunately, this Landscaping visit completed …"
click at [526, 252] on span "Post" at bounding box center [531, 253] width 13 height 10
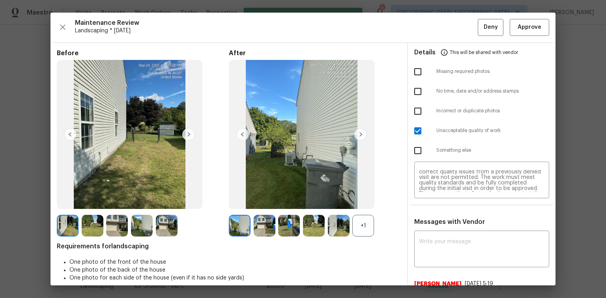
scroll to position [0, 0]
click at [485, 25] on span "Deny" at bounding box center [491, 27] width 14 height 10
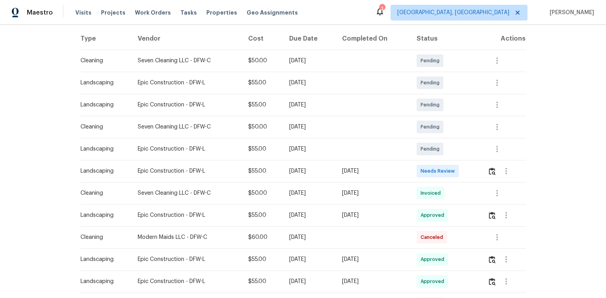
scroll to position [126, 0]
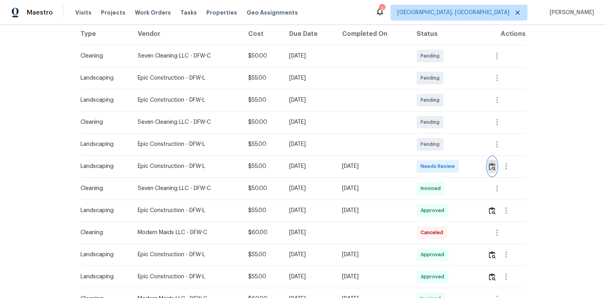
click at [492, 164] on img "button" at bounding box center [492, 166] width 7 height 7
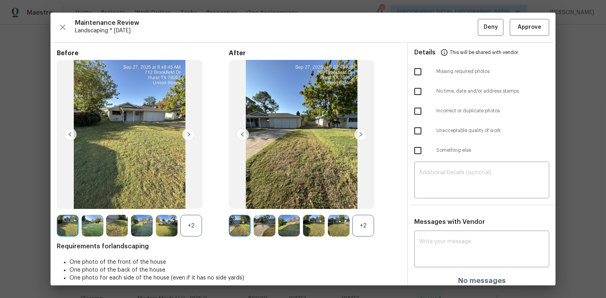
click at [361, 222] on div "+2" at bounding box center [363, 226] width 22 height 22
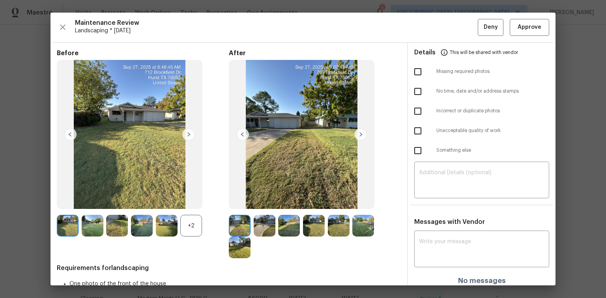
click at [358, 133] on img at bounding box center [360, 134] width 13 height 13
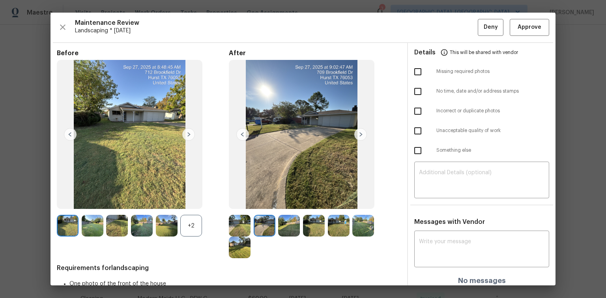
click at [358, 133] on img at bounding box center [360, 134] width 13 height 13
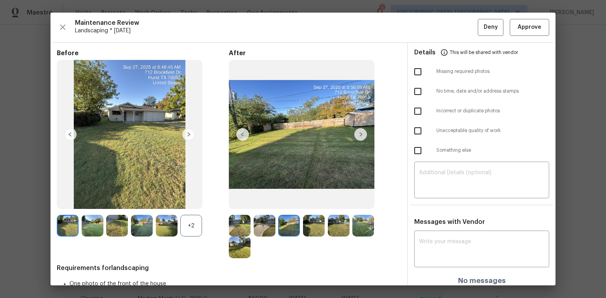
click at [241, 131] on img at bounding box center [242, 134] width 13 height 13
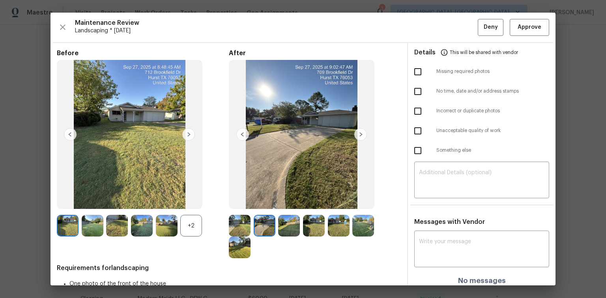
click at [243, 132] on img at bounding box center [242, 134] width 13 height 13
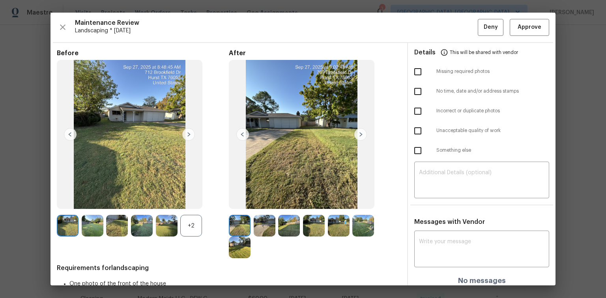
click at [358, 133] on img at bounding box center [360, 134] width 13 height 13
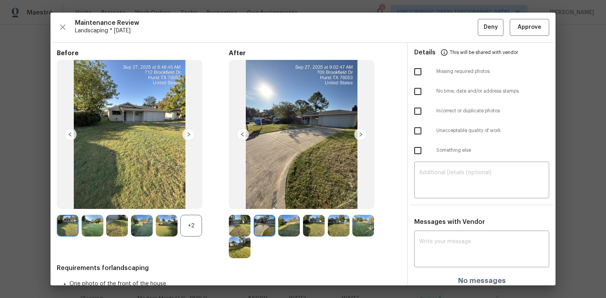
click at [358, 133] on img at bounding box center [360, 134] width 13 height 13
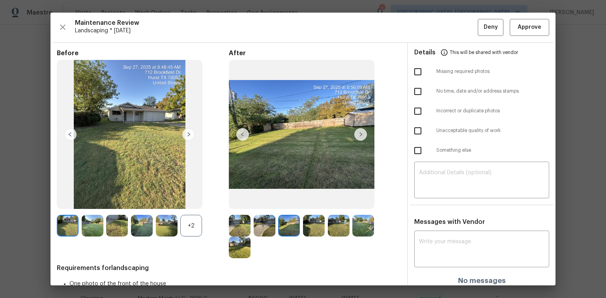
click at [358, 133] on img at bounding box center [360, 134] width 13 height 13
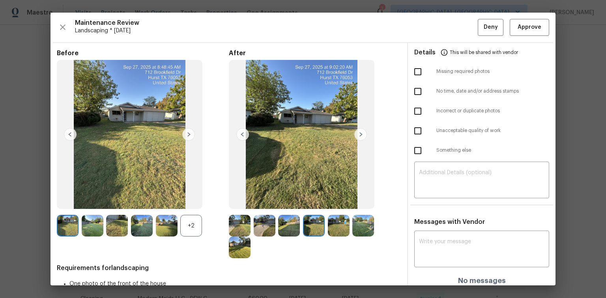
click at [358, 133] on img at bounding box center [360, 134] width 13 height 13
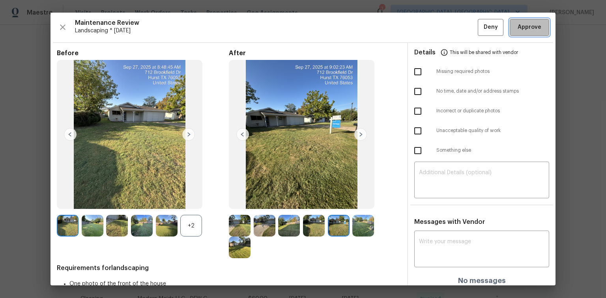
click at [528, 25] on span "Approve" at bounding box center [529, 27] width 24 height 10
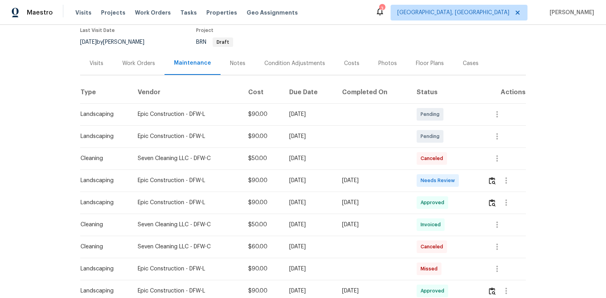
scroll to position [126, 0]
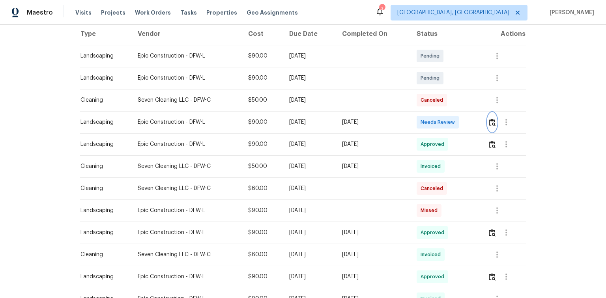
click at [493, 122] on img "button" at bounding box center [492, 122] width 7 height 7
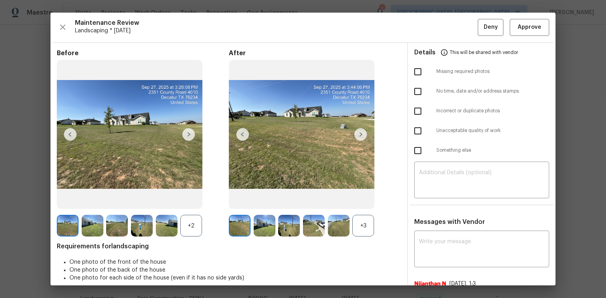
click at [359, 134] on img at bounding box center [360, 134] width 13 height 13
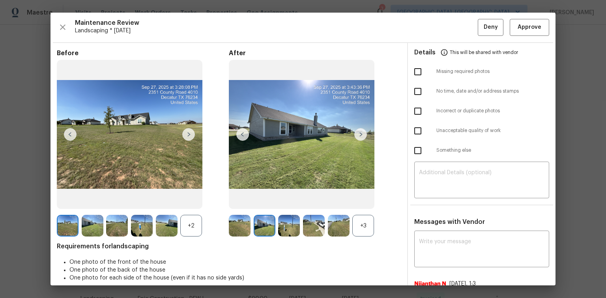
click at [359, 134] on img at bounding box center [360, 134] width 13 height 13
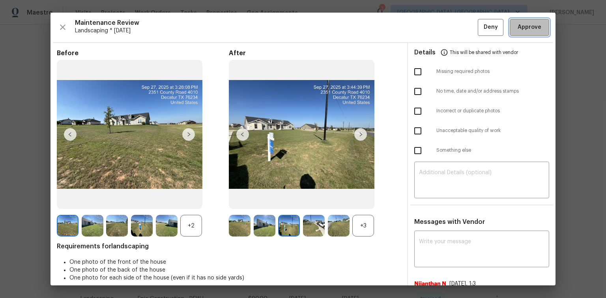
click at [530, 27] on span "Approve" at bounding box center [529, 27] width 24 height 10
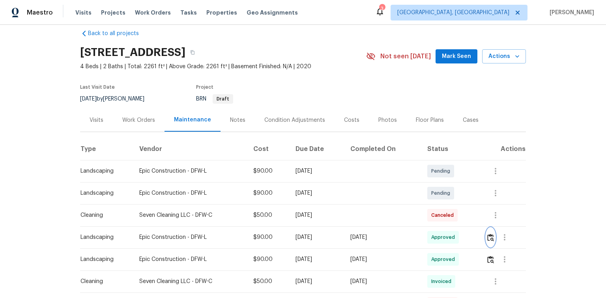
scroll to position [0, 0]
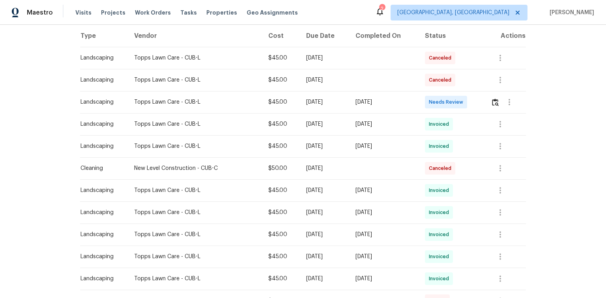
scroll to position [126, 0]
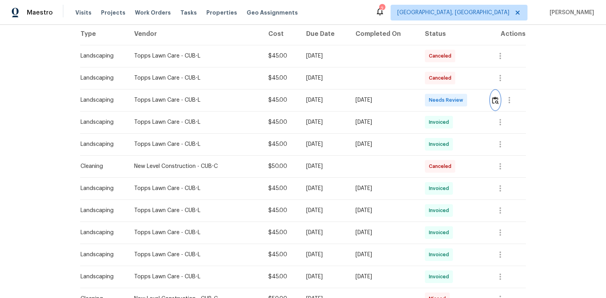
click at [493, 99] on img "button" at bounding box center [495, 100] width 7 height 7
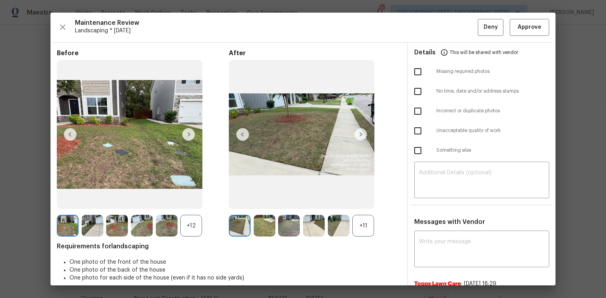
click at [367, 227] on div "+11" at bounding box center [363, 226] width 22 height 22
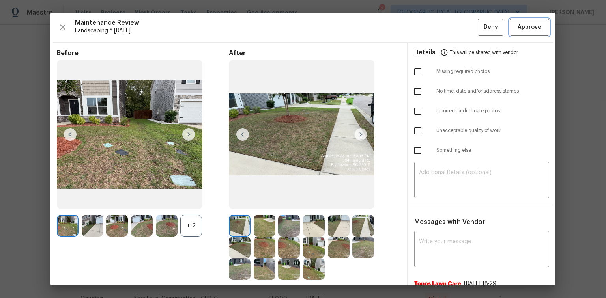
click at [520, 24] on span "Approve" at bounding box center [529, 27] width 24 height 10
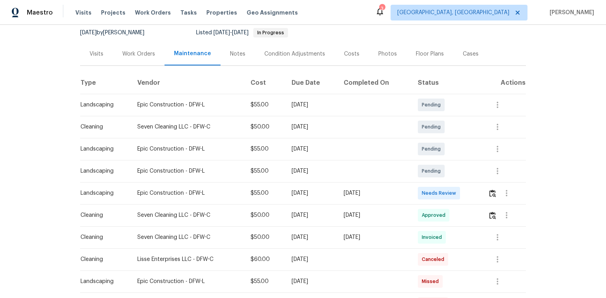
scroll to position [95, 0]
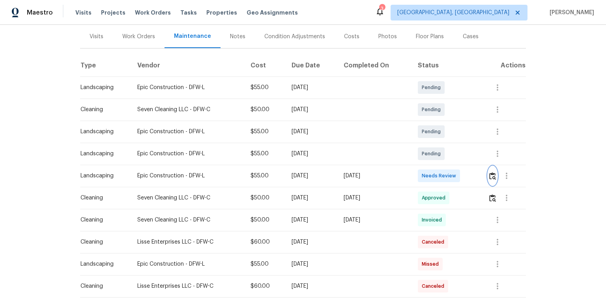
click at [491, 176] on img "button" at bounding box center [492, 175] width 7 height 7
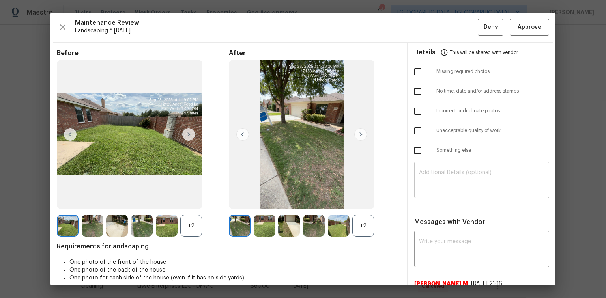
click at [419, 174] on textarea at bounding box center [481, 181] width 125 height 22
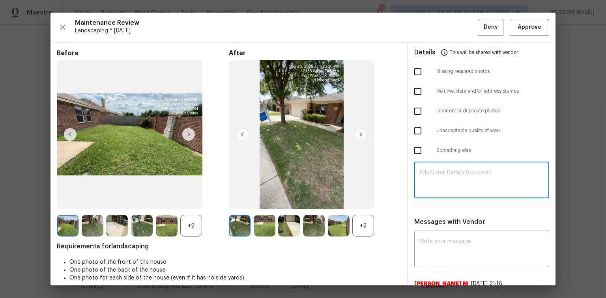
paste textarea "Maintenance Audit Team: Hello! Unfortunately, this landscaping visit completed …"
type textarea "Maintenance Audit Team: Hello! Unfortunately, this landscaping visit completed …"
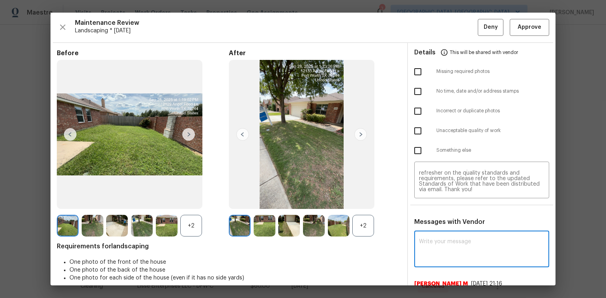
click at [434, 239] on textarea at bounding box center [481, 250] width 125 height 22
paste textarea "Maintenance Audit Team: Hello! Unfortunately, this landscaping visit completed …"
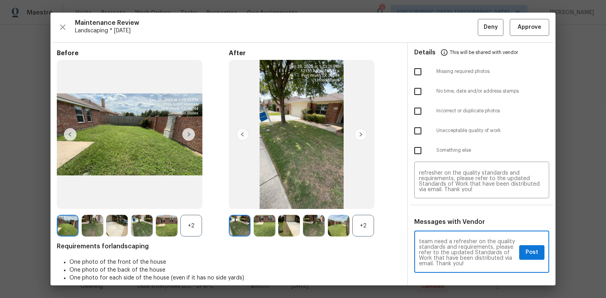
type textarea "Maintenance Audit Team: Hello! Unfortunately, this landscaping visit completed …"
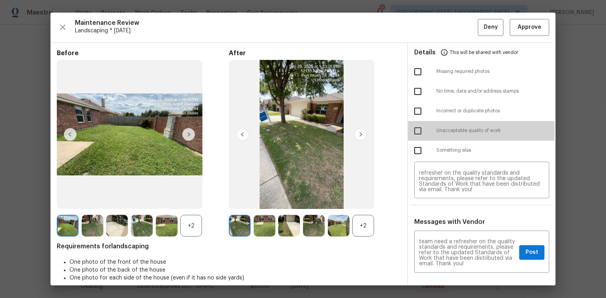
click at [415, 130] on input "checkbox" at bounding box center [417, 131] width 17 height 17
checkbox input "true"
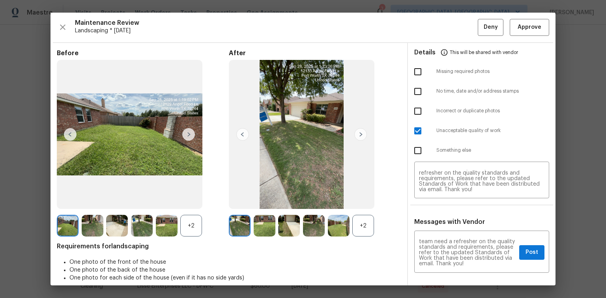
click at [359, 133] on img at bounding box center [360, 134] width 13 height 13
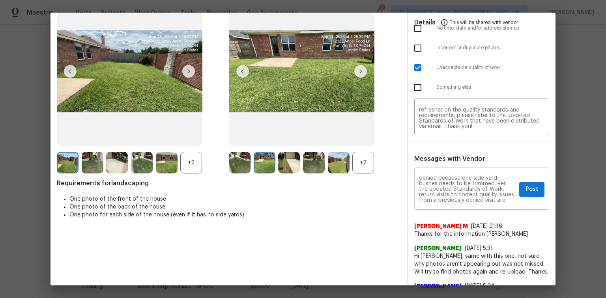
scroll to position [0, 0]
click at [529, 188] on span "Post" at bounding box center [531, 190] width 13 height 10
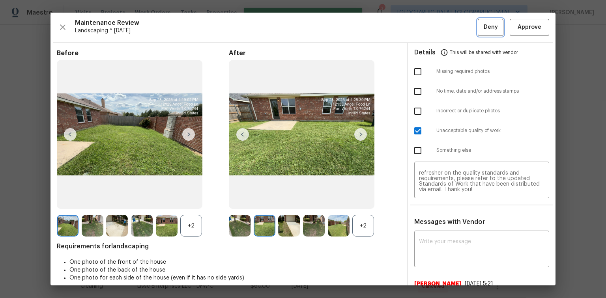
click at [484, 26] on span "Deny" at bounding box center [491, 27] width 14 height 10
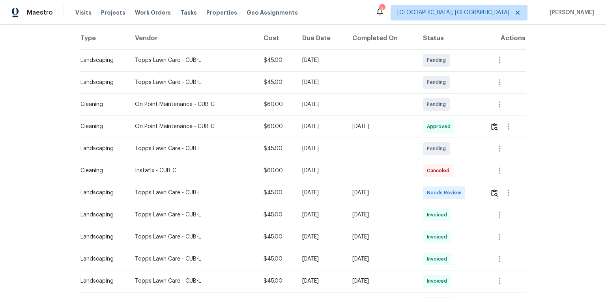
scroll to position [126, 0]
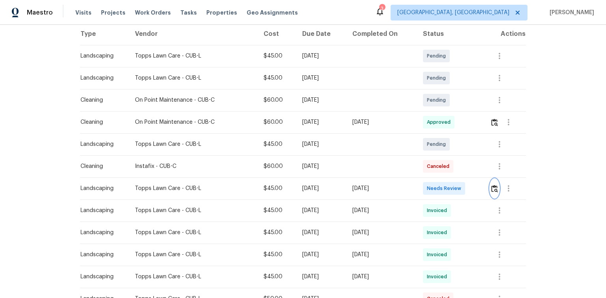
click at [493, 187] on img "button" at bounding box center [494, 188] width 7 height 7
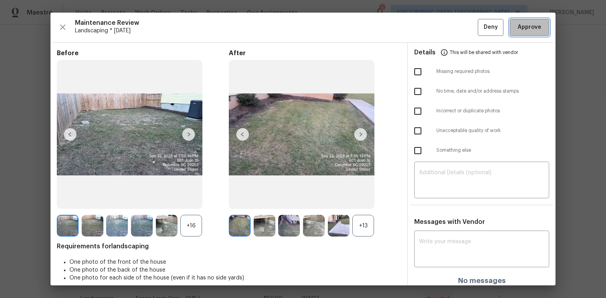
click at [517, 27] on span "Approve" at bounding box center [529, 27] width 24 height 10
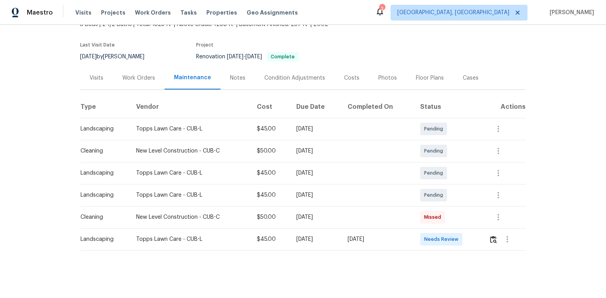
scroll to position [57, 0]
click at [494, 236] on img "button" at bounding box center [493, 239] width 7 height 7
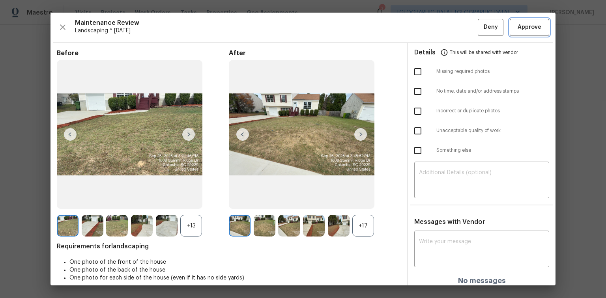
click at [522, 29] on span "Approve" at bounding box center [529, 27] width 24 height 10
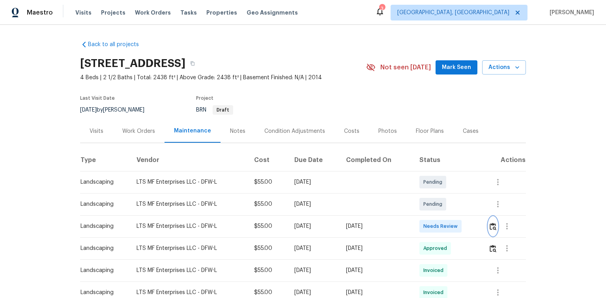
click at [493, 226] on img "button" at bounding box center [492, 226] width 7 height 7
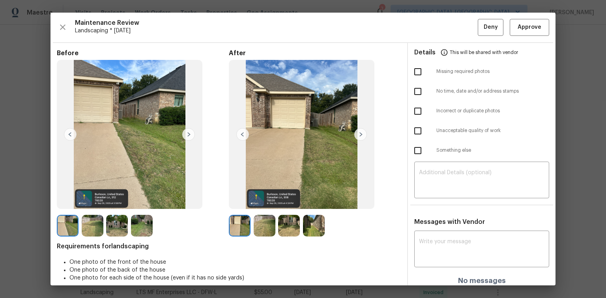
click at [361, 135] on img at bounding box center [360, 134] width 13 height 13
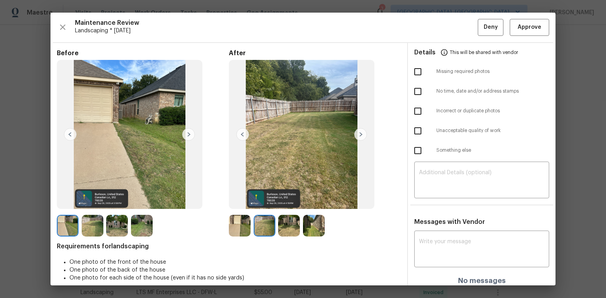
click at [361, 134] on img at bounding box center [360, 134] width 13 height 13
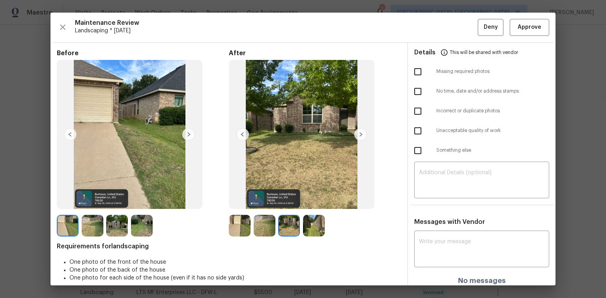
click at [361, 134] on img at bounding box center [360, 134] width 13 height 13
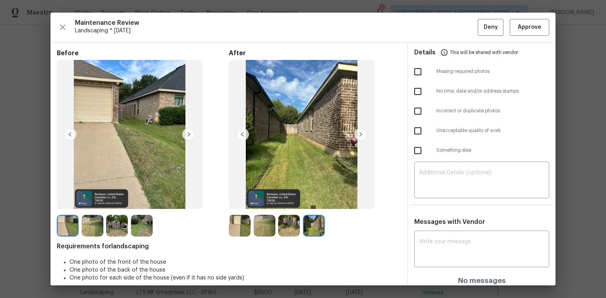
click at [243, 134] on img at bounding box center [242, 134] width 13 height 13
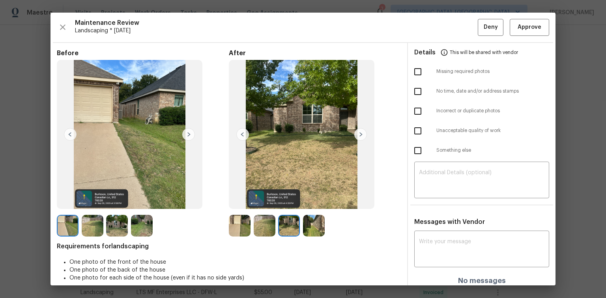
click at [243, 134] on img at bounding box center [242, 134] width 13 height 13
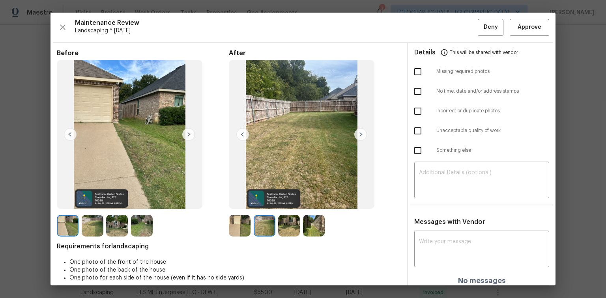
click at [243, 134] on img at bounding box center [242, 134] width 13 height 13
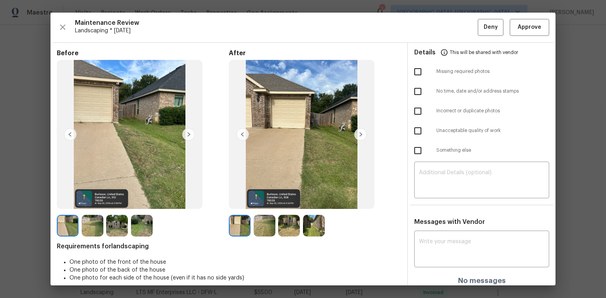
click at [359, 132] on img at bounding box center [360, 134] width 13 height 13
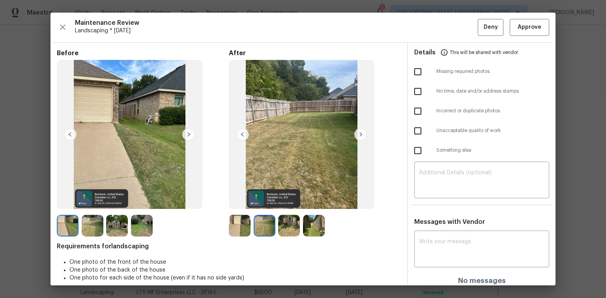
click at [359, 132] on img at bounding box center [360, 134] width 13 height 13
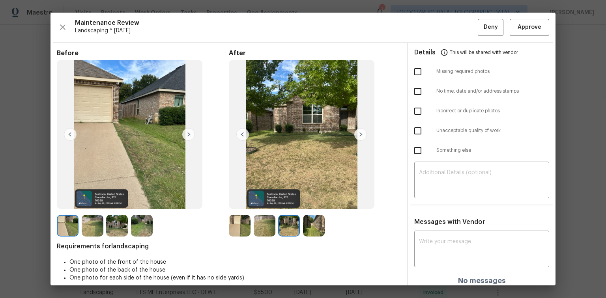
click at [359, 132] on img at bounding box center [360, 134] width 13 height 13
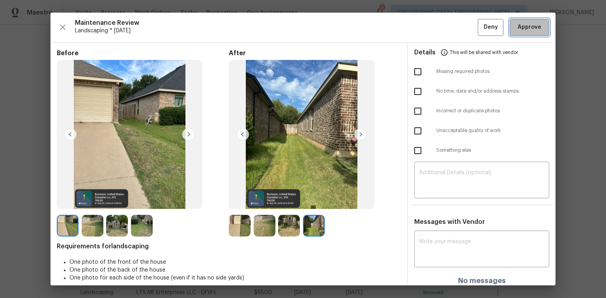
click at [516, 28] on span "Approve" at bounding box center [529, 27] width 27 height 10
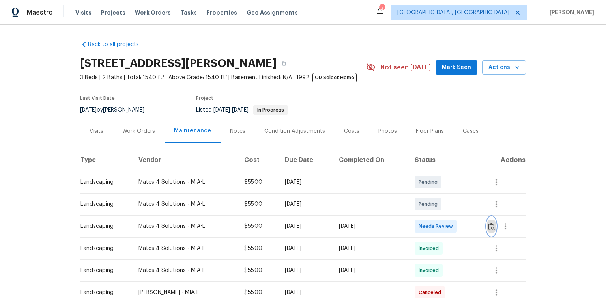
click at [492, 225] on img "button" at bounding box center [491, 226] width 7 height 7
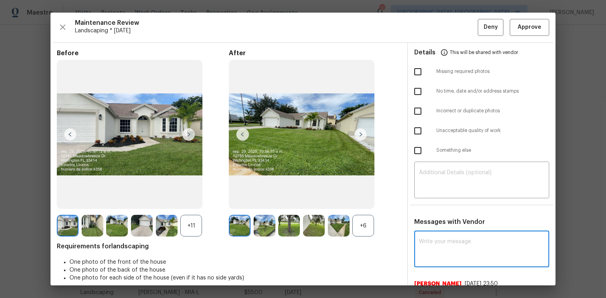
click at [432, 243] on textarea at bounding box center [481, 250] width 125 height 22
paste textarea "Maintenance Audit Team: Hello! After further review the visit has been approved…"
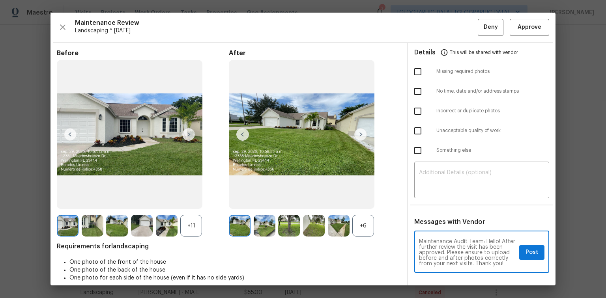
type textarea "Maintenance Audit Team: Hello! After further review the visit has been approved…"
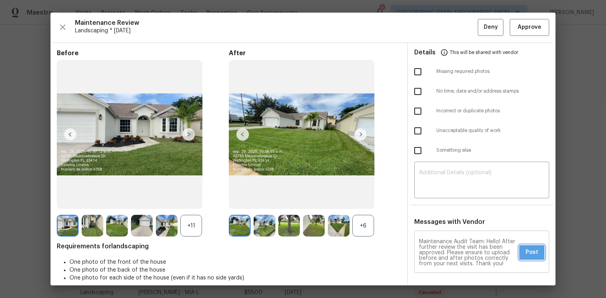
click at [525, 251] on span "Post" at bounding box center [531, 253] width 13 height 10
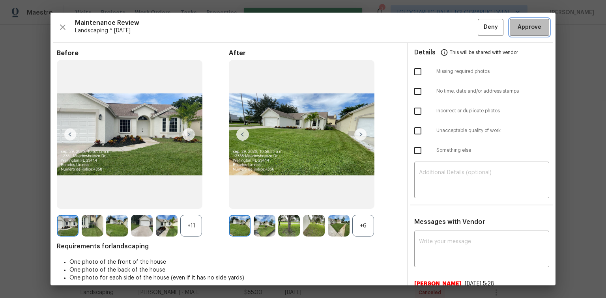
click at [517, 30] on span "Approve" at bounding box center [529, 27] width 24 height 10
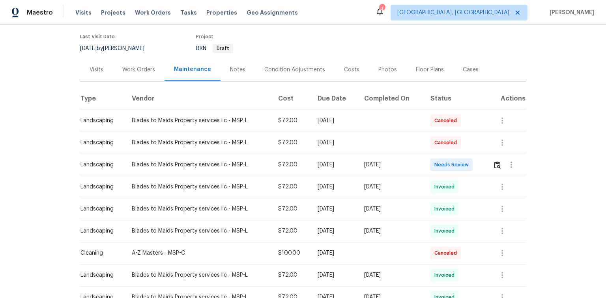
scroll to position [63, 0]
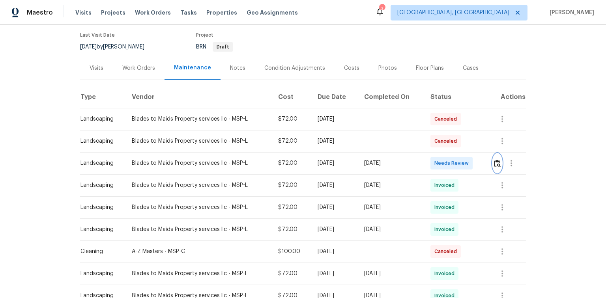
click at [494, 164] on img "button" at bounding box center [497, 163] width 7 height 7
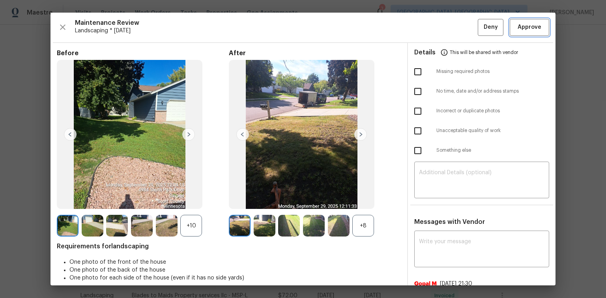
click at [521, 26] on span "Approve" at bounding box center [529, 27] width 24 height 10
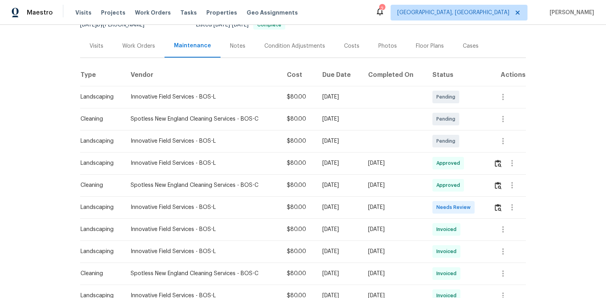
scroll to position [95, 0]
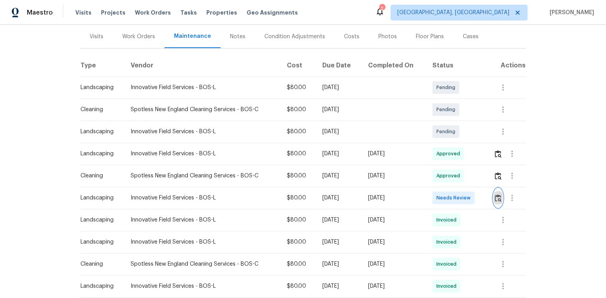
click at [499, 198] on img "button" at bounding box center [498, 197] width 7 height 7
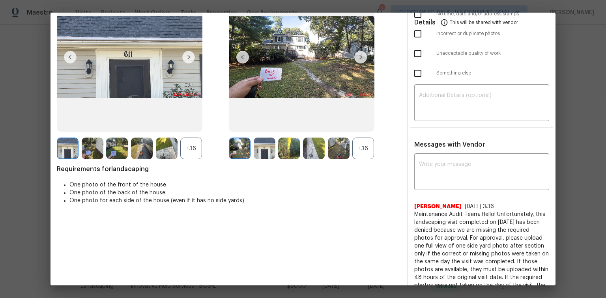
scroll to position [63, 0]
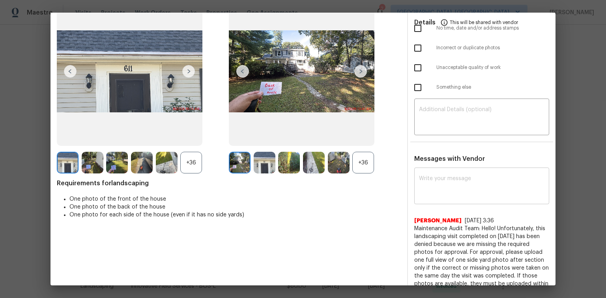
click at [433, 174] on div "x ​" at bounding box center [481, 187] width 135 height 35
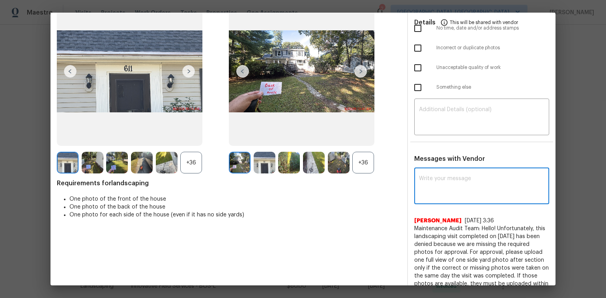
paste textarea "Maintenance Audit Team: Hello! After further review the visit has been approved…"
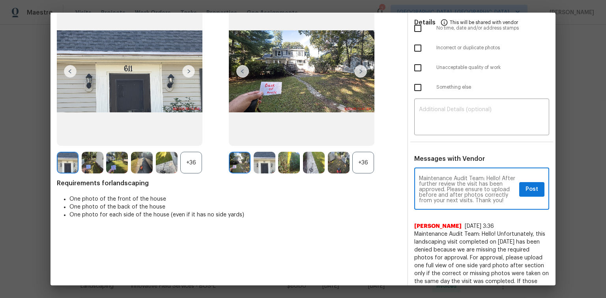
scroll to position [0, 0]
type textarea "Maintenance Audit Team: Hello! After further review the visit has been approved…"
click at [524, 194] on button "Post" at bounding box center [531, 189] width 25 height 15
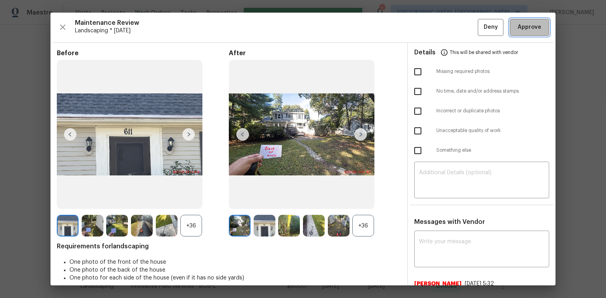
click at [517, 28] on span "Approve" at bounding box center [529, 27] width 24 height 10
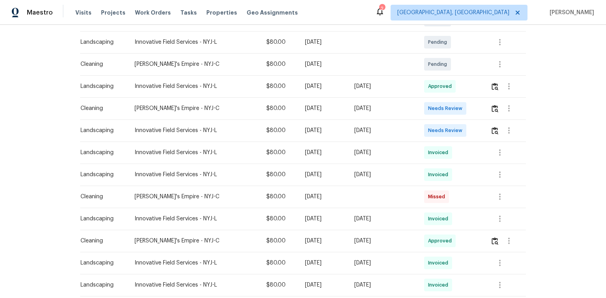
scroll to position [158, 0]
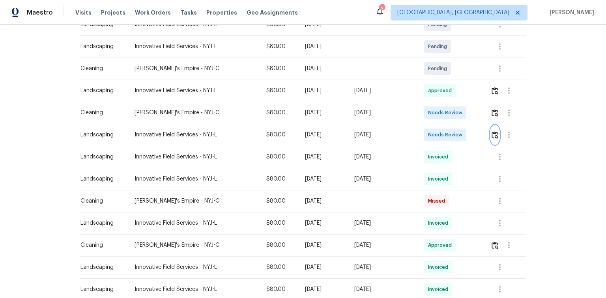
click at [495, 135] on img "button" at bounding box center [494, 134] width 7 height 7
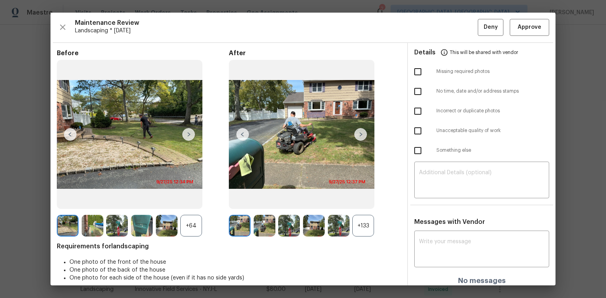
scroll to position [8, 0]
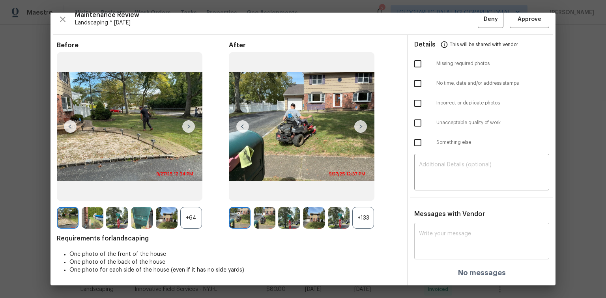
click at [432, 236] on textarea at bounding box center [481, 242] width 125 height 22
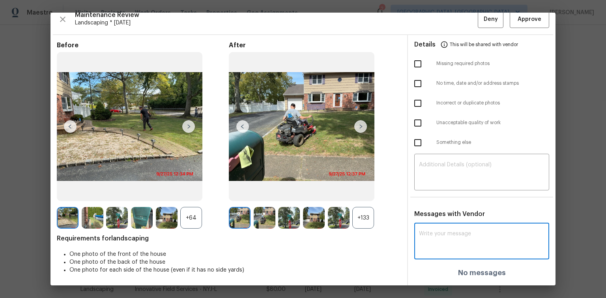
paste textarea "Maintenance Audit Team: Hello! After further review the visit has been approved…"
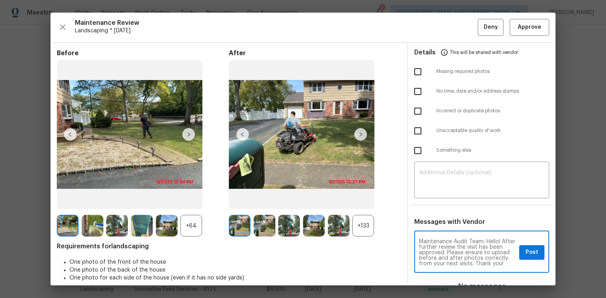
scroll to position [5, 0]
type textarea "Maintenance Audit Team: Hello! After further review the visit has been approved…"
click at [525, 252] on span "Post" at bounding box center [531, 253] width 13 height 10
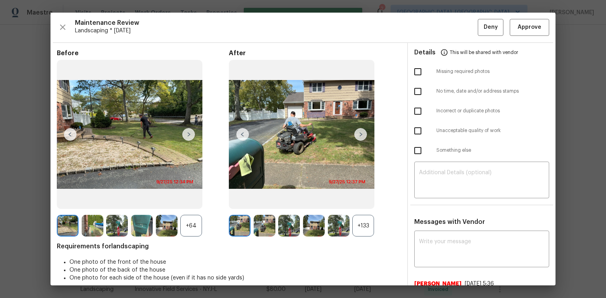
scroll to position [0, 0]
click at [519, 28] on span "Approve" at bounding box center [529, 27] width 24 height 10
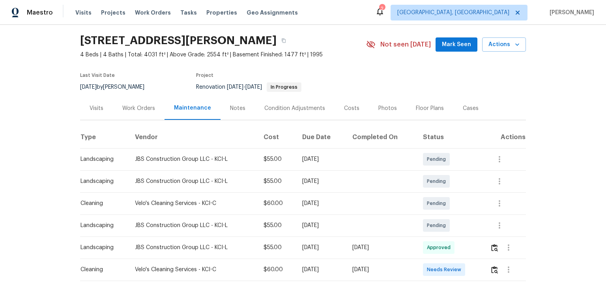
scroll to position [57, 0]
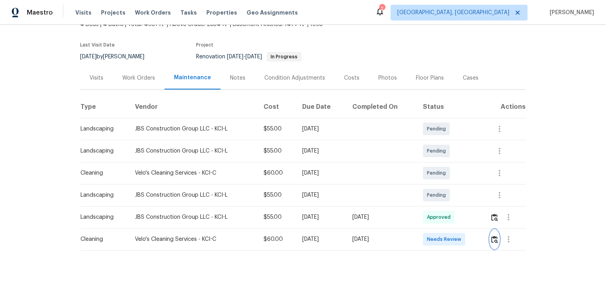
click at [494, 236] on img "button" at bounding box center [494, 239] width 7 height 7
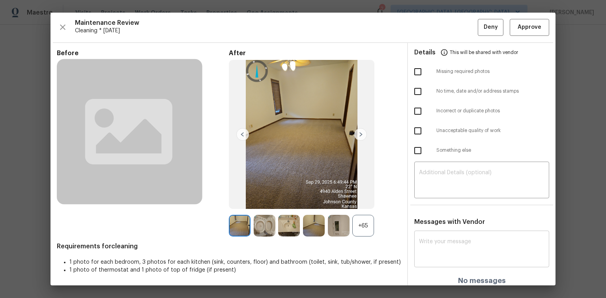
click at [442, 237] on div "x ​" at bounding box center [481, 250] width 135 height 35
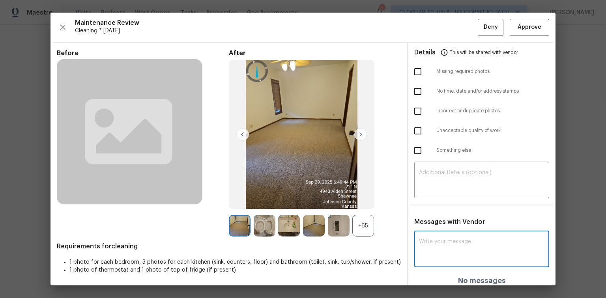
paste textarea "Maintenance Audit Team: Hello! After further review, the visit([DATE]) has been…"
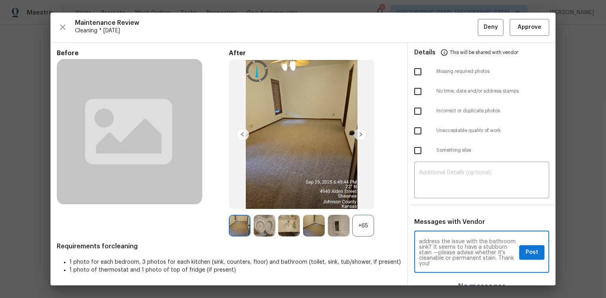
scroll to position [0, 0]
click at [439, 251] on textarea "Maintenance Audit Team: Hello! After further review, the visit(06/09/2025) has …" at bounding box center [467, 253] width 97 height 28
click at [435, 252] on textarea "Maintenance Audit Team: Hello! After further review, the visit(06/29/2025) has …" at bounding box center [467, 253] width 97 height 28
click at [452, 254] on textarea "Maintenance Audit Team: Hello! After further review, the visit(09/29/2025) has …" at bounding box center [467, 253] width 97 height 28
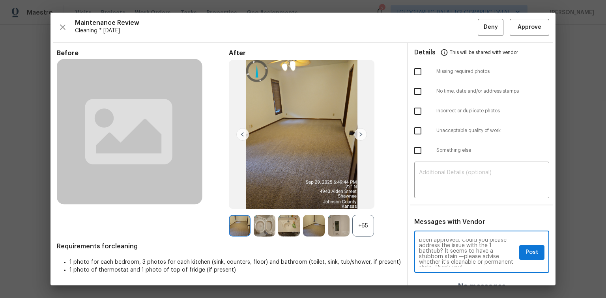
click at [452, 259] on textarea "Maintenance Audit Team: Hello! After further review, the visit(09/29/2025) has …" at bounding box center [467, 253] width 97 height 28
type textarea "Maintenance Audit Team: Hello! After further review, the visit(09/29/2025) has …"
click at [531, 250] on span "Post" at bounding box center [531, 253] width 13 height 10
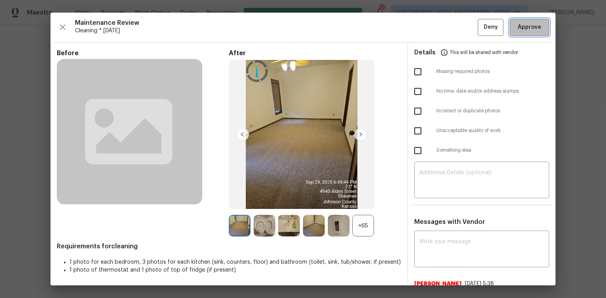
click at [529, 22] on button "Approve" at bounding box center [529, 27] width 39 height 17
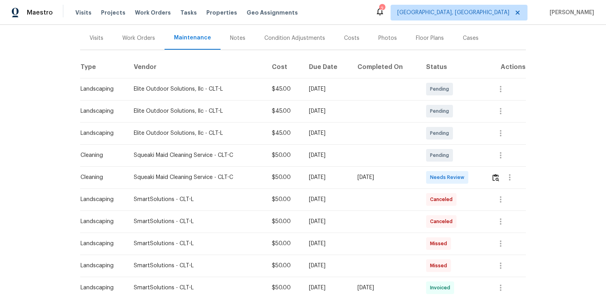
scroll to position [95, 0]
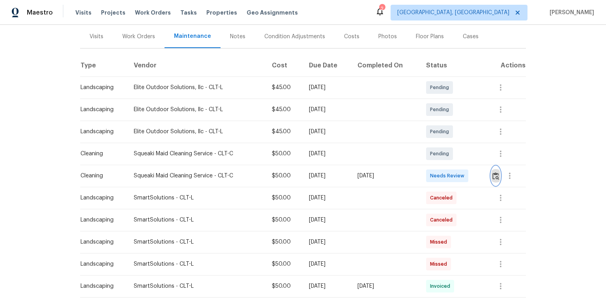
click at [495, 173] on img "button" at bounding box center [495, 175] width 7 height 7
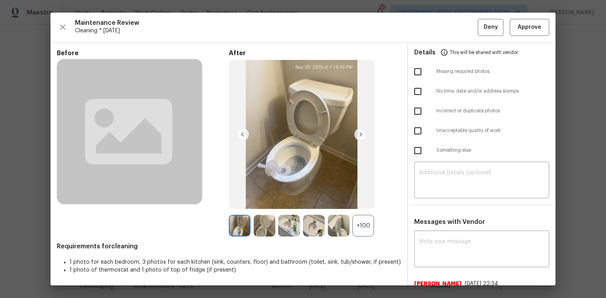
click at [412, 90] on input "checkbox" at bounding box center [417, 91] width 17 height 17
checkbox input "true"
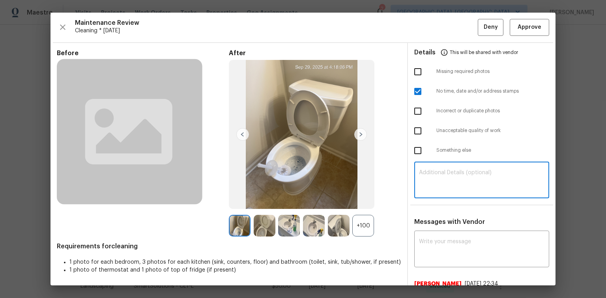
click at [454, 174] on textarea at bounding box center [481, 181] width 125 height 22
paste textarea "Maintenance Audit Team: Hello! Unfortunately this Cleaning visit completed on […"
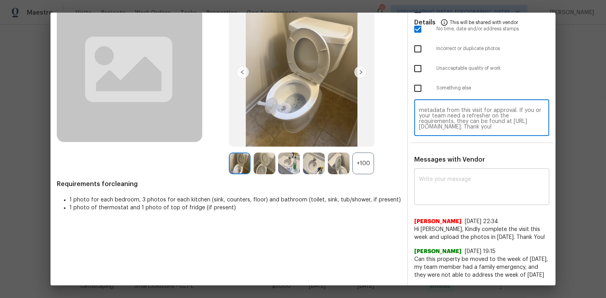
scroll to position [69, 0]
type textarea "Maintenance Audit Team: Hello! Unfortunately this Cleaning visit completed on […"
click at [432, 170] on div "x ​" at bounding box center [481, 187] width 135 height 35
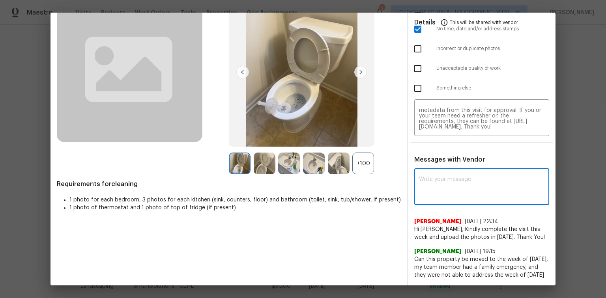
paste textarea "Maintenance Audit Team: Hello! Unfortunately this Cleaning visit completed on […"
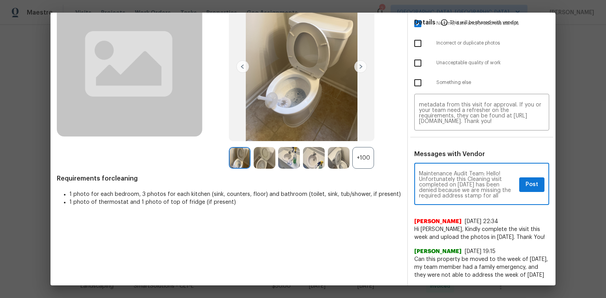
scroll to position [13, 0]
type textarea "Maintenance Audit Team: Hello! Unfortunately this Cleaning visit completed on […"
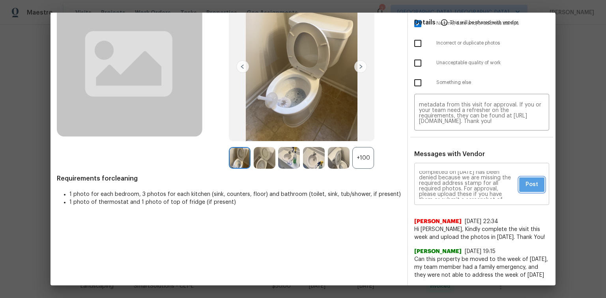
click at [523, 177] on button "Post" at bounding box center [531, 184] width 25 height 15
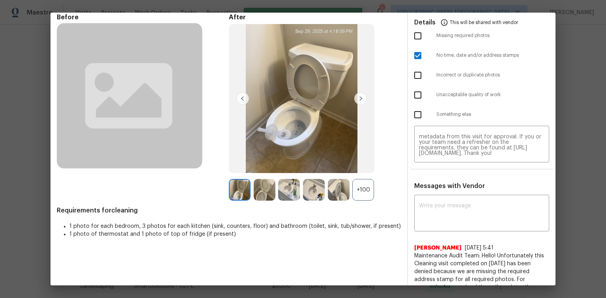
scroll to position [0, 0]
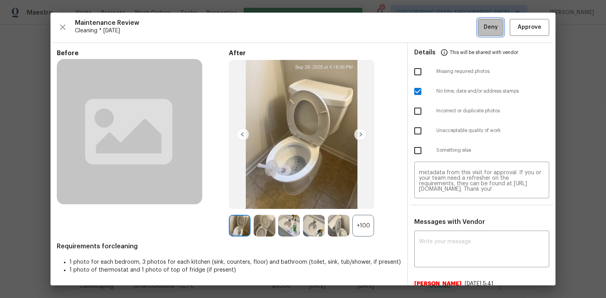
click at [484, 24] on span "Deny" at bounding box center [491, 27] width 14 height 10
